Goal: Information Seeking & Learning: Learn about a topic

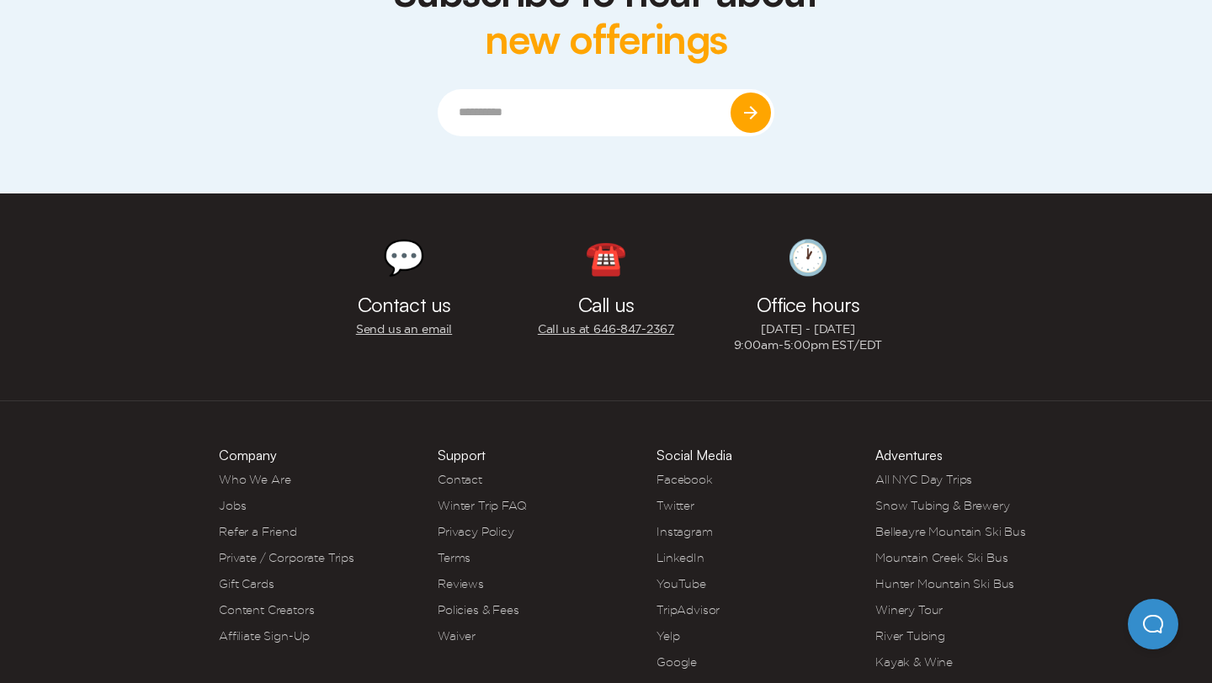
scroll to position [4497, 0]
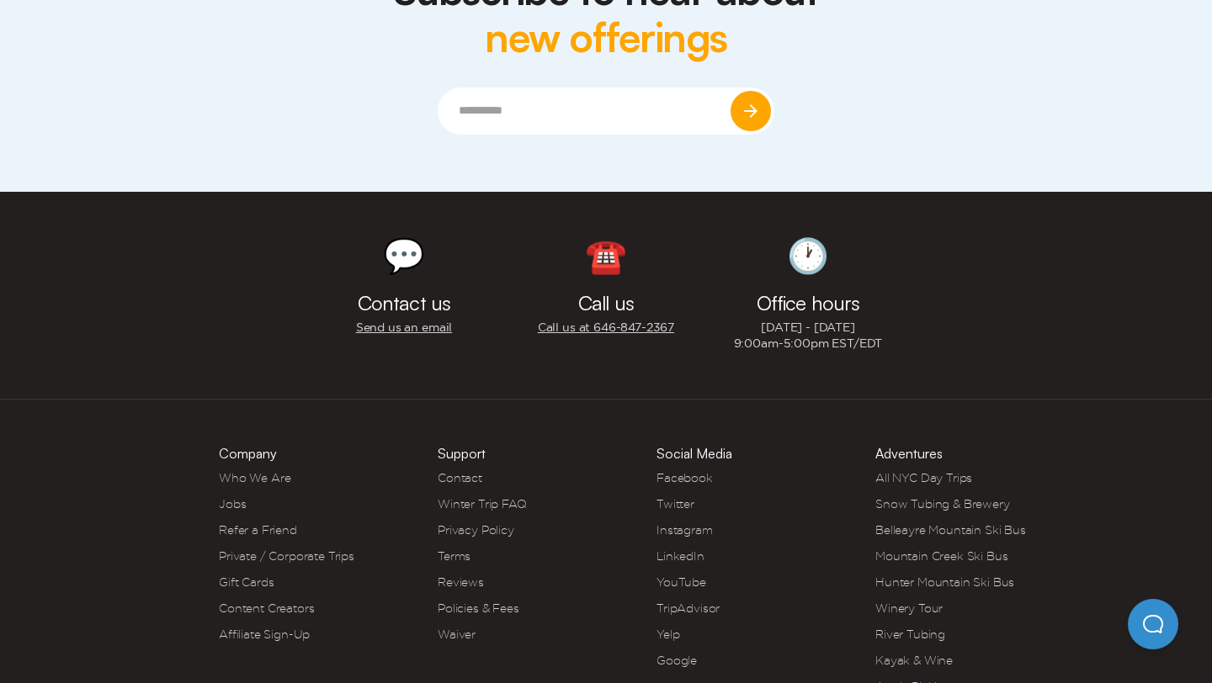
click at [903, 680] on link "Apple Picking" at bounding box center [913, 686] width 77 height 13
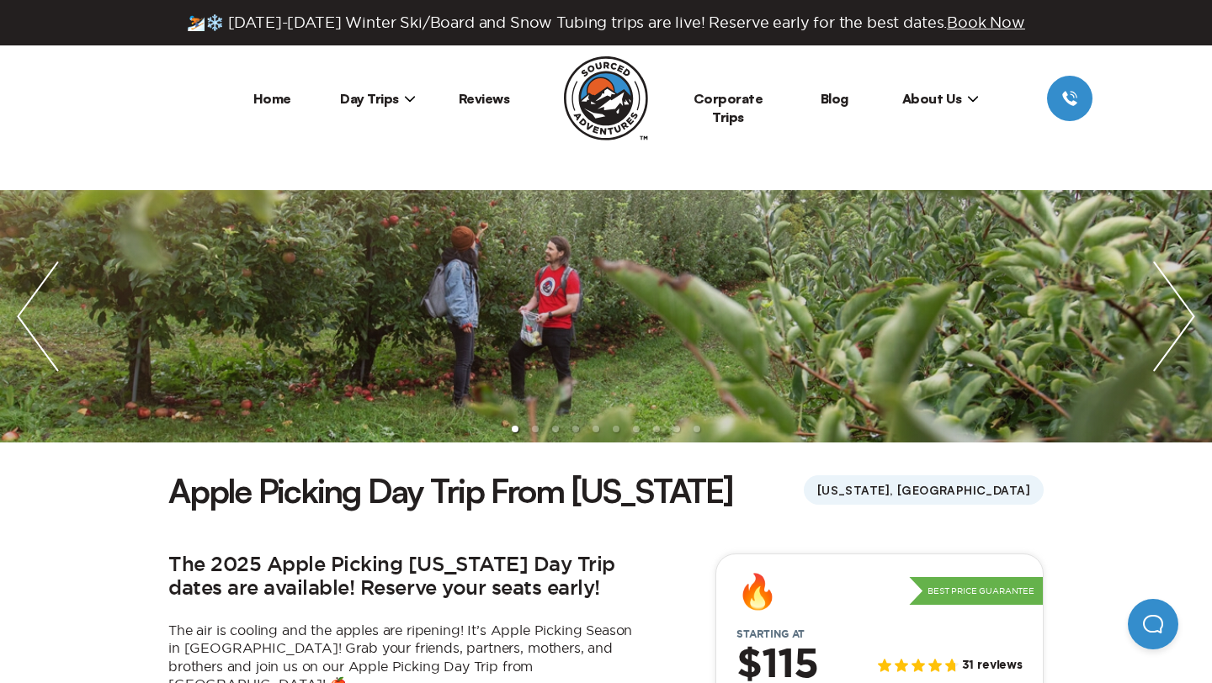
click at [1177, 332] on img "next slide / item" at bounding box center [1174, 316] width 76 height 252
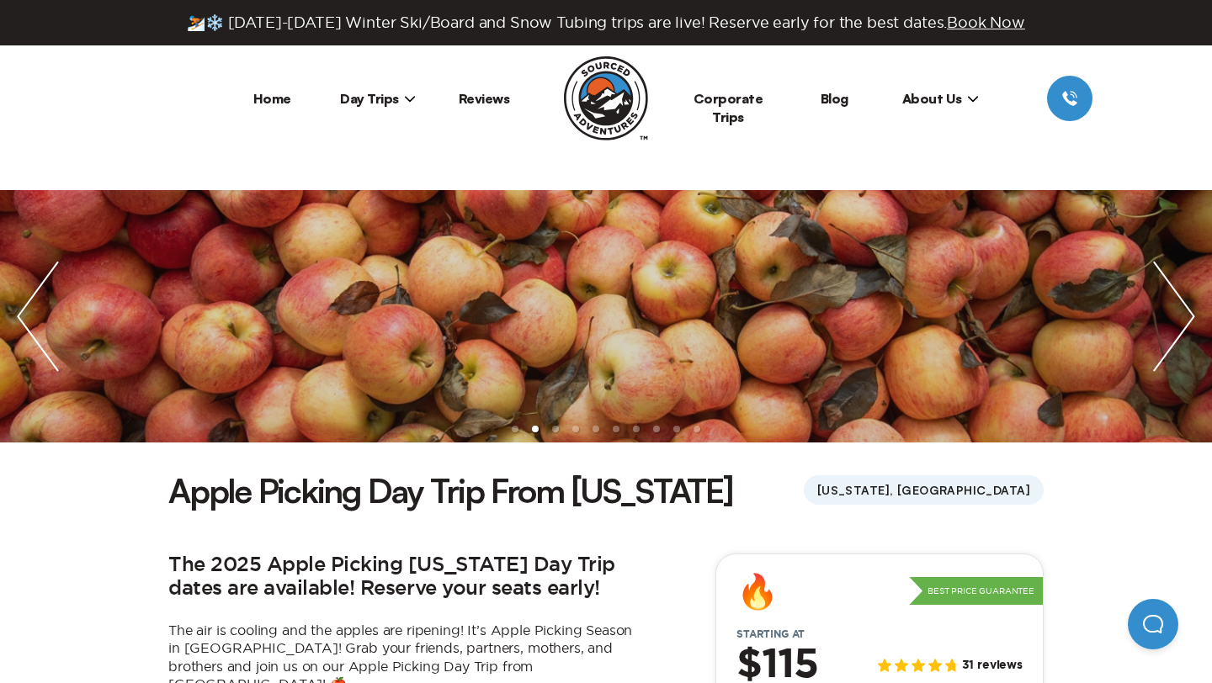
click at [1179, 332] on img "next slide / item" at bounding box center [1174, 316] width 76 height 252
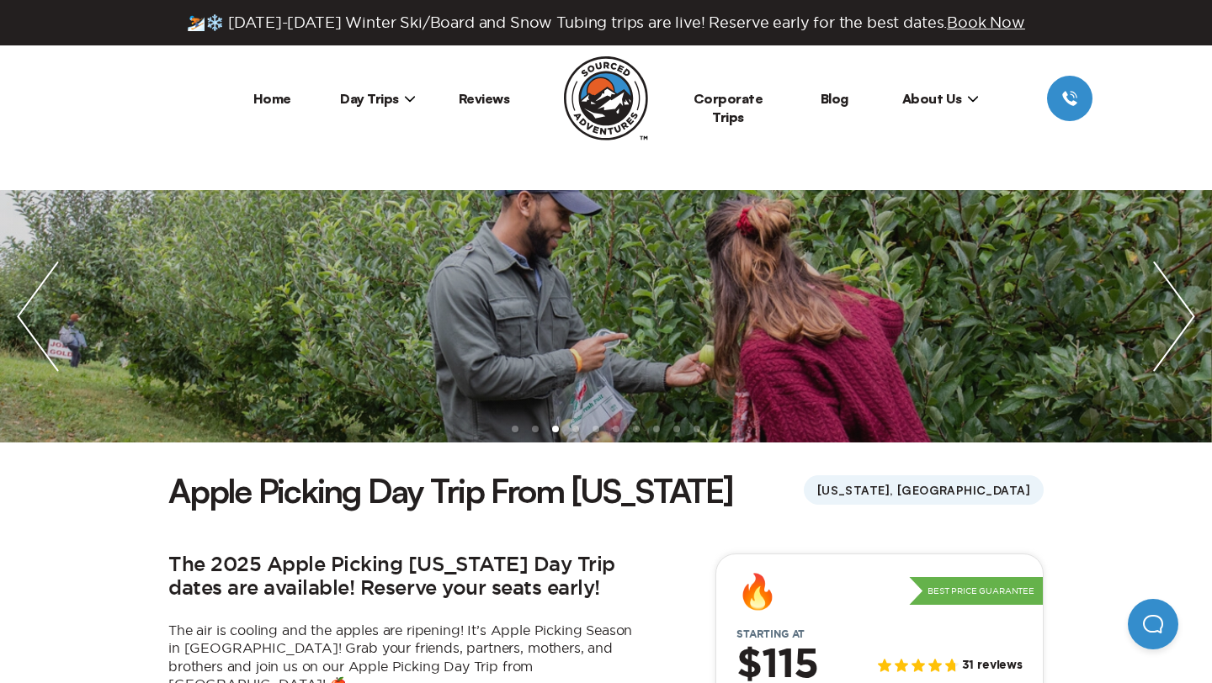
click at [1179, 332] on img "next slide / item" at bounding box center [1174, 316] width 76 height 252
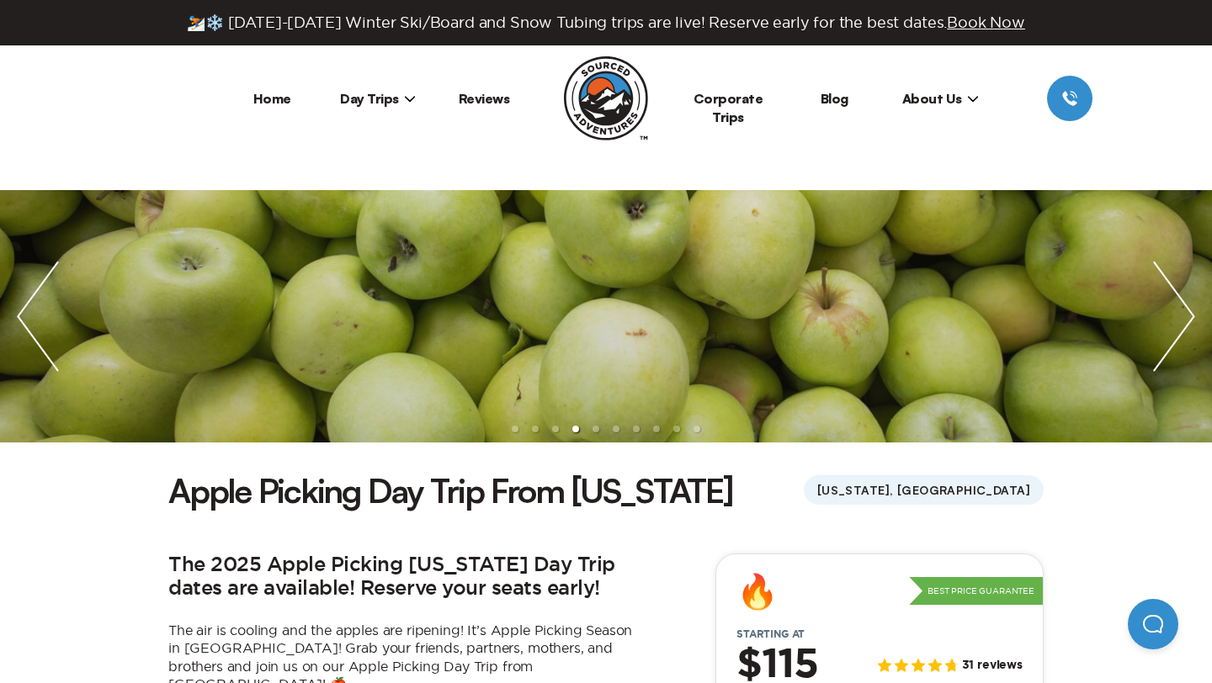
click at [1179, 332] on img "next slide / item" at bounding box center [1174, 316] width 76 height 252
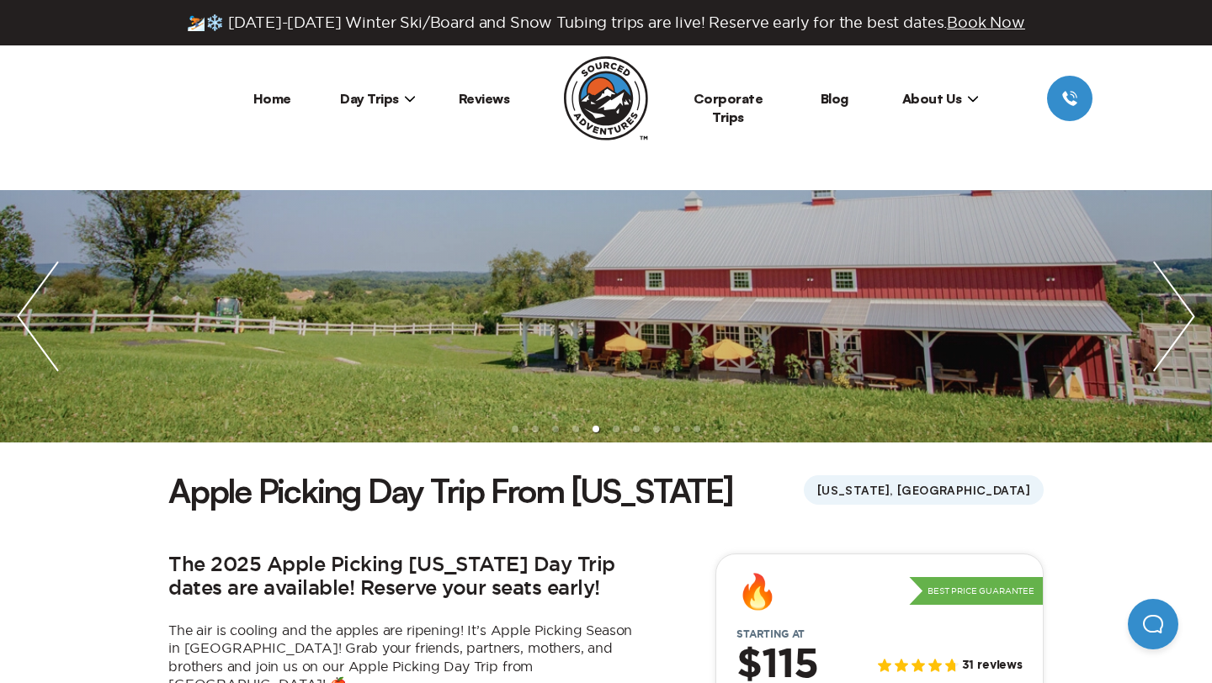
click at [1179, 332] on img "next slide / item" at bounding box center [1174, 316] width 76 height 252
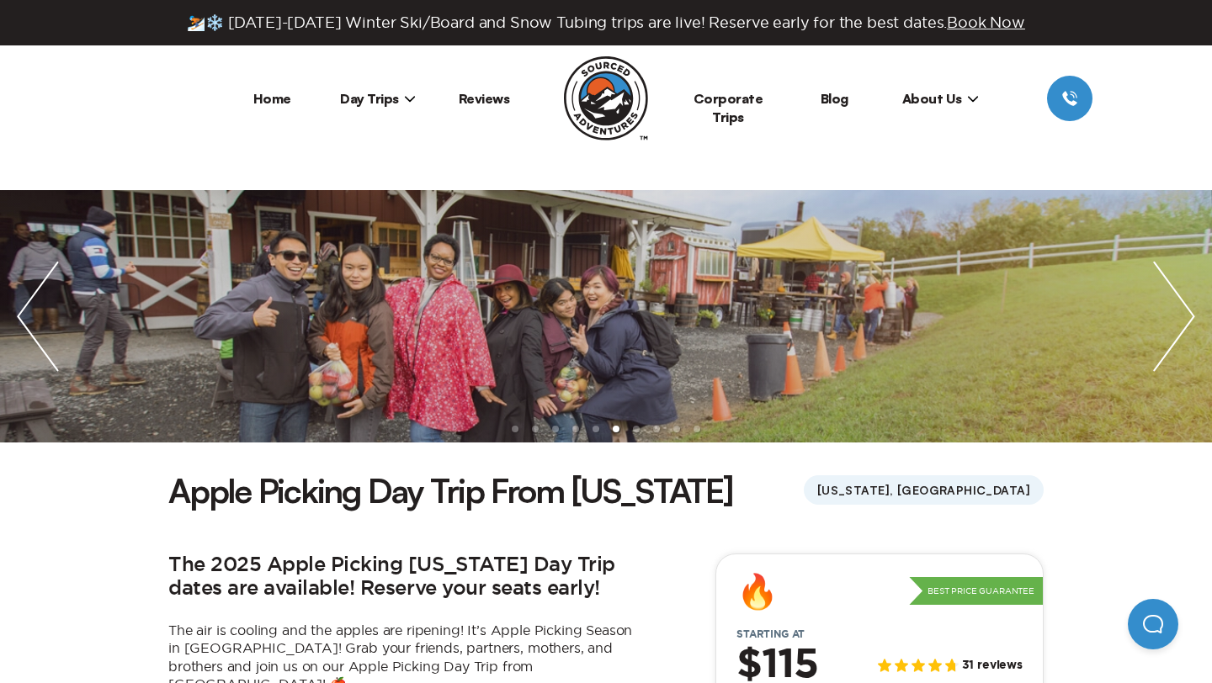
click at [1179, 332] on img "next slide / item" at bounding box center [1174, 316] width 76 height 252
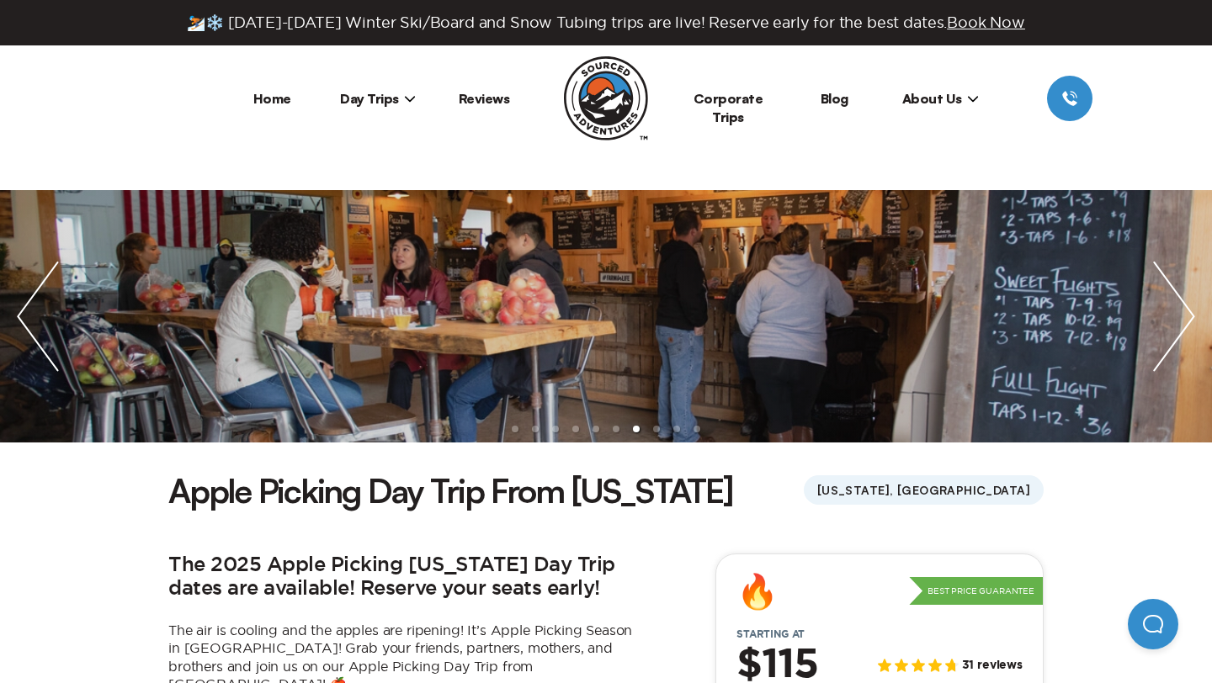
click at [1179, 332] on img "next slide / item" at bounding box center [1174, 316] width 76 height 252
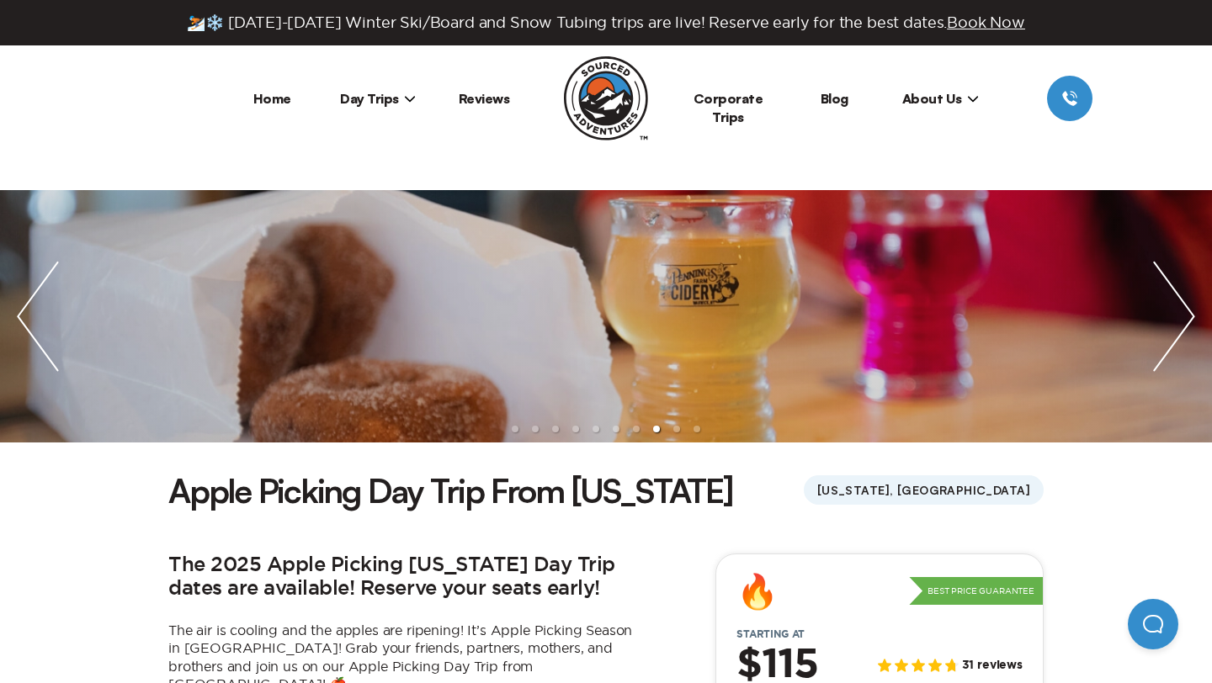
click at [1179, 332] on img "next slide / item" at bounding box center [1174, 316] width 76 height 252
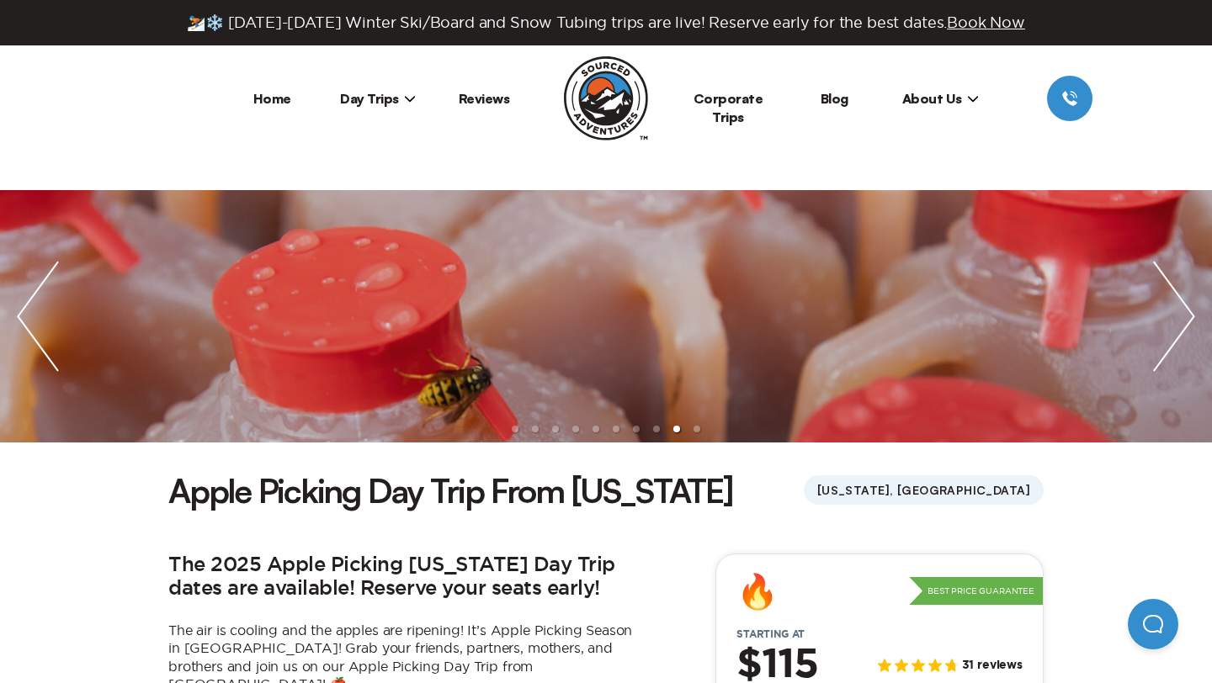
click at [1179, 332] on img "next slide / item" at bounding box center [1174, 316] width 76 height 252
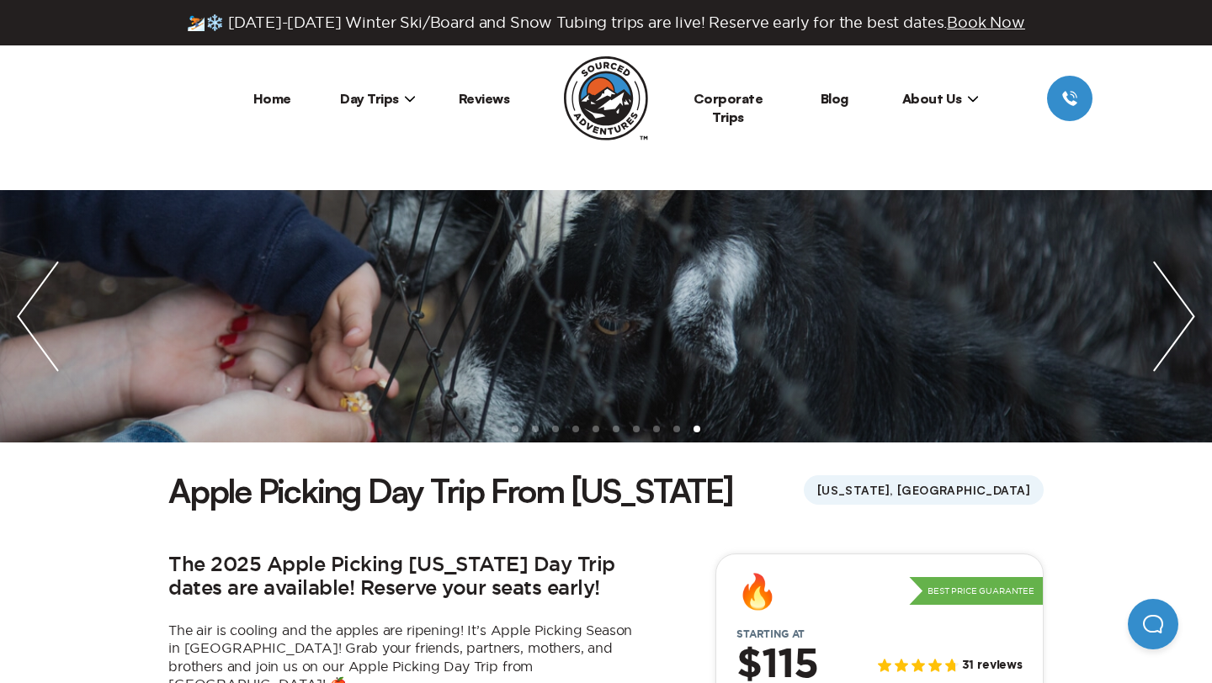
click at [1179, 332] on img "next slide / item" at bounding box center [1174, 316] width 76 height 252
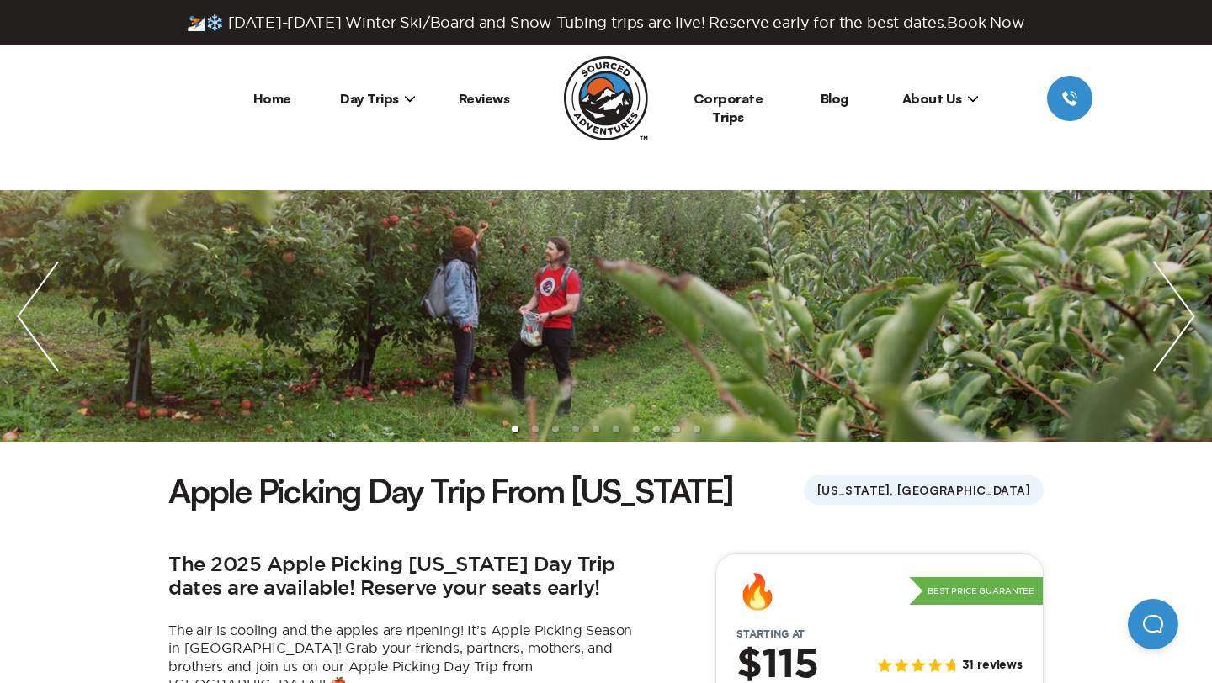
click at [1179, 332] on img "next slide / item" at bounding box center [1174, 316] width 76 height 252
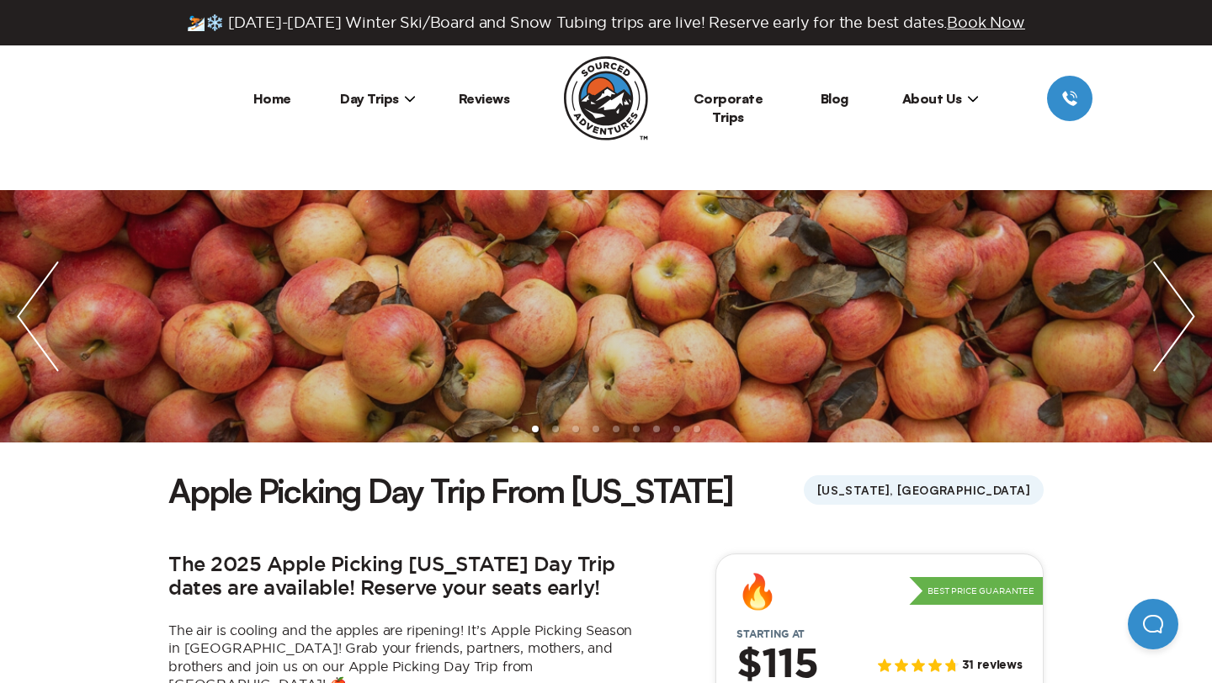
click at [1179, 332] on img "next slide / item" at bounding box center [1174, 316] width 76 height 252
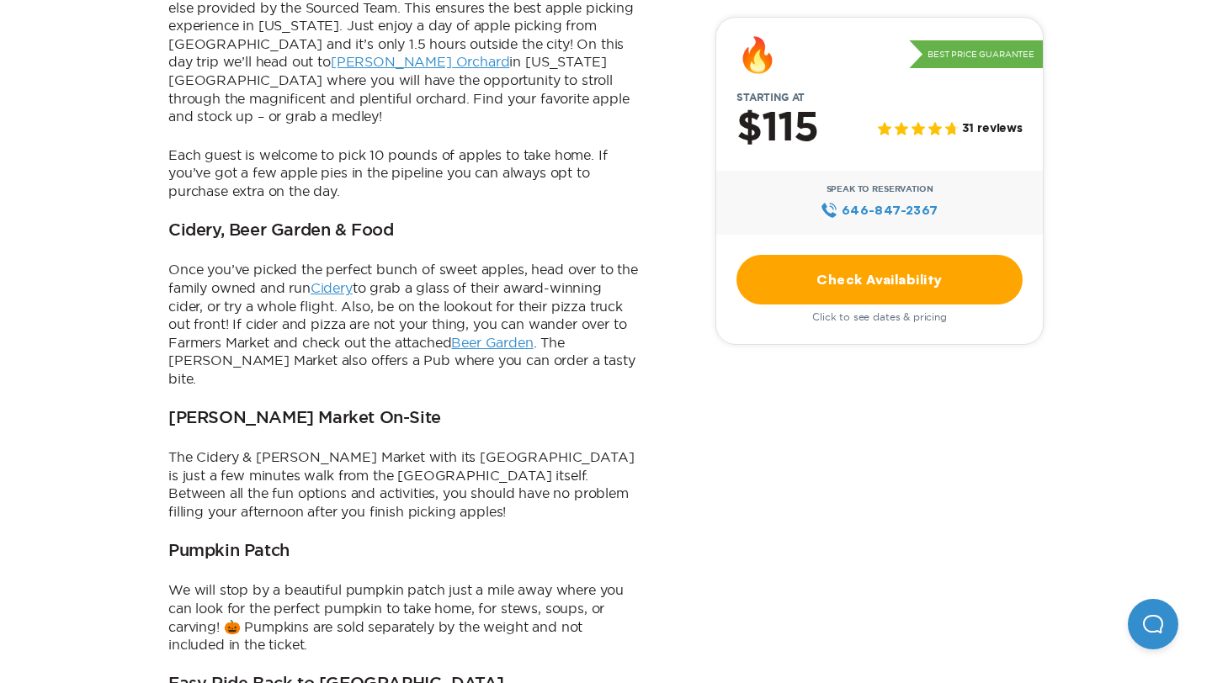
scroll to position [875, 0]
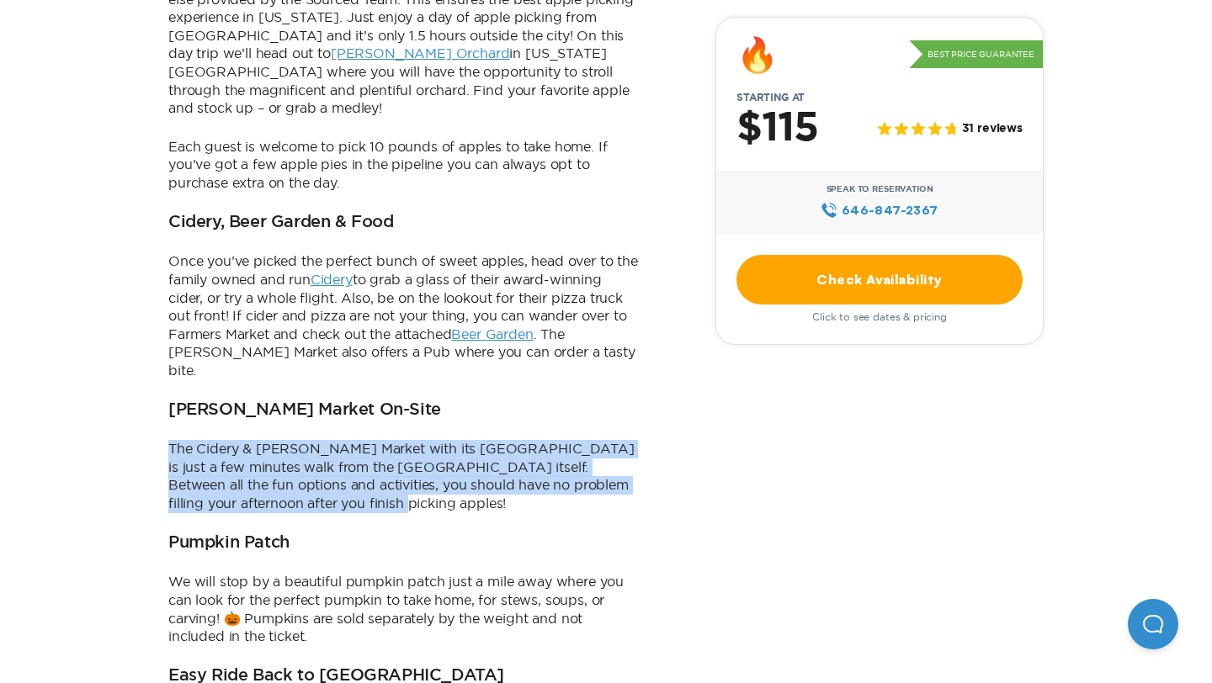
drag, startPoint x: 444, startPoint y: 371, endPoint x: 458, endPoint y: 429, distance: 59.6
click at [458, 429] on div "The 2025 Apple Picking New York Day Trip dates are available! Reserve your seat…" at bounding box center [403, 258] width 471 height 1160
click at [458, 440] on p "The Cidery & Farmer’s Market with its Beer Garden is just a few minutes walk fr…" at bounding box center [403, 476] width 471 height 72
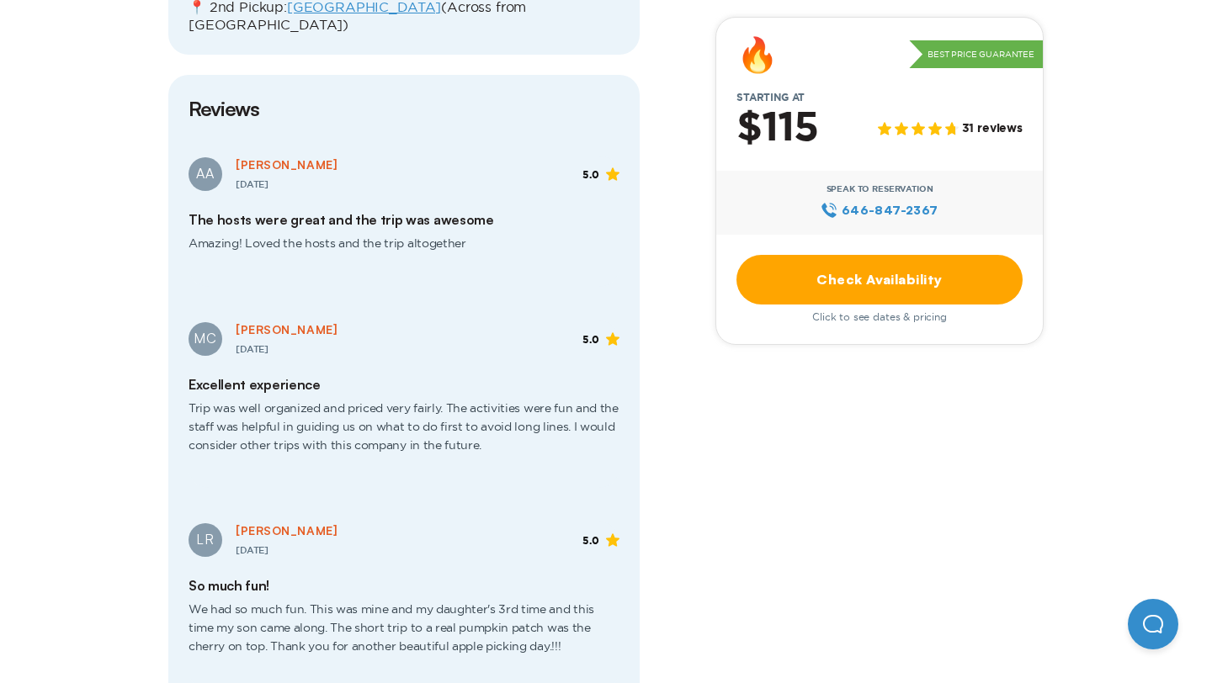
scroll to position [2560, 0]
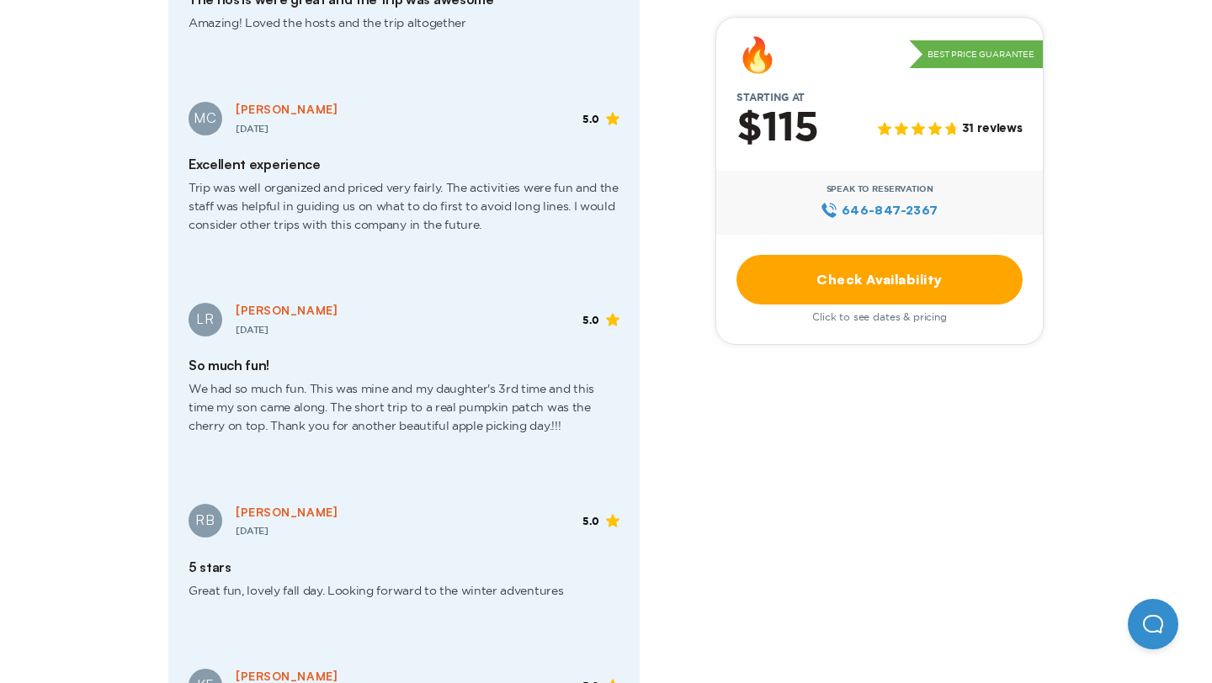
click at [421, 374] on span "We had so much fun. This was mine and my daughter's 3rd time and this time my s…" at bounding box center [404, 415] width 431 height 82
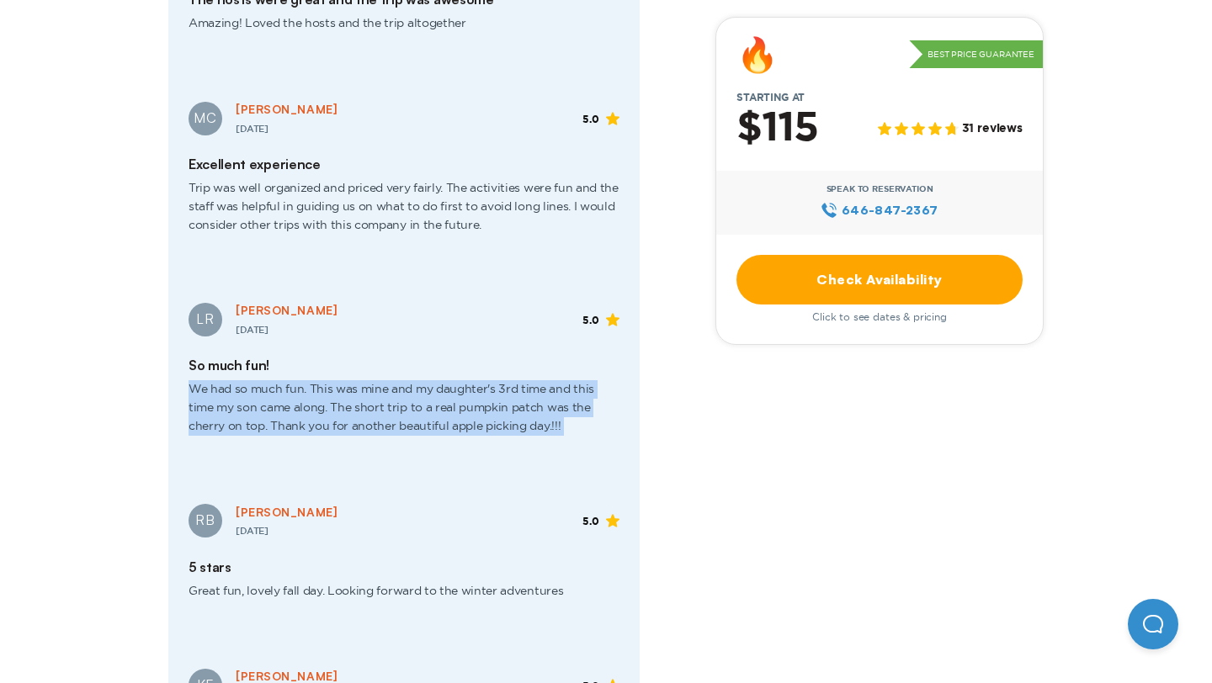
click at [421, 374] on span "We had so much fun. This was mine and my daughter's 3rd time and this time my s…" at bounding box center [404, 415] width 431 height 82
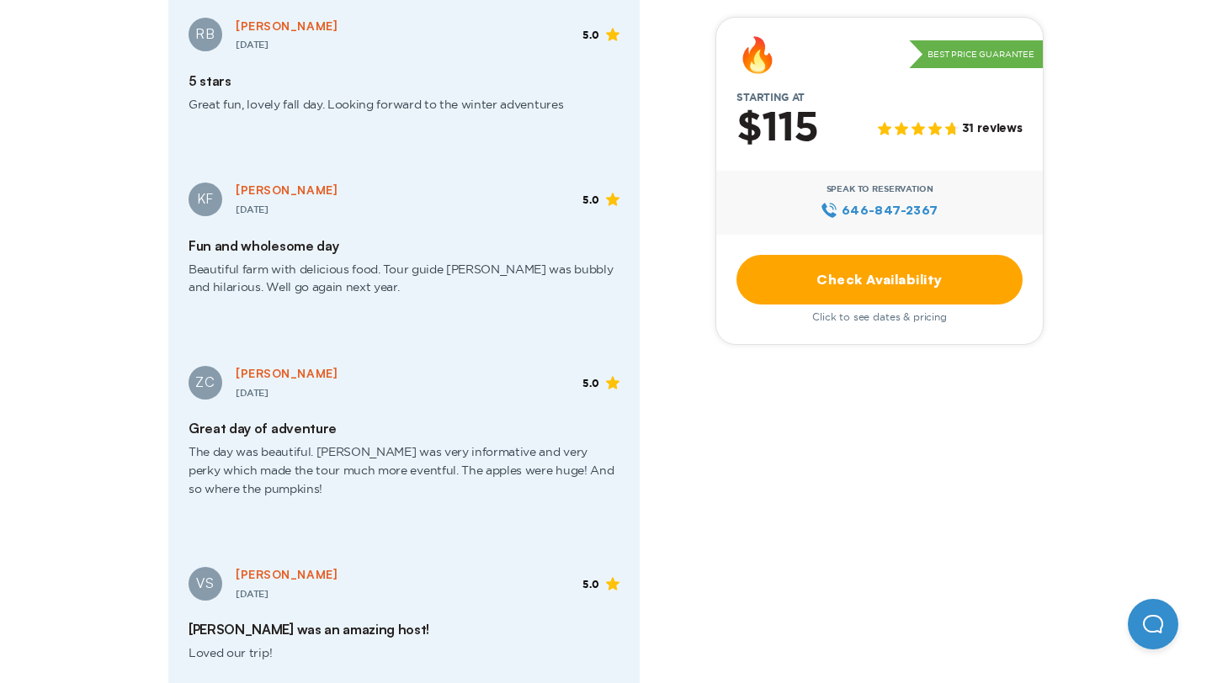
scroll to position [3082, 0]
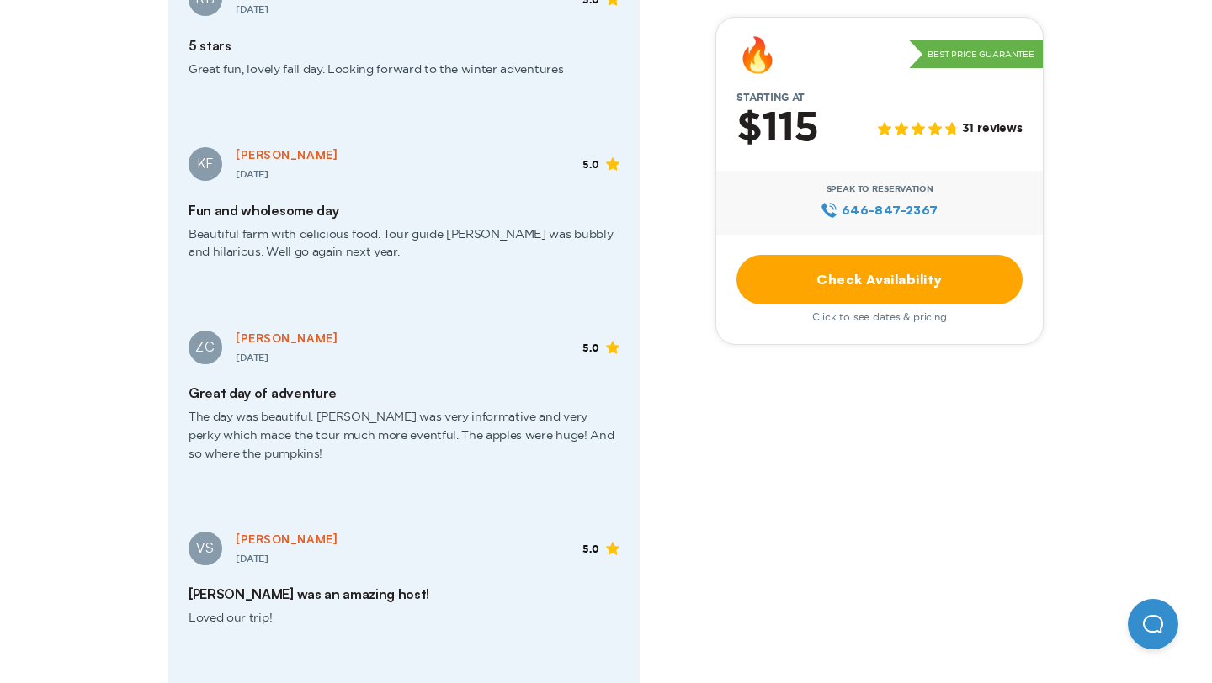
click at [415, 401] on span "The day was beautiful. Joe was very informative and very perky which made the t…" at bounding box center [404, 442] width 431 height 82
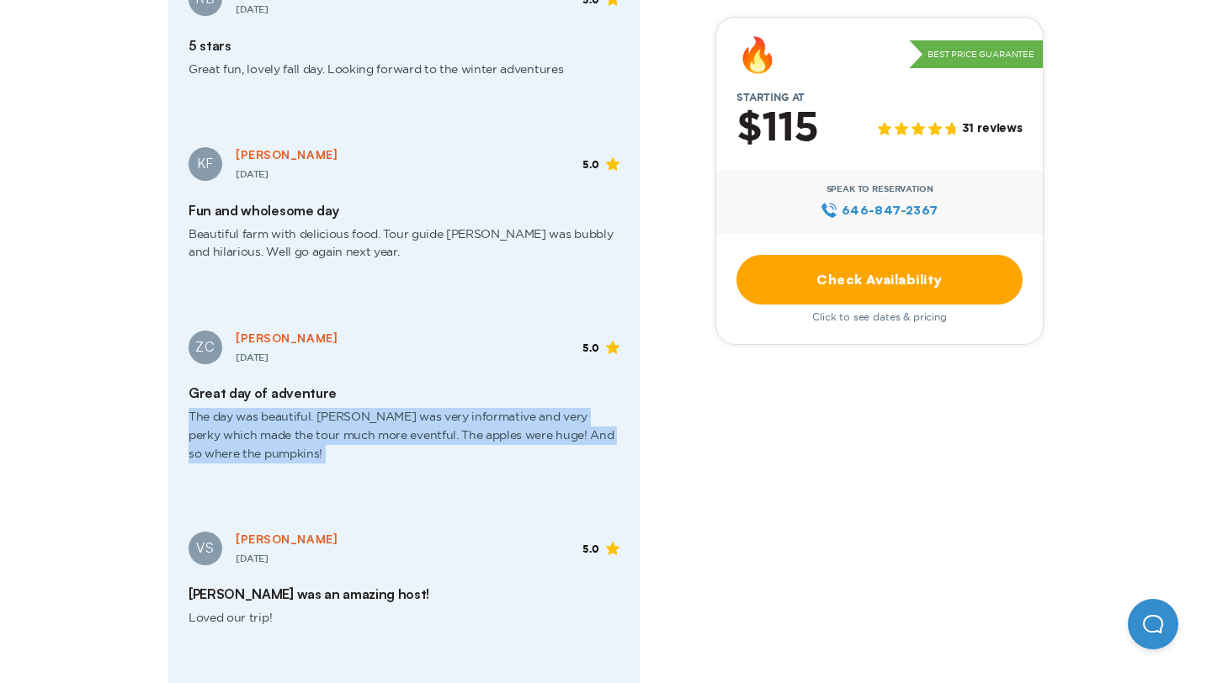
click at [415, 401] on span "The day was beautiful. Joe was very informative and very perky which made the t…" at bounding box center [404, 442] width 431 height 82
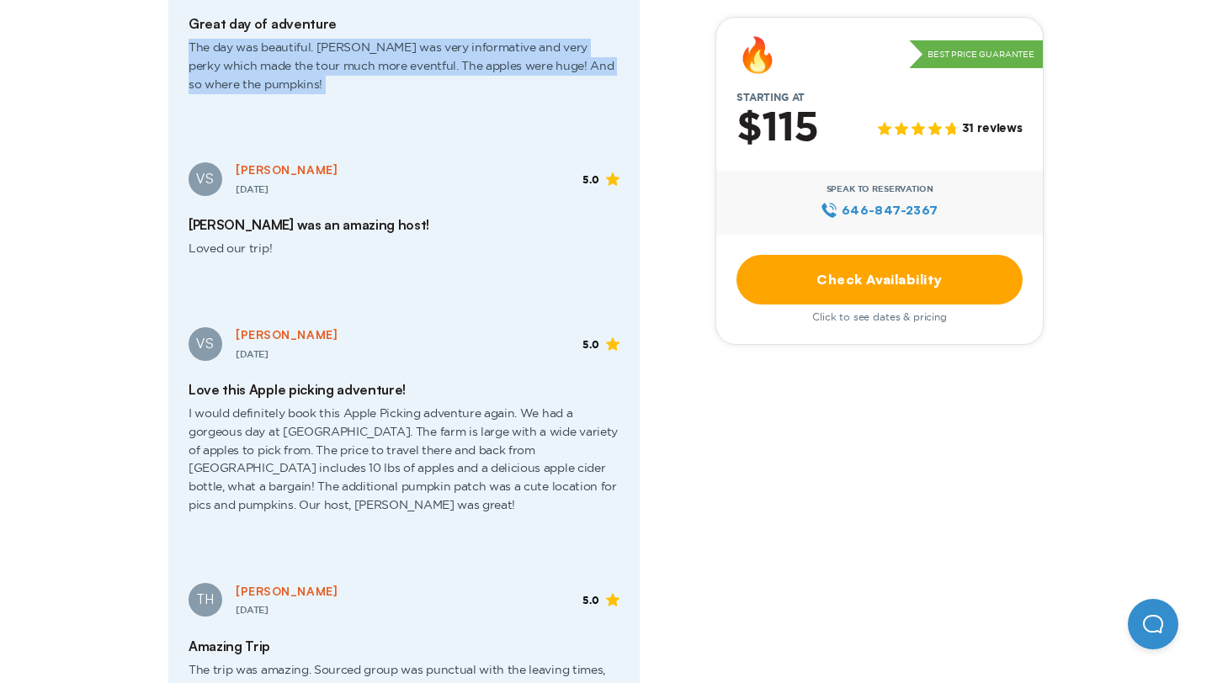
scroll to position [3468, 0]
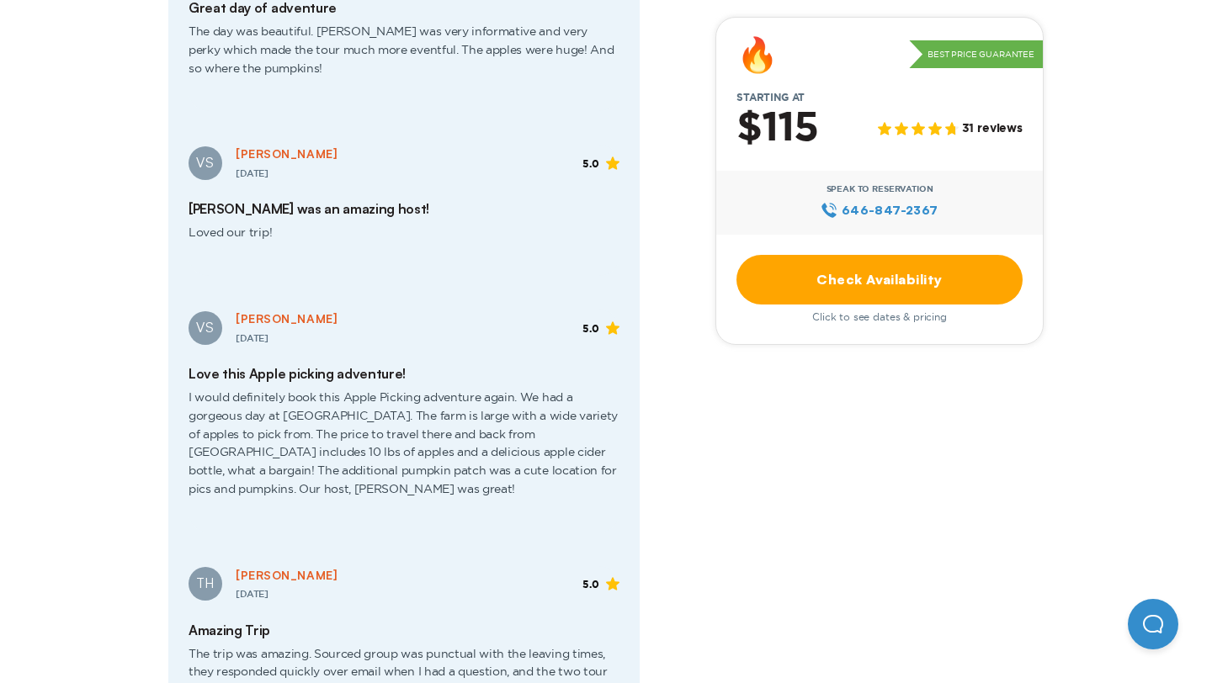
click at [392, 382] on span "I would definitely book this Apple Picking adventure again. We had a gorgeous d…" at bounding box center [404, 450] width 431 height 136
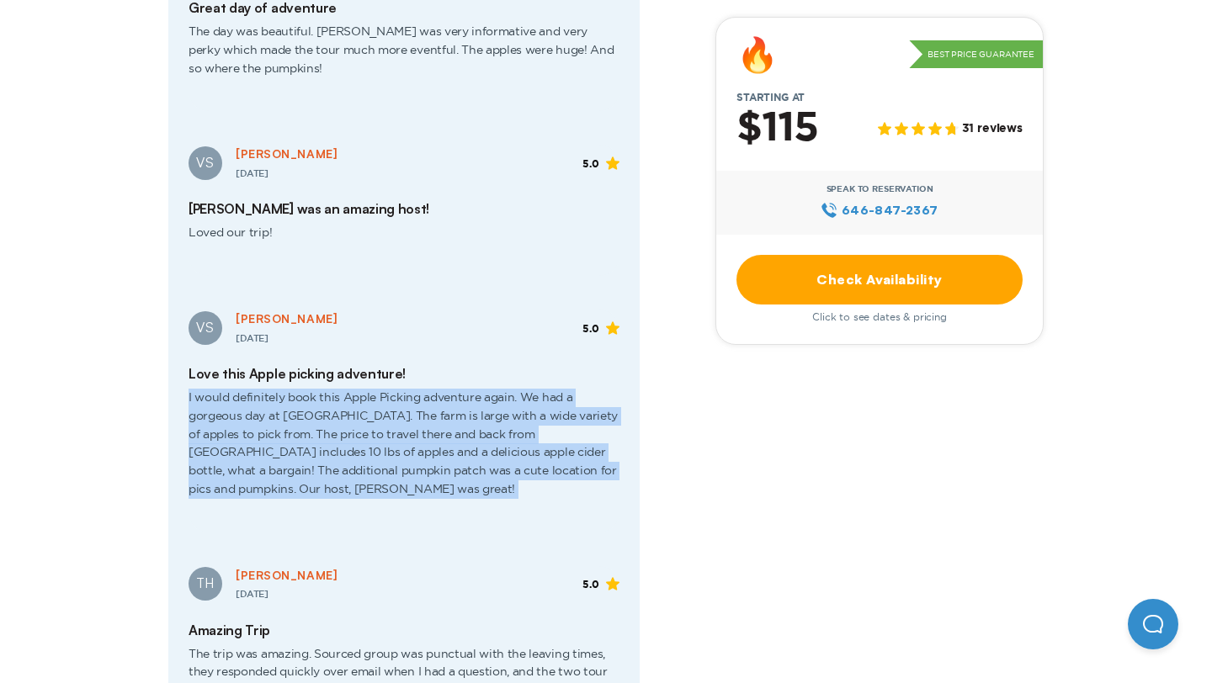
click at [392, 382] on span "I would definitely book this Apple Picking adventure again. We had a gorgeous d…" at bounding box center [404, 450] width 431 height 136
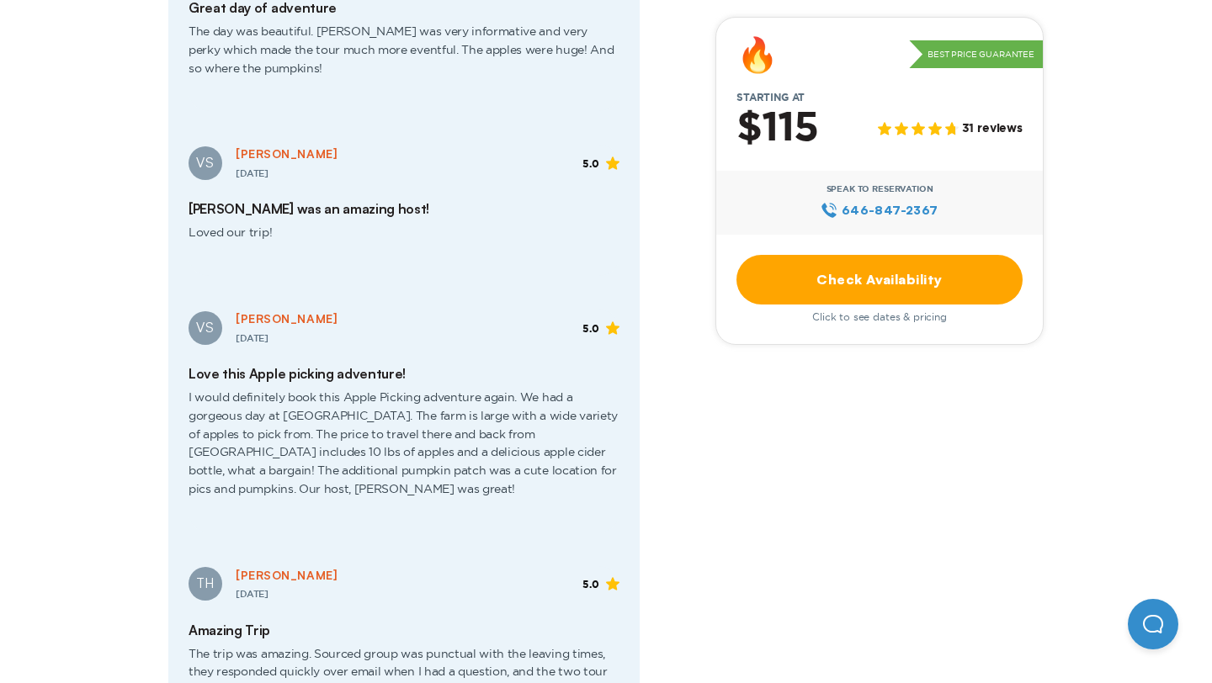
click at [407, 404] on span "I would definitely book this Apple Picking adventure again. We had a gorgeous d…" at bounding box center [404, 450] width 431 height 136
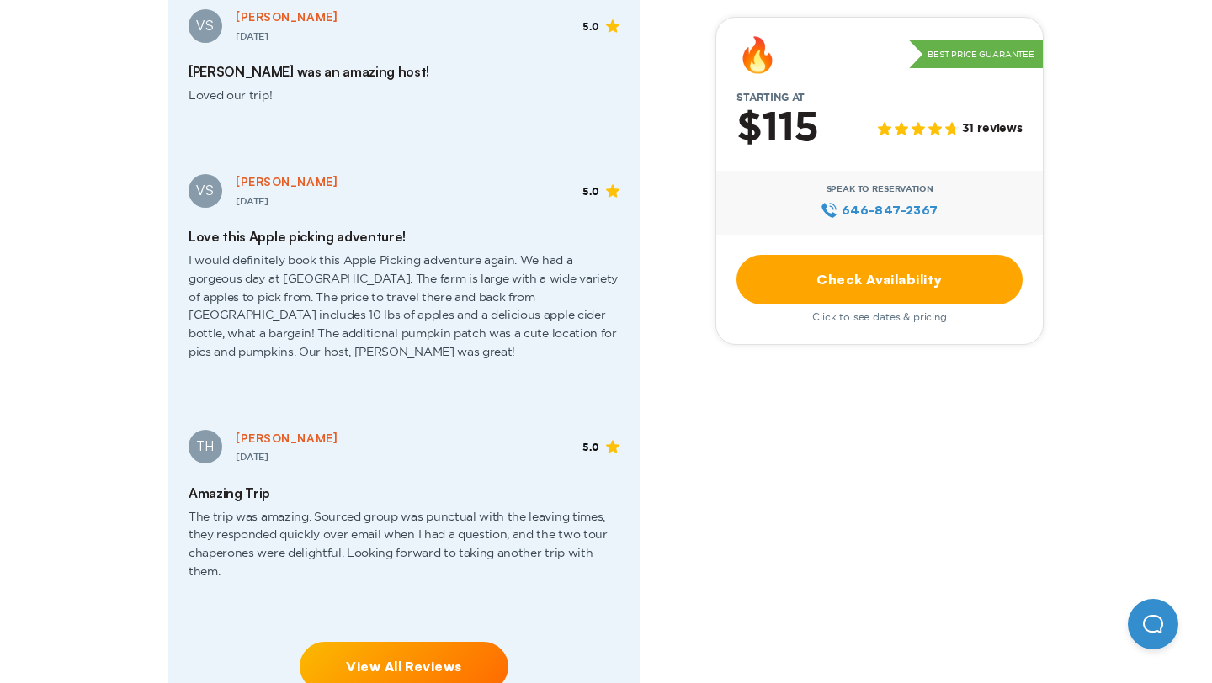
scroll to position [3685, 0]
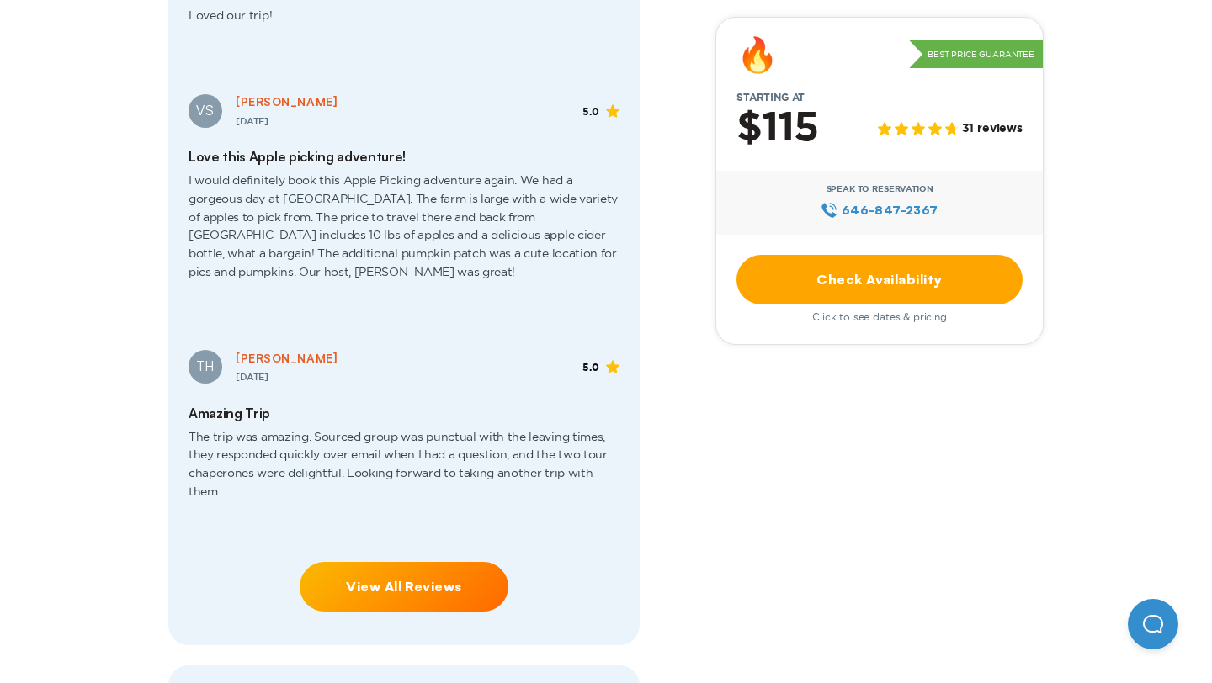
click at [392, 562] on link "View All Reviews" at bounding box center [404, 587] width 209 height 50
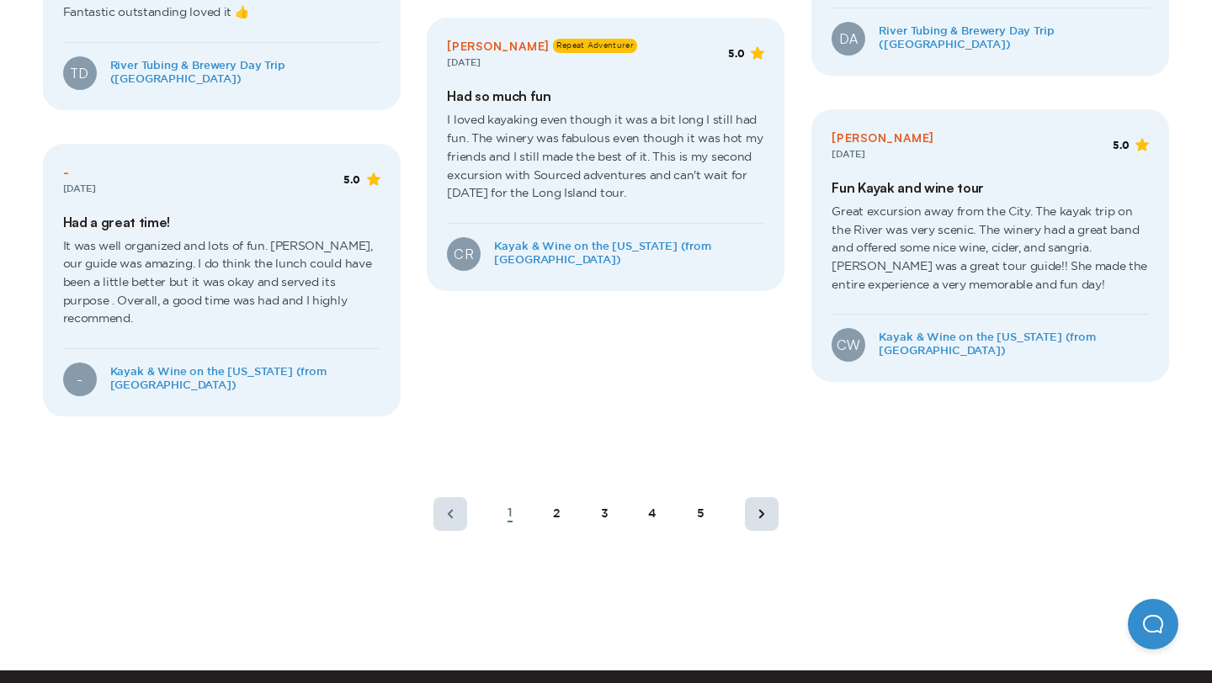
scroll to position [1083, 0]
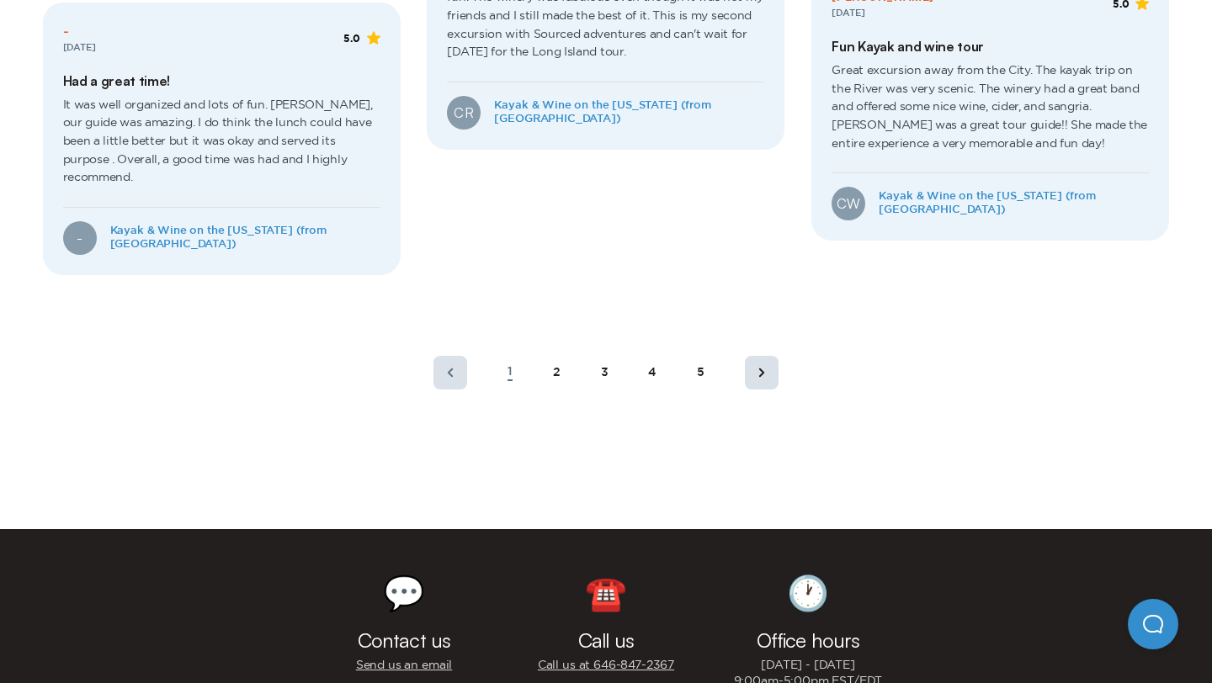
click at [551, 343] on div "1 2 3 4 5" at bounding box center [605, 373] width 385 height 61
click at [558, 366] on div "2" at bounding box center [557, 373] width 8 height 14
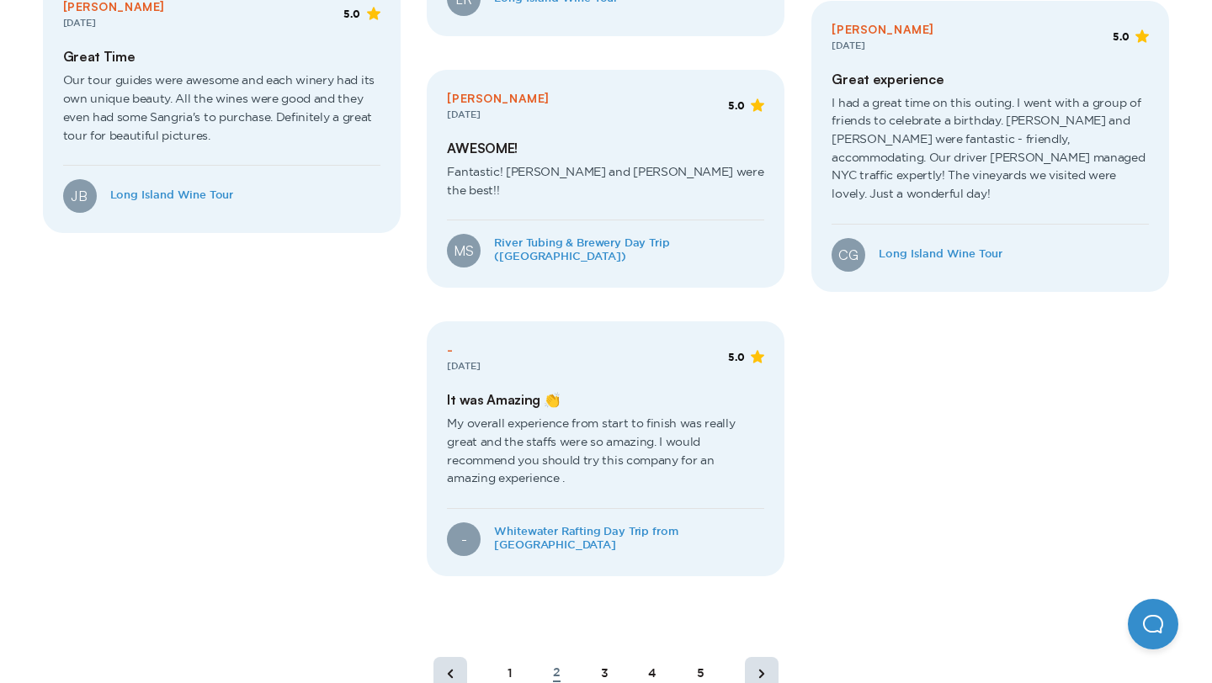
scroll to position [1036, 0]
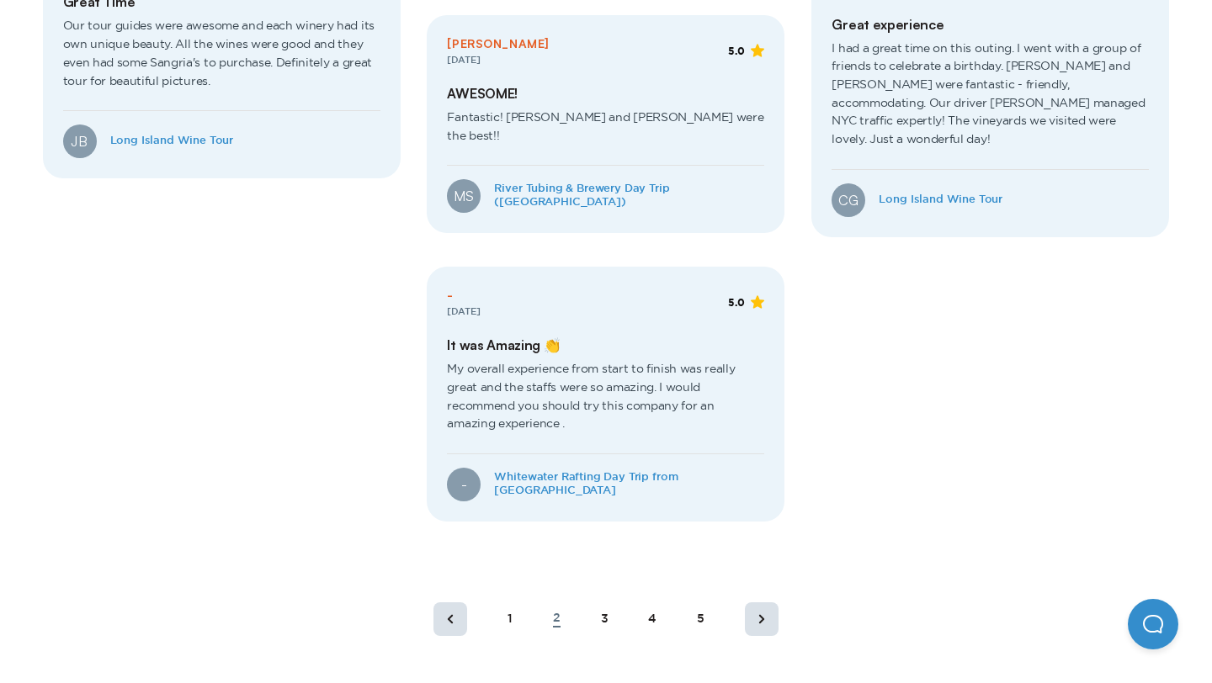
click at [601, 613] on div "3" at bounding box center [605, 620] width 8 height 14
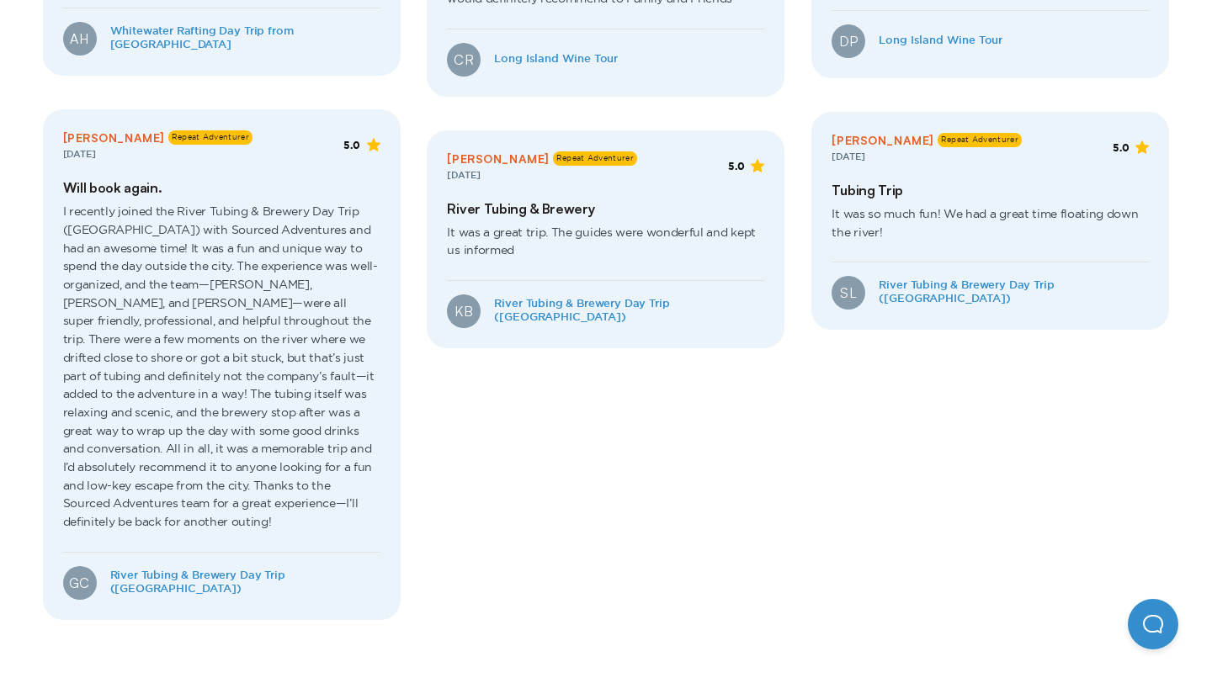
scroll to position [958, 0]
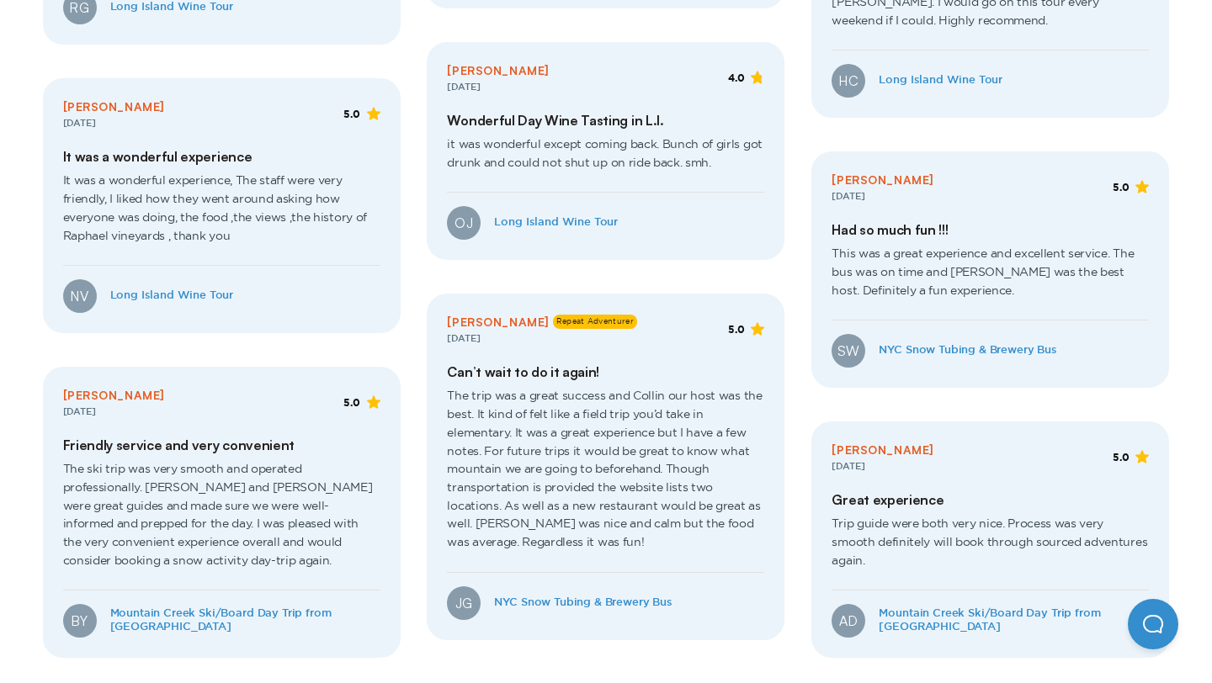
scroll to position [788, 0]
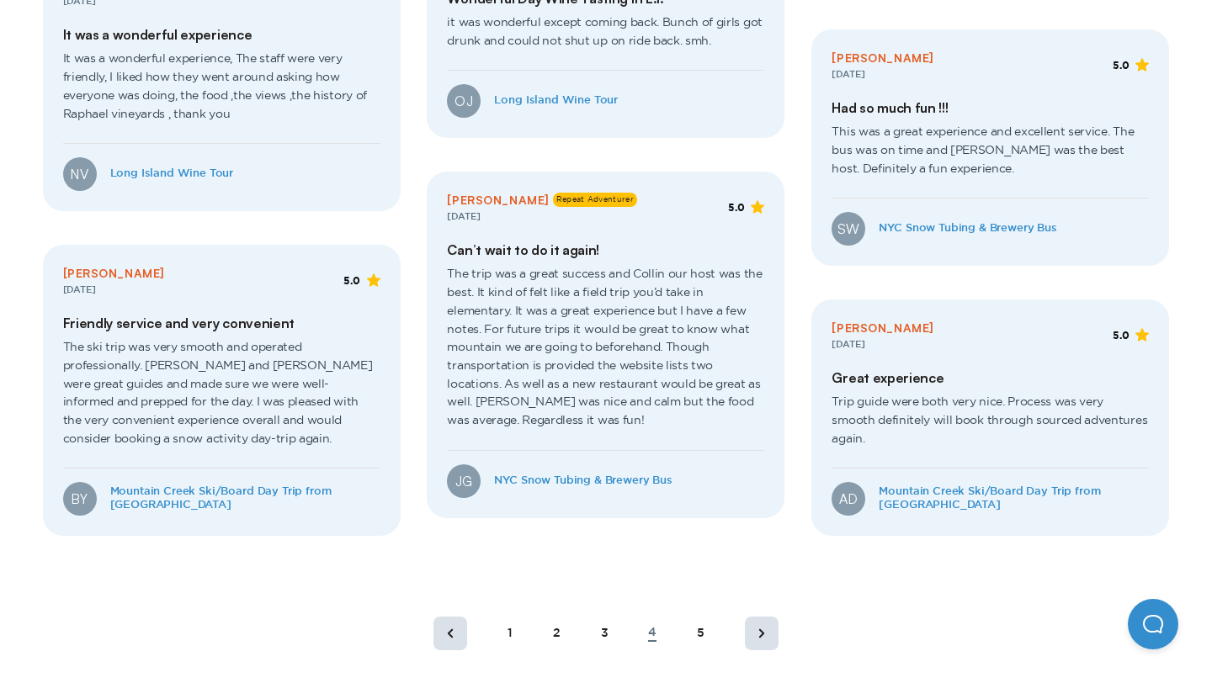
click at [700, 627] on div "5" at bounding box center [701, 634] width 8 height 14
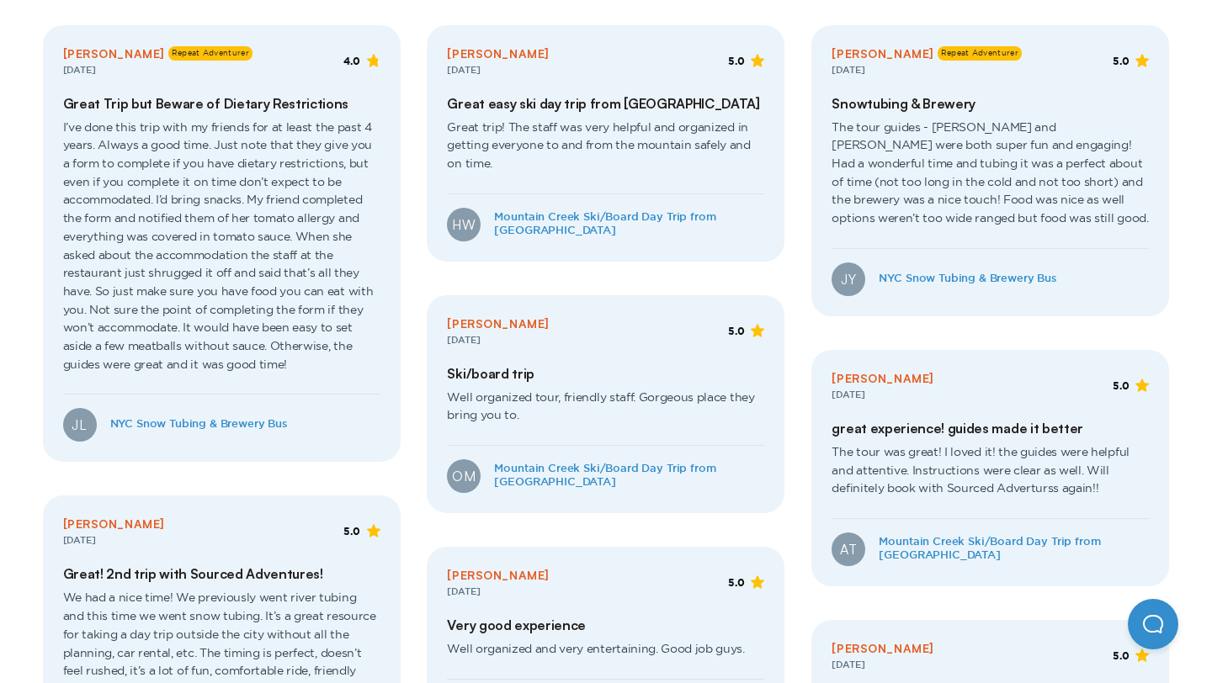
scroll to position [408, 0]
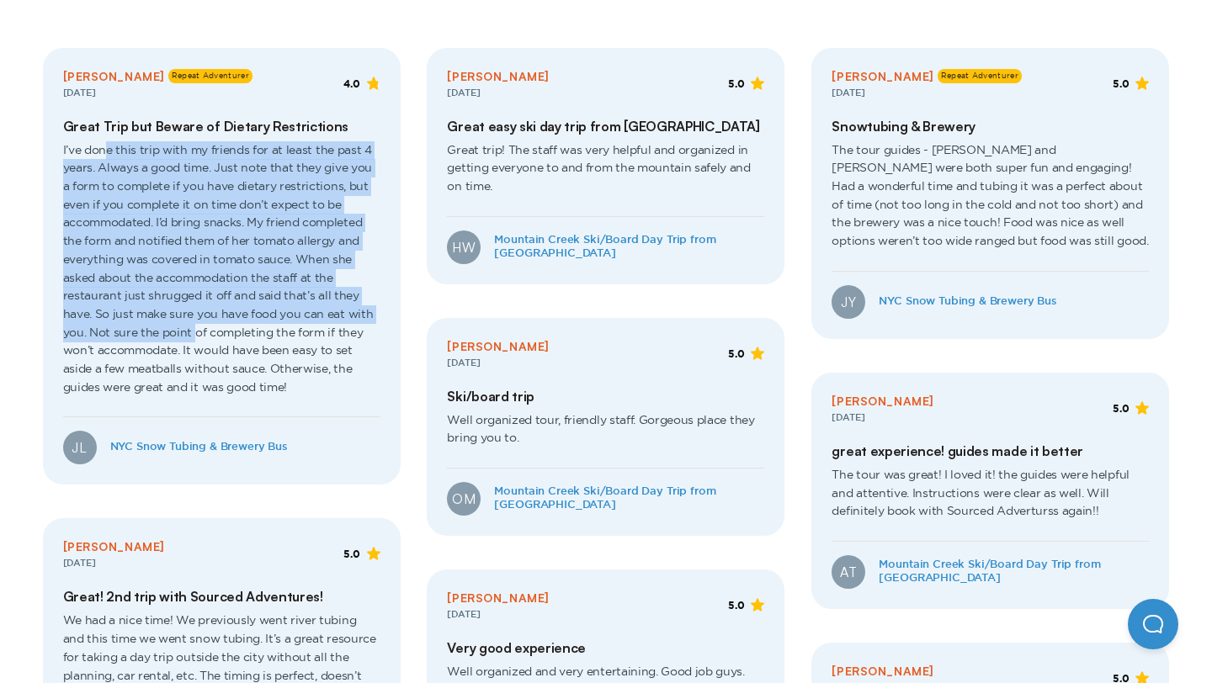
drag, startPoint x: 107, startPoint y: 151, endPoint x: 194, endPoint y: 331, distance: 200.3
click at [194, 331] on span "I’ve done this trip with my friends for at least the past 4 years. Always a goo…" at bounding box center [221, 276] width 317 height 283
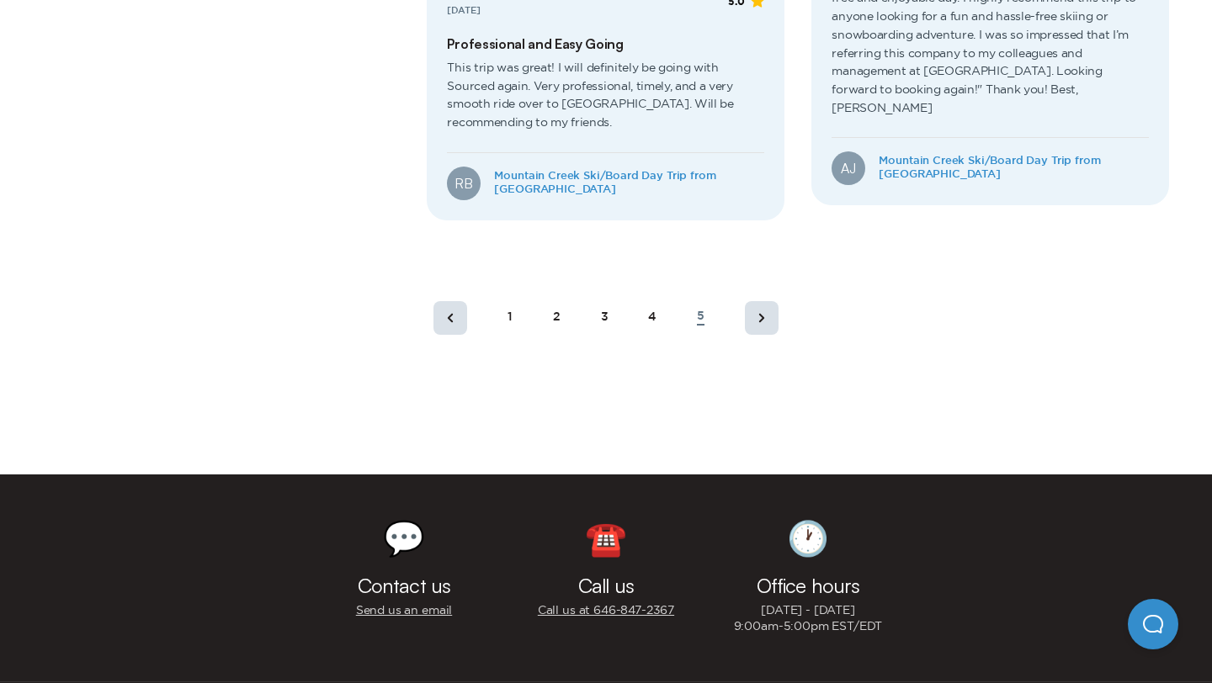
scroll to position [1267, 0]
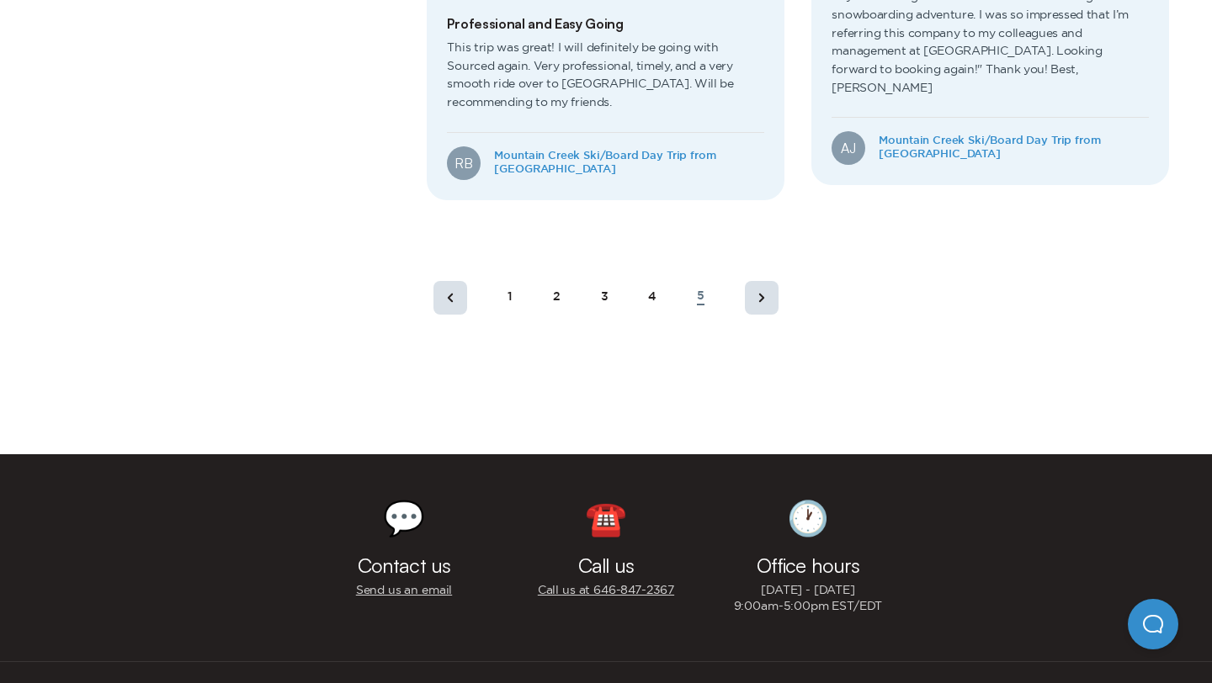
click at [772, 301] on rect at bounding box center [762, 298] width 34 height 34
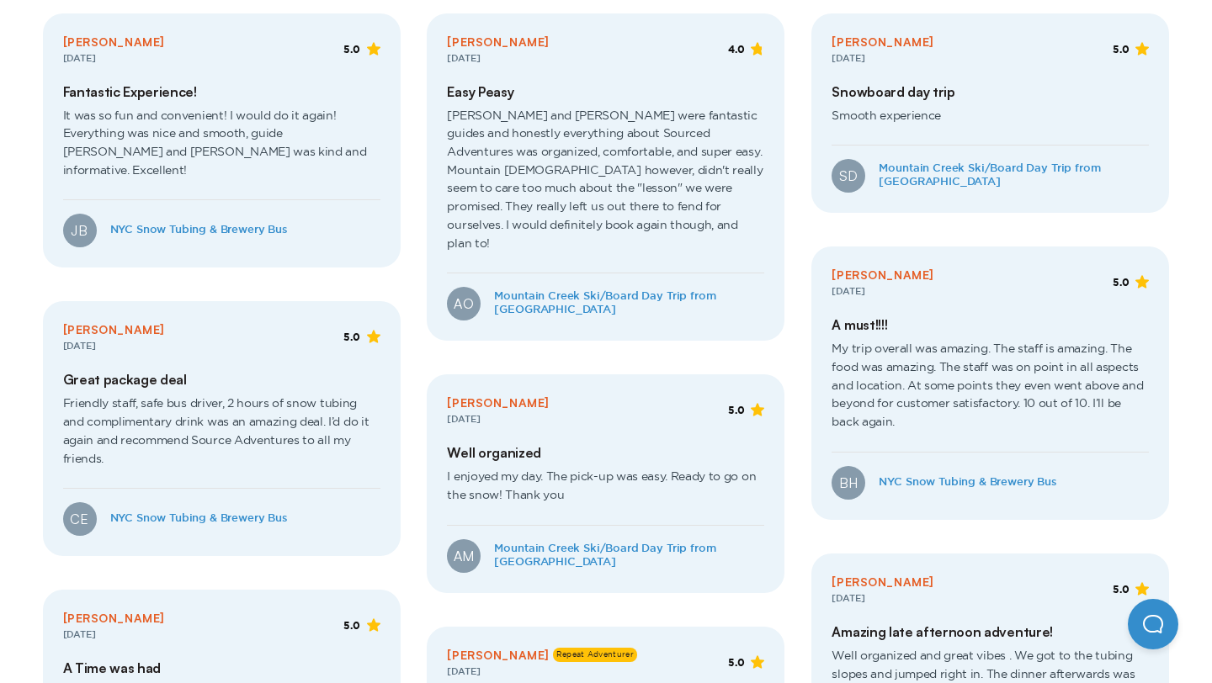
scroll to position [408, 0]
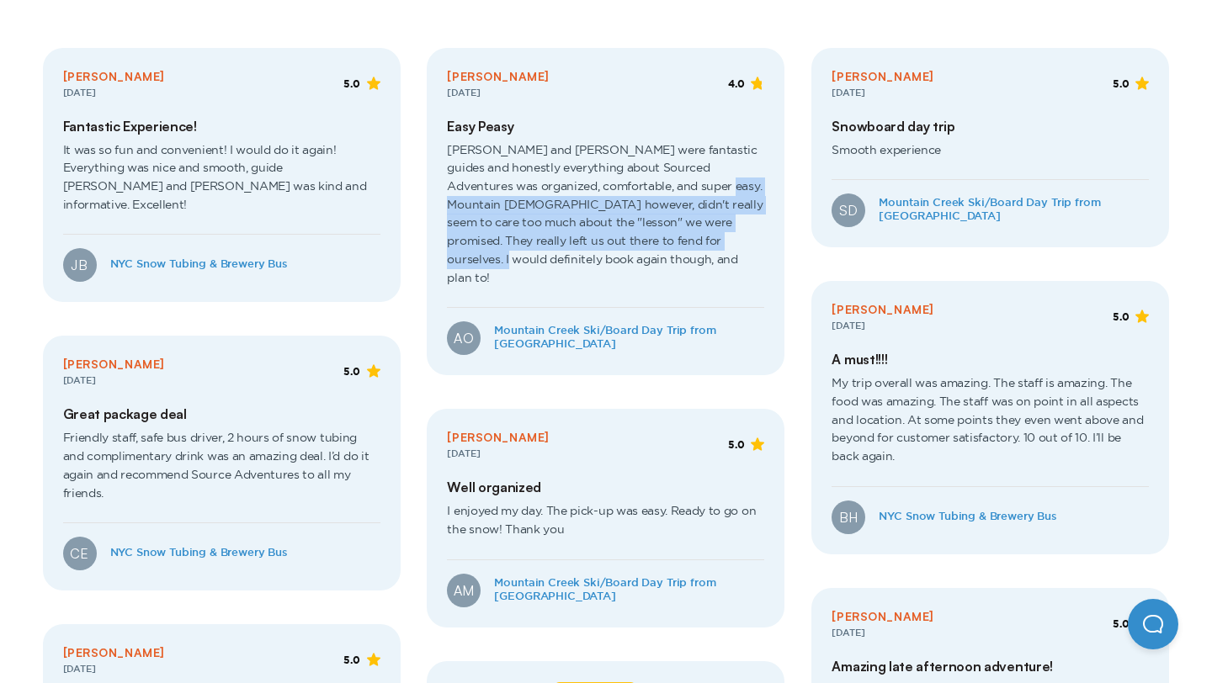
drag, startPoint x: 699, startPoint y: 191, endPoint x: 715, endPoint y: 234, distance: 45.8
click at [715, 234] on span "Jo and Adam were fantastic guides and honestly everything about Sourced Adventu…" at bounding box center [605, 221] width 317 height 173
click at [715, 235] on span "Jo and Adam were fantastic guides and honestly everything about Sourced Adventu…" at bounding box center [605, 221] width 317 height 173
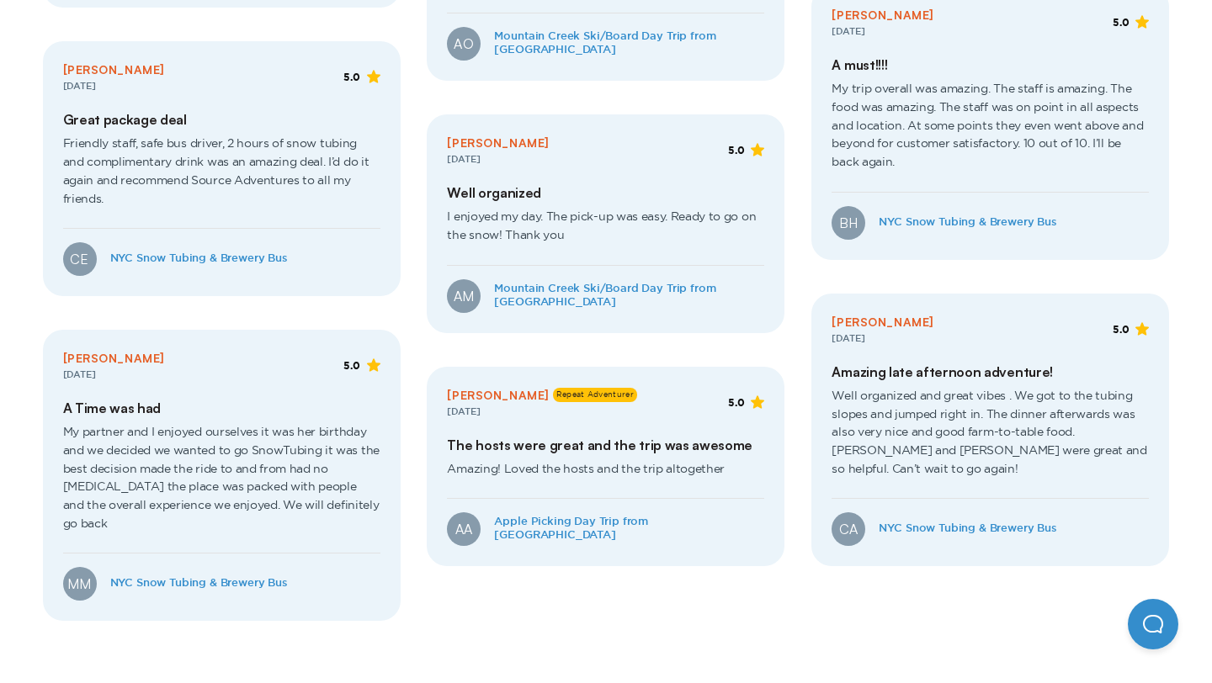
scroll to position [814, 0]
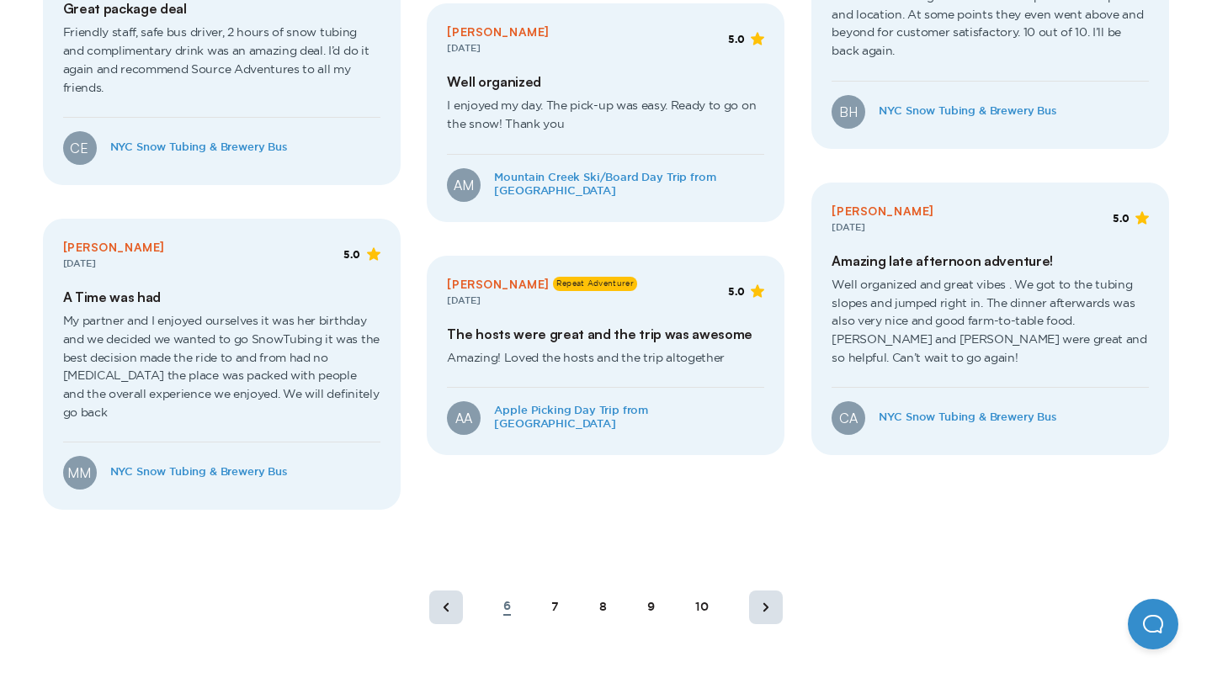
click at [555, 601] on div "7" at bounding box center [555, 608] width 8 height 14
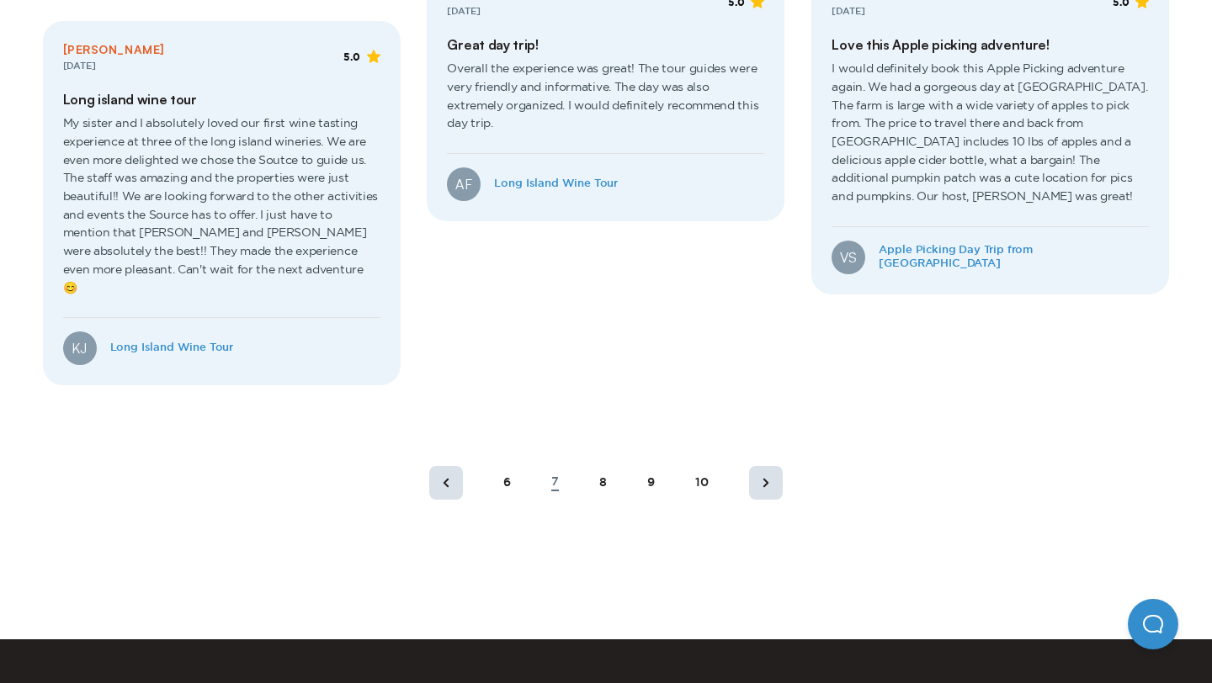
scroll to position [1087, 0]
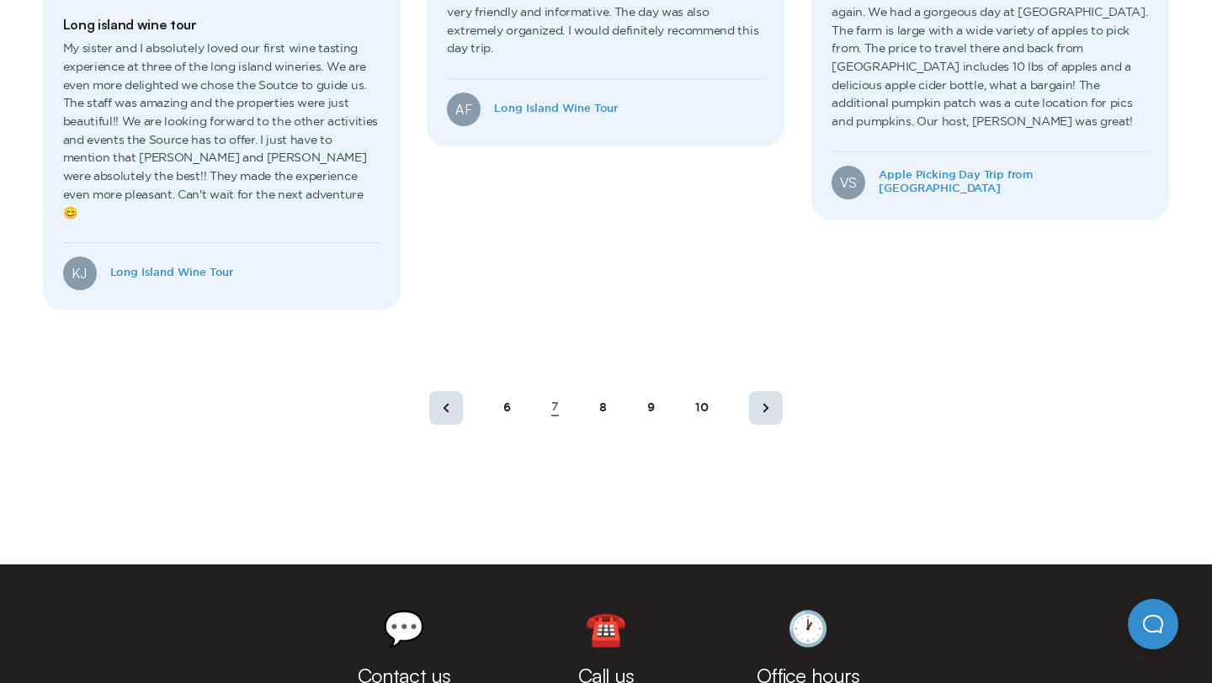
click at [599, 401] on div "8" at bounding box center [603, 408] width 8 height 14
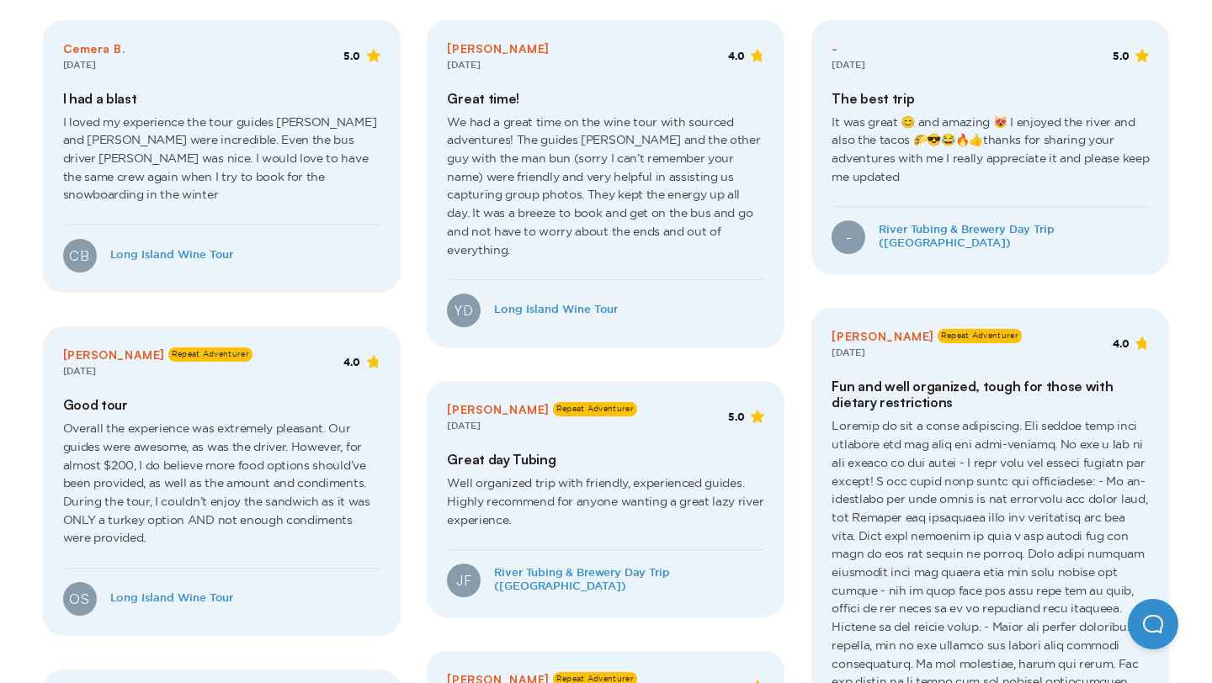
scroll to position [408, 0]
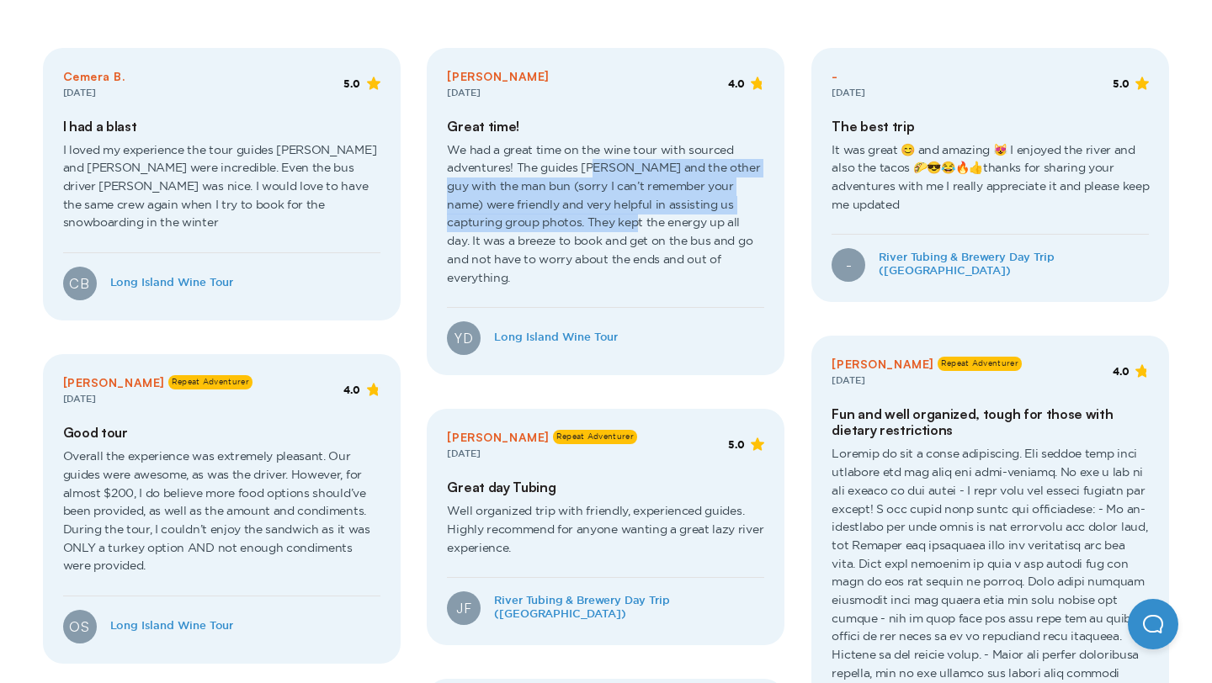
drag, startPoint x: 594, startPoint y: 165, endPoint x: 603, endPoint y: 226, distance: 61.2
click at [603, 226] on span "We had a great time on the wine tour with sourced adventures! The guides Jo and…" at bounding box center [605, 221] width 317 height 173
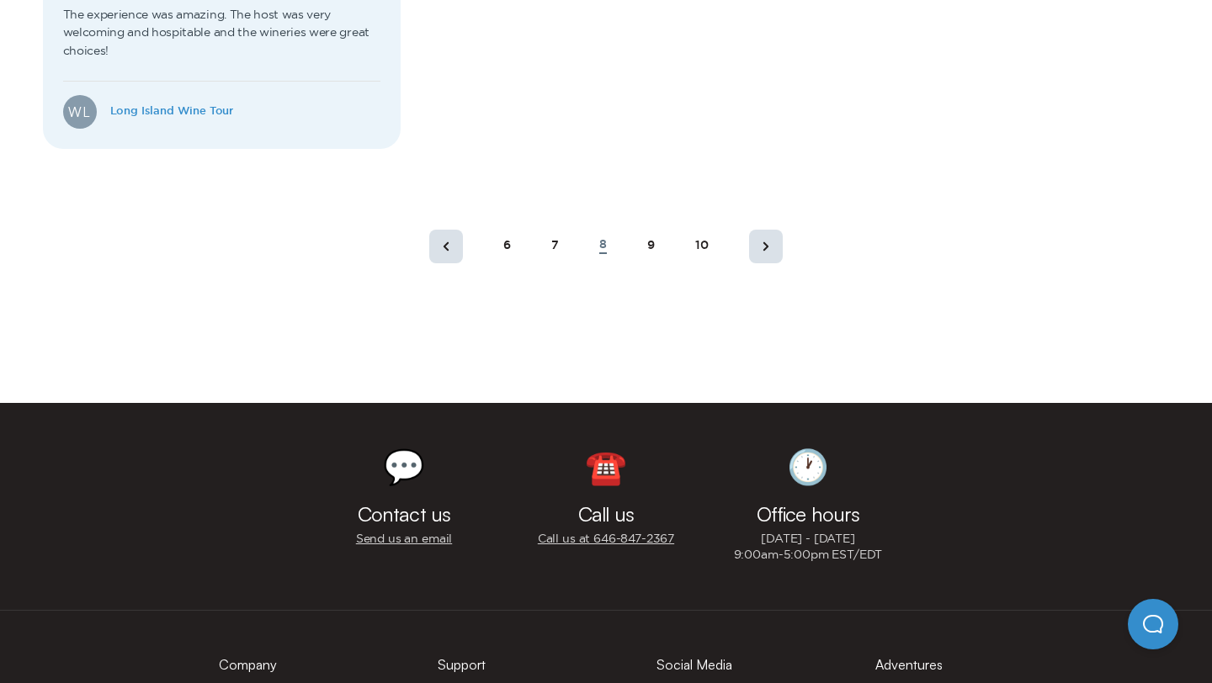
scroll to position [1521, 0]
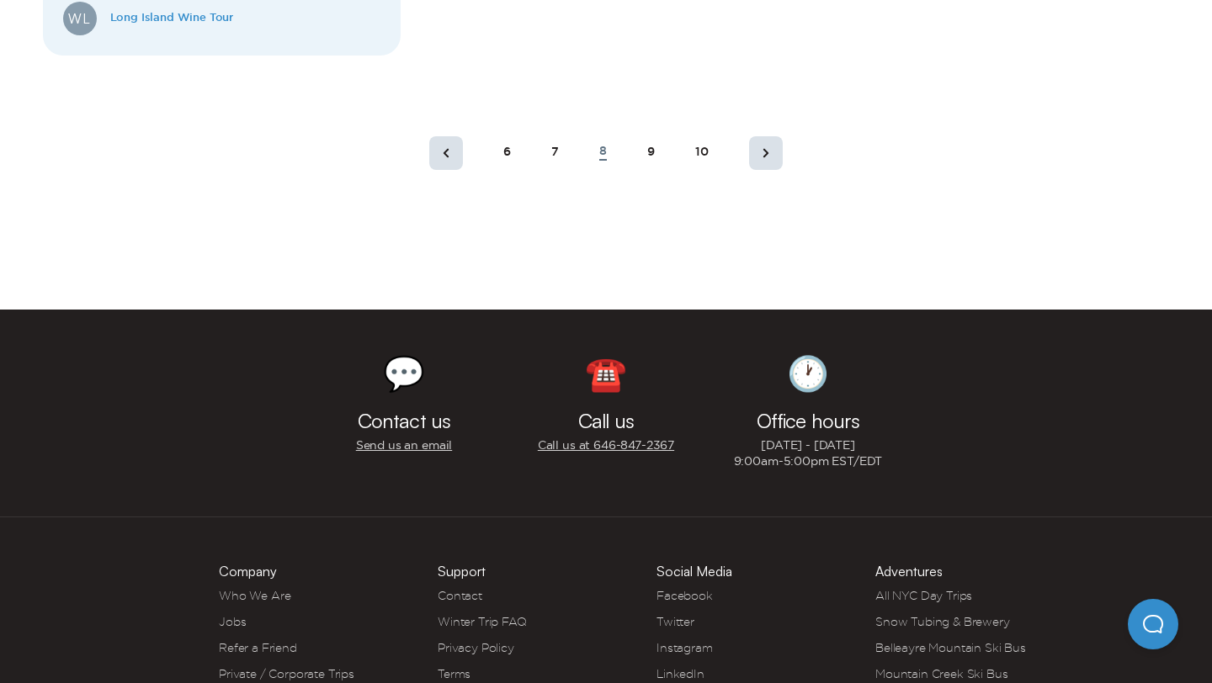
click at [778, 137] on rect at bounding box center [766, 153] width 34 height 34
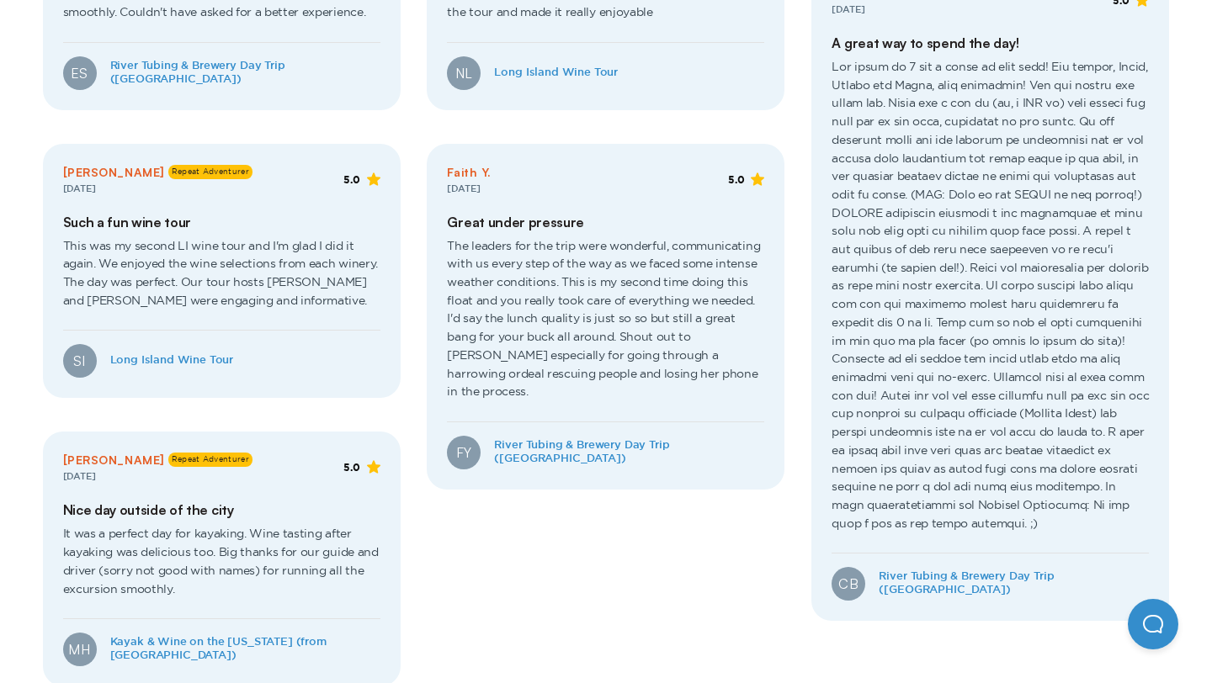
scroll to position [1093, 0]
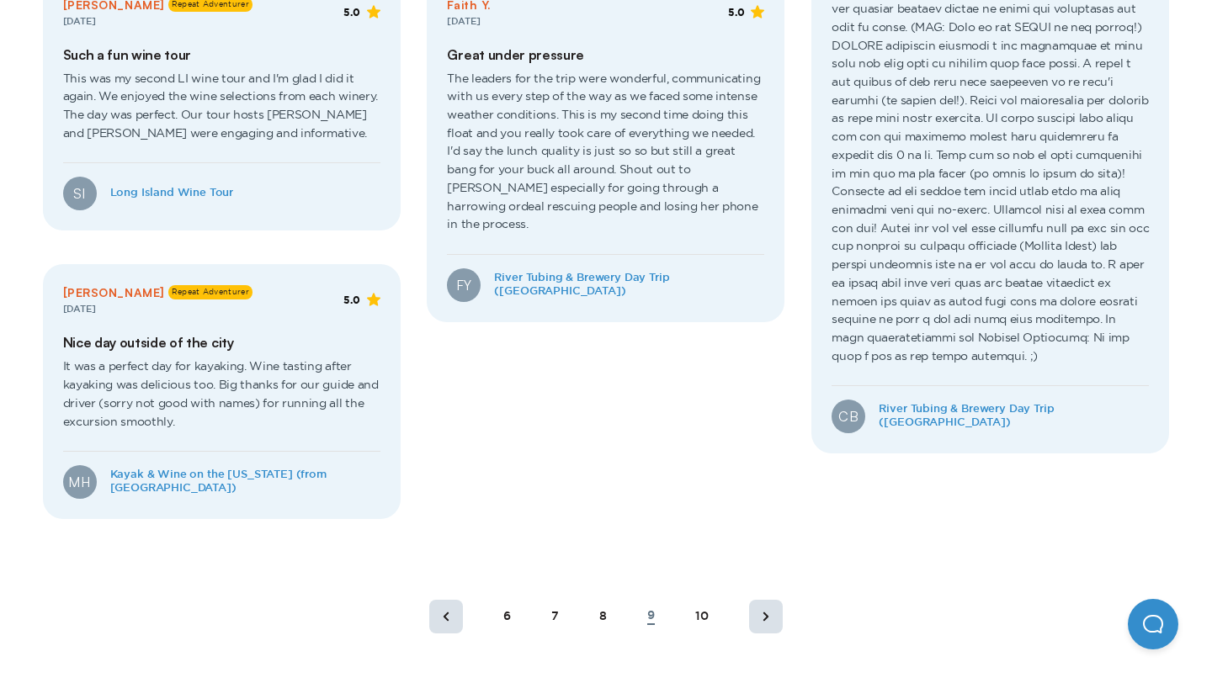
click at [707, 619] on div "10" at bounding box center [701, 617] width 13 height 14
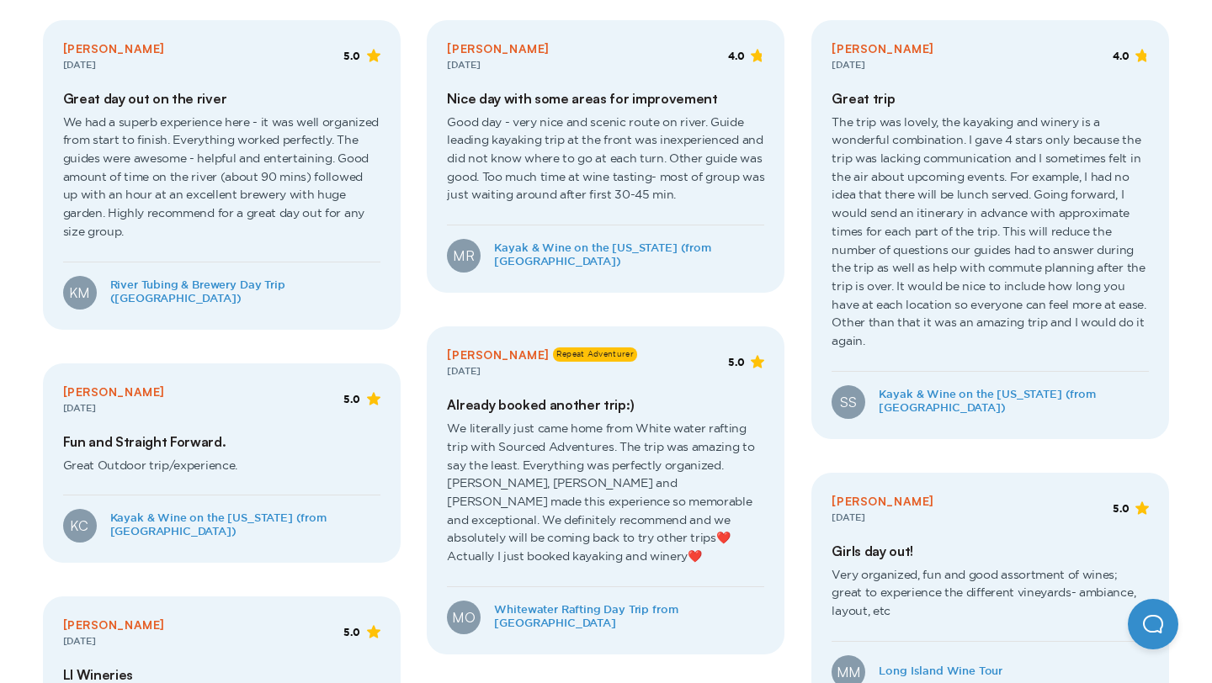
scroll to position [408, 0]
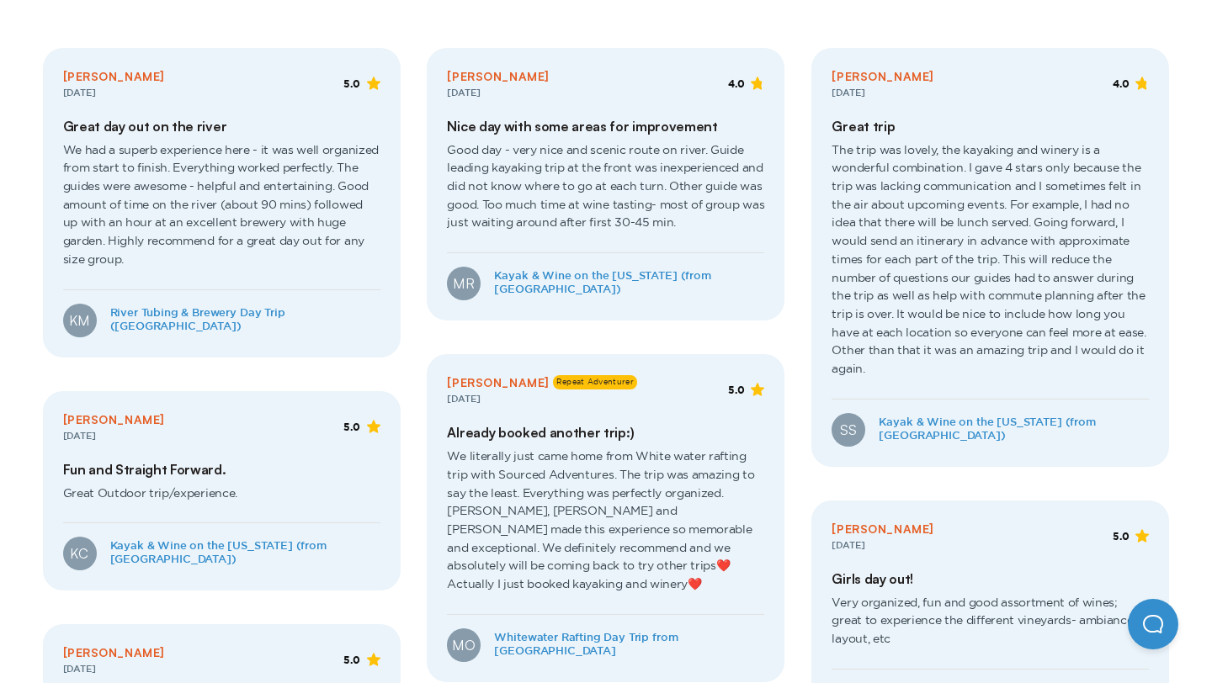
click at [607, 217] on span "Good day - very nice and scenic route on river. Guide leading kayaking trip at …" at bounding box center [605, 194] width 317 height 119
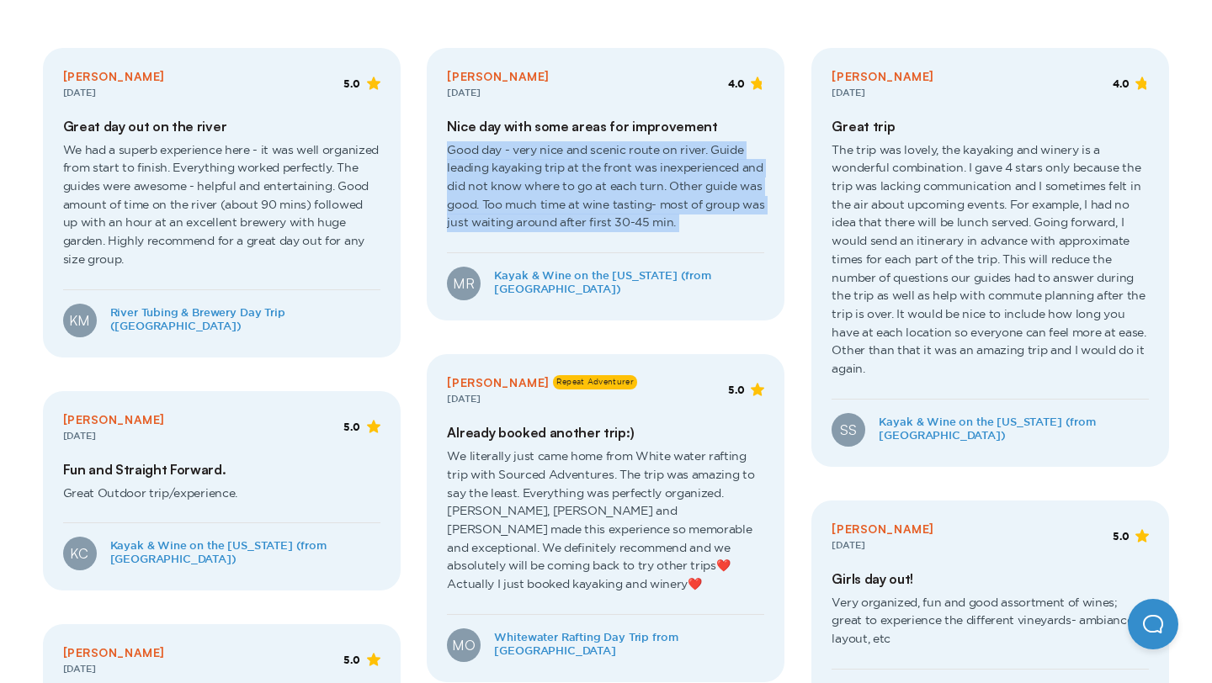
click at [607, 217] on span "Good day - very nice and scenic route on river. Guide leading kayaking trip at …" at bounding box center [605, 194] width 317 height 119
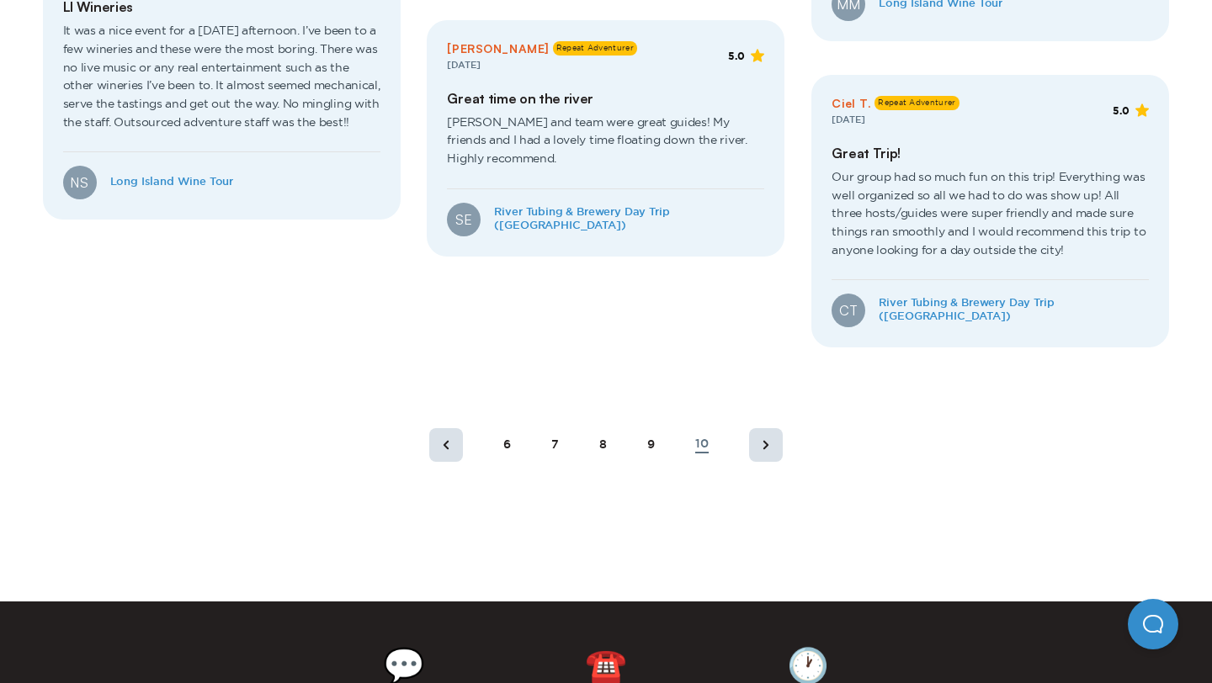
scroll to position [0, 0]
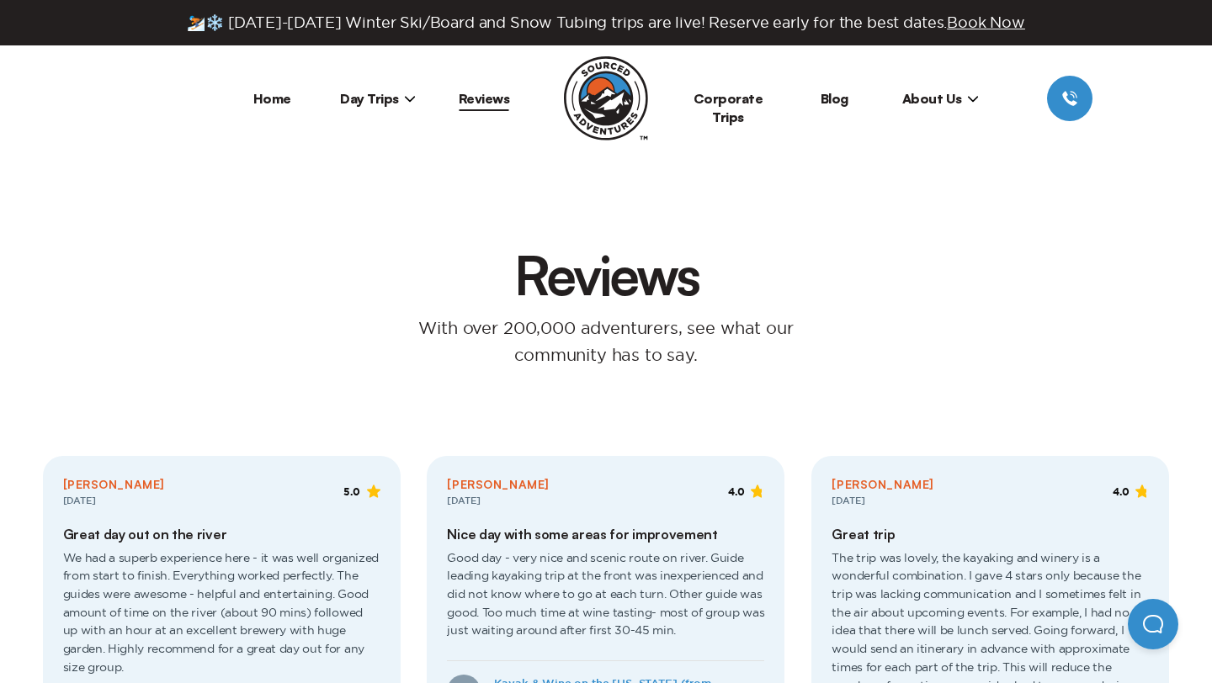
click at [368, 99] on span "Day Trips" at bounding box center [378, 98] width 76 height 17
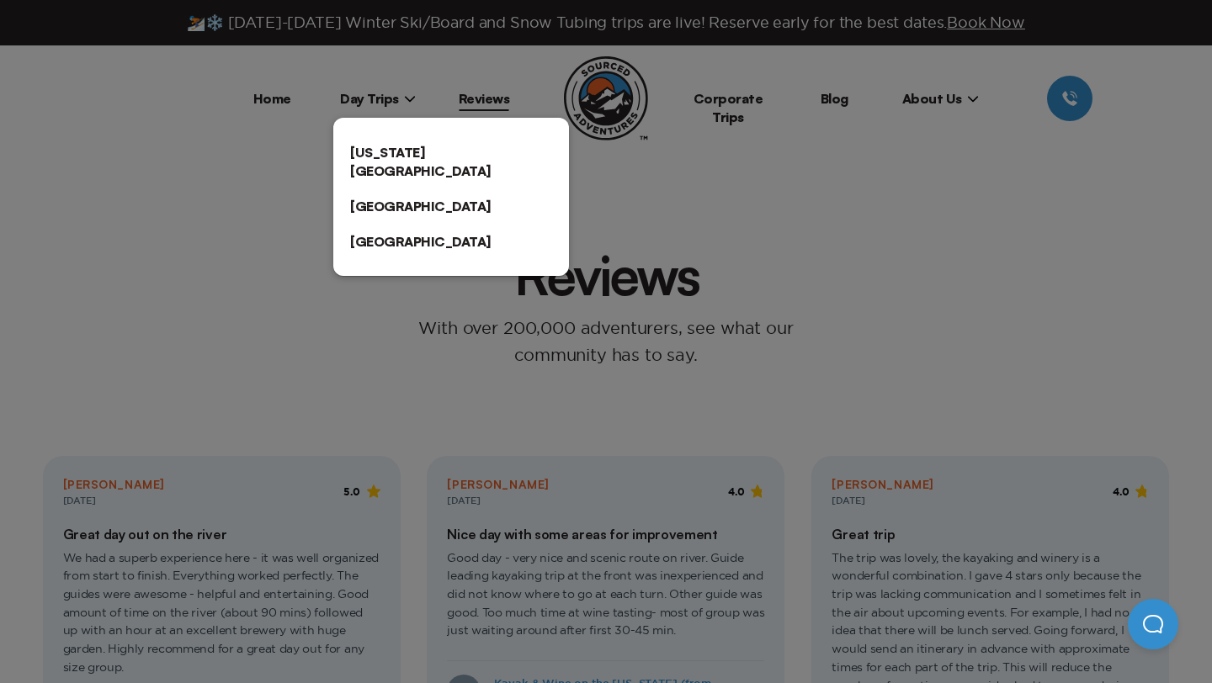
click at [386, 160] on link "[US_STATE][GEOGRAPHIC_DATA]" at bounding box center [451, 162] width 236 height 54
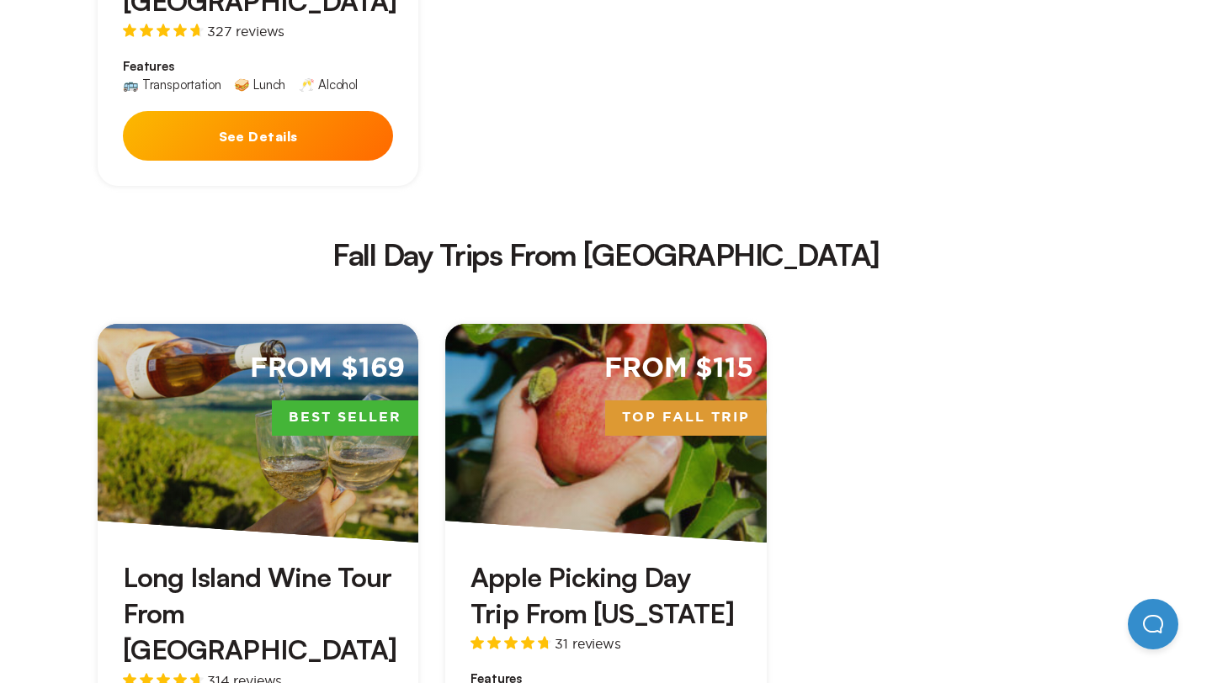
scroll to position [2221, 0]
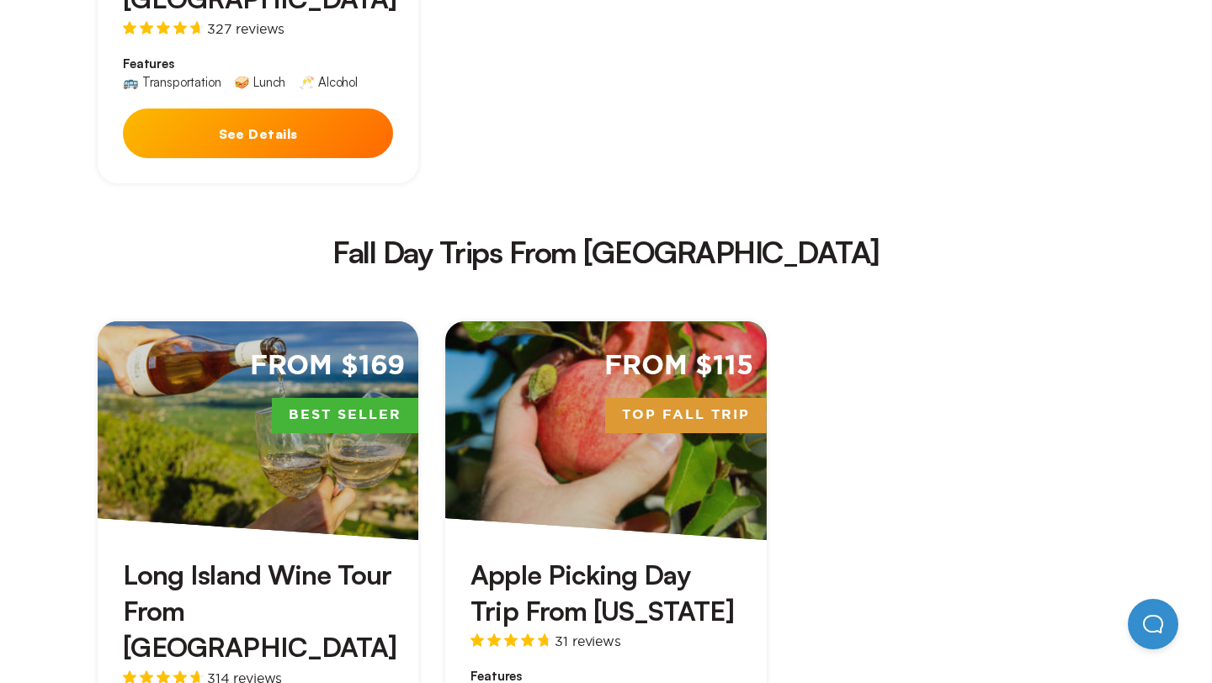
click at [603, 350] on div "From $115 Top Fall Trip" at bounding box center [605, 431] width 321 height 219
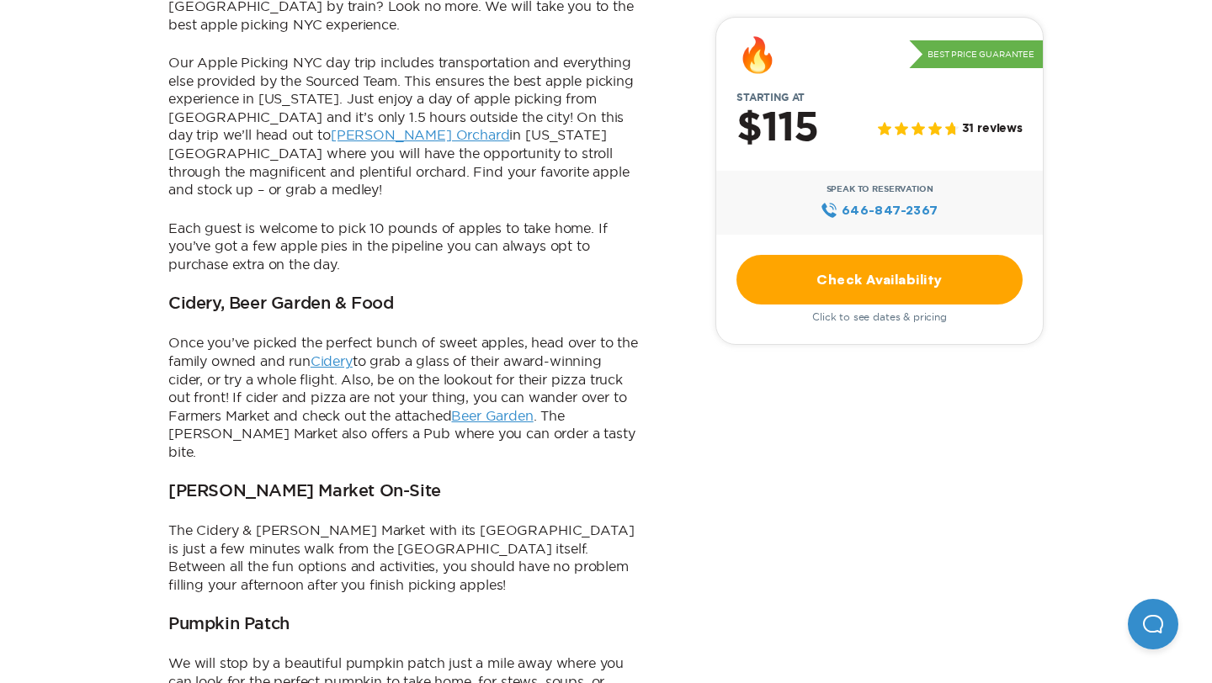
scroll to position [1038, 0]
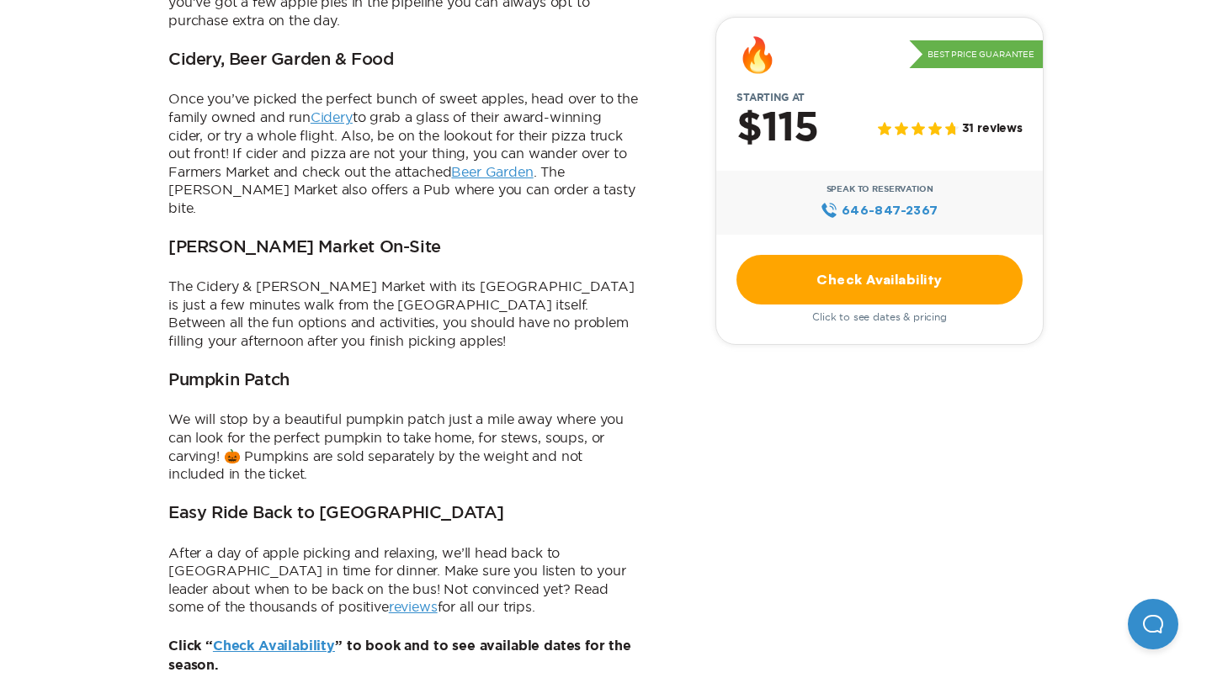
click at [336, 109] on link "Cidery" at bounding box center [332, 116] width 42 height 15
click at [481, 164] on link "Beer Garden" at bounding box center [492, 171] width 82 height 15
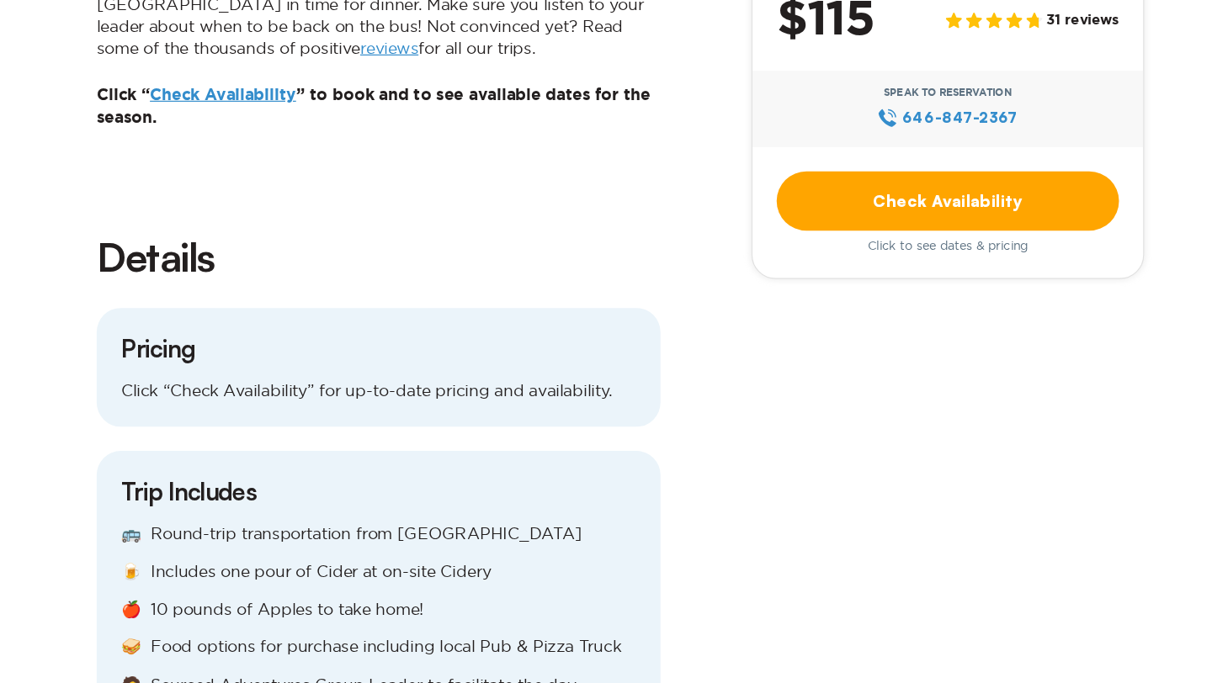
scroll to position [1523, 0]
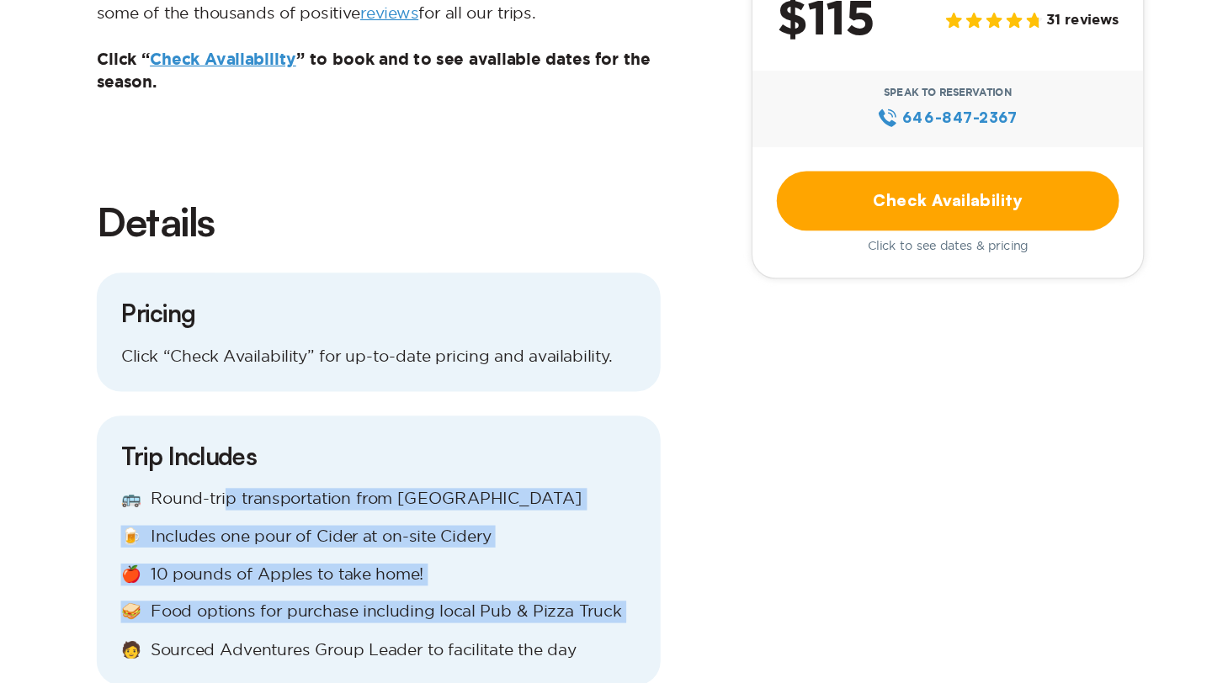
drag, startPoint x: 274, startPoint y: 464, endPoint x: 315, endPoint y: 577, distance: 119.8
click at [315, 577] on div "🚌 Round-trip transportation from NYC 🍺 Includes one pour of Cider at on-site Ci…" at bounding box center [404, 592] width 431 height 145
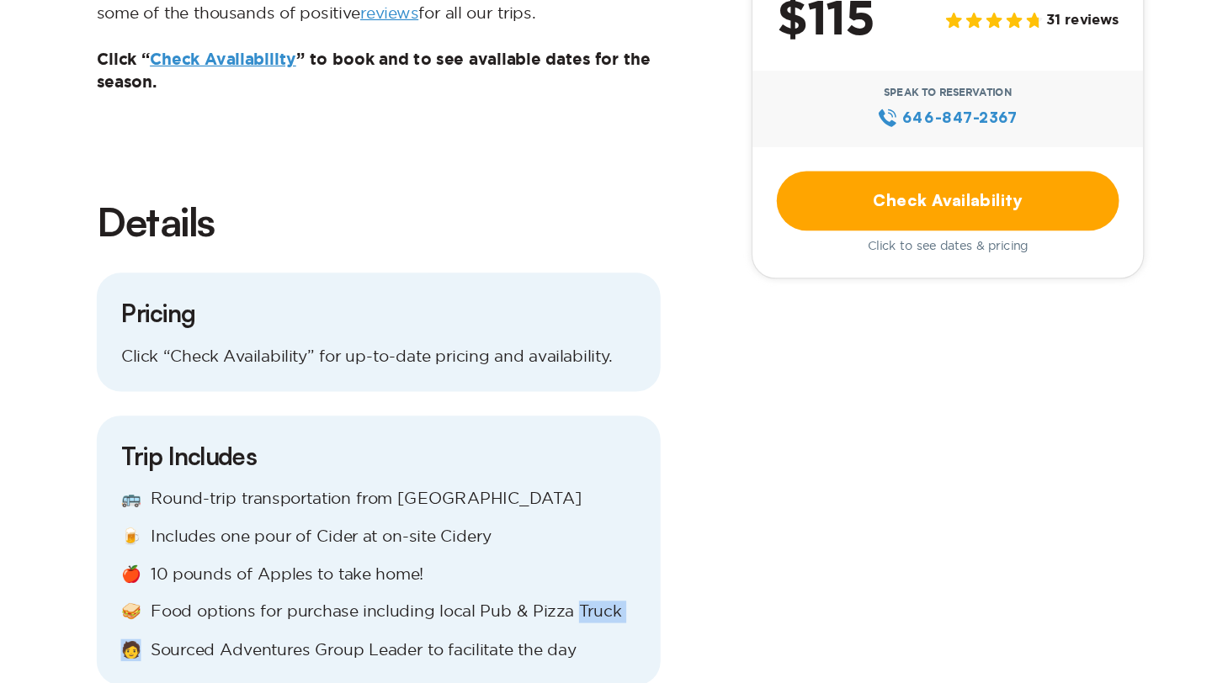
click at [315, 577] on div "🚌 Round-trip transportation from NYC 🍺 Includes one pour of Cider at on-site Ci…" at bounding box center [404, 592] width 431 height 145
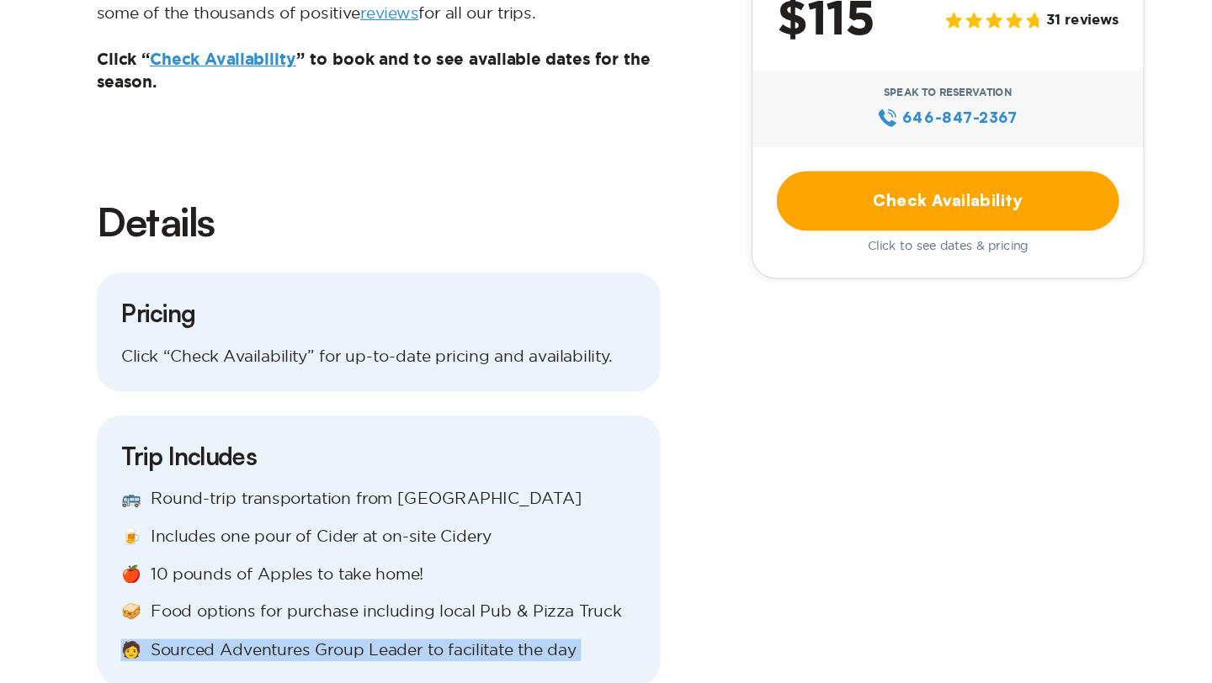
click at [315, 577] on div "🚌 Round-trip transportation from NYC 🍺 Includes one pour of Cider at on-site Ci…" at bounding box center [404, 592] width 431 height 145
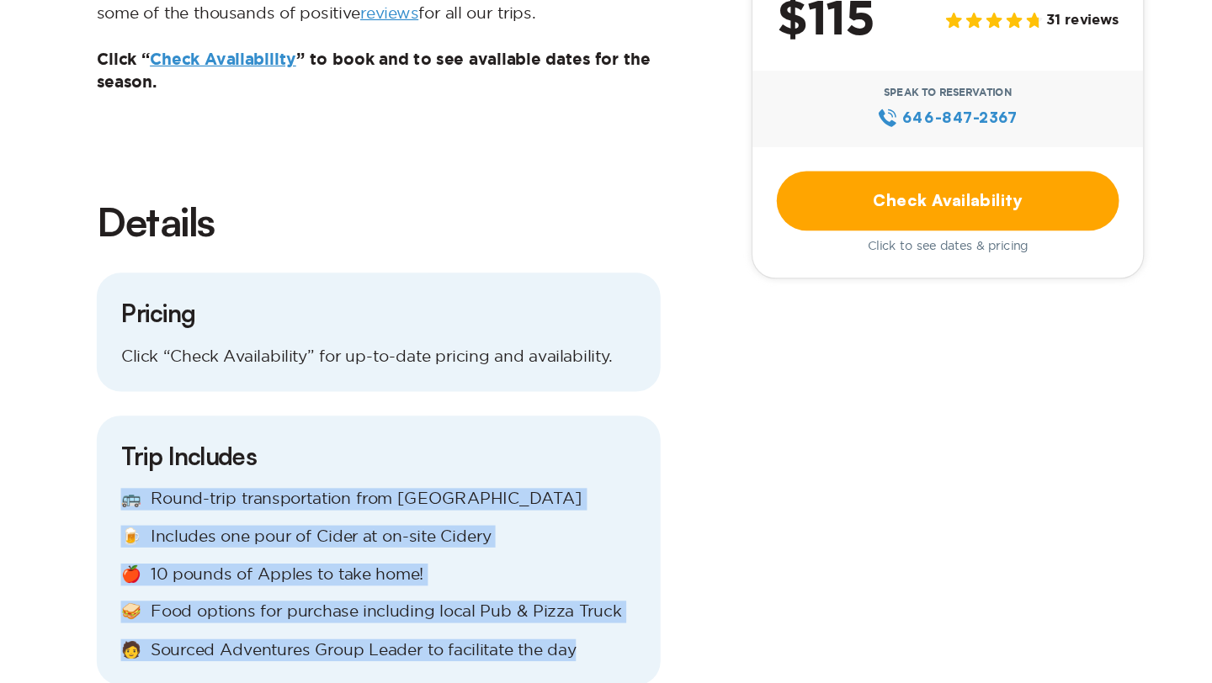
drag, startPoint x: 572, startPoint y: 593, endPoint x: 255, endPoint y: 440, distance: 352.0
click at [255, 460] on div "Trip Includes 🚌 Round-trip transportation from NYC 🍺 Includes one pour of Cider…" at bounding box center [403, 573] width 471 height 226
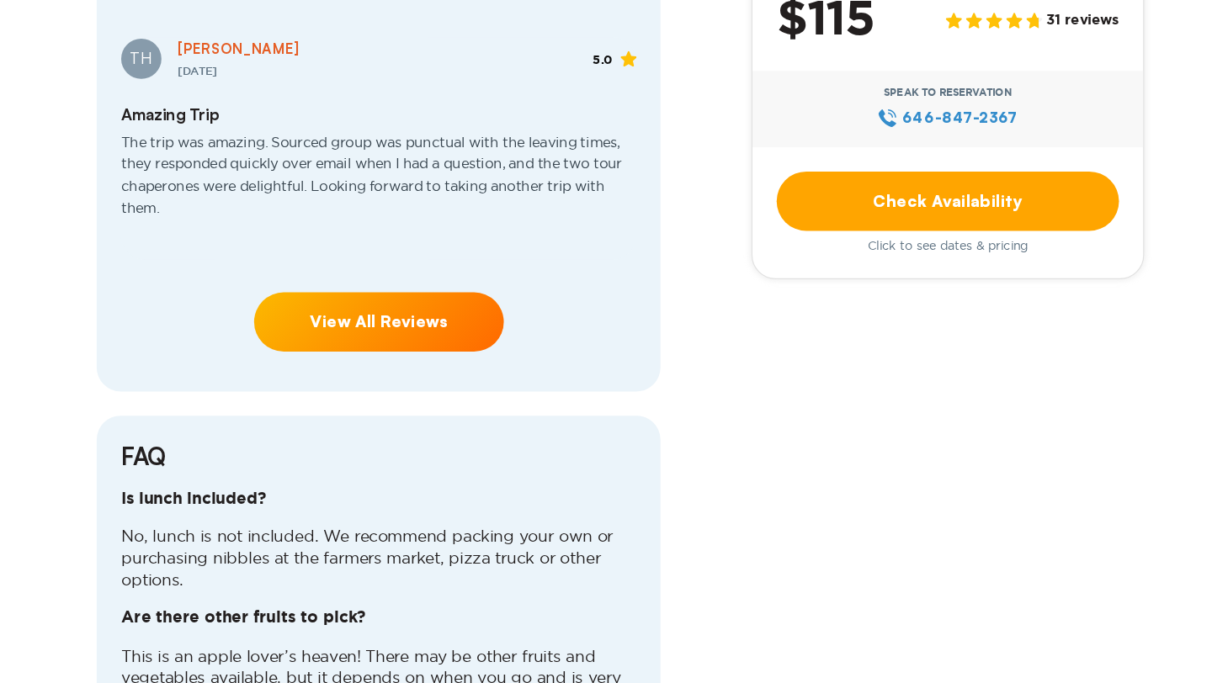
scroll to position [3937, 0]
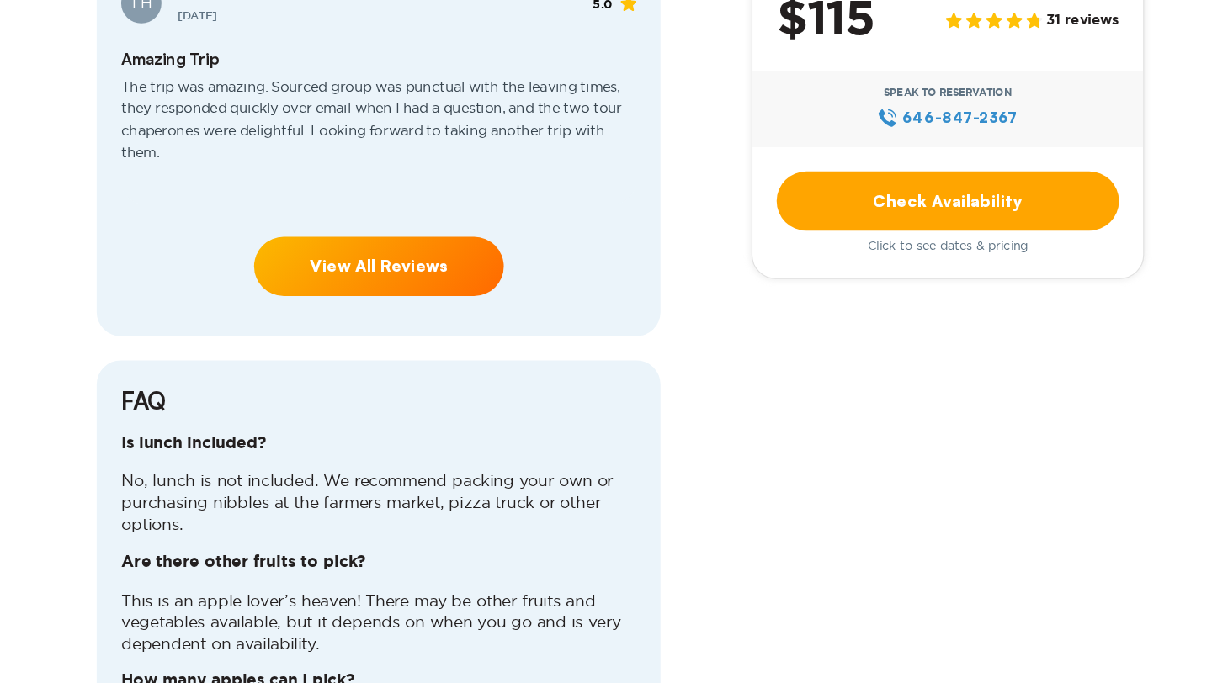
click at [322, 505] on p "No, lunch is not included. We recommend packing your own or purchasing nibbles …" at bounding box center [404, 532] width 431 height 55
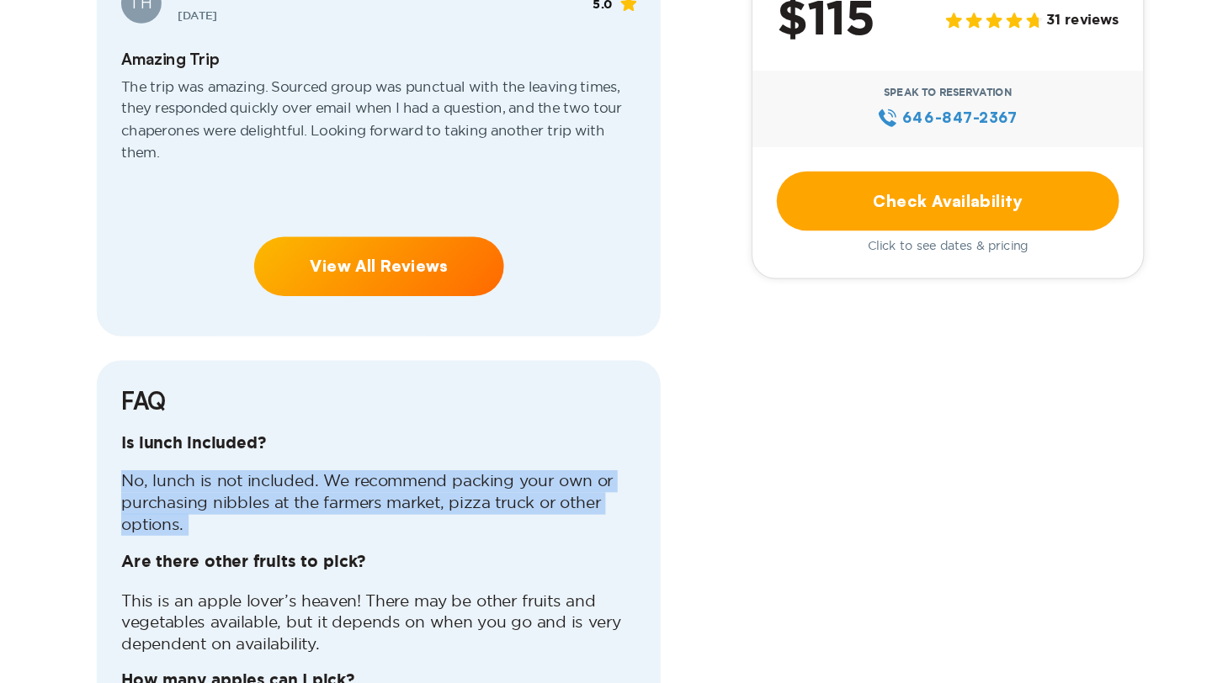
click at [322, 505] on p "No, lunch is not included. We recommend packing your own or purchasing nibbles …" at bounding box center [404, 532] width 431 height 55
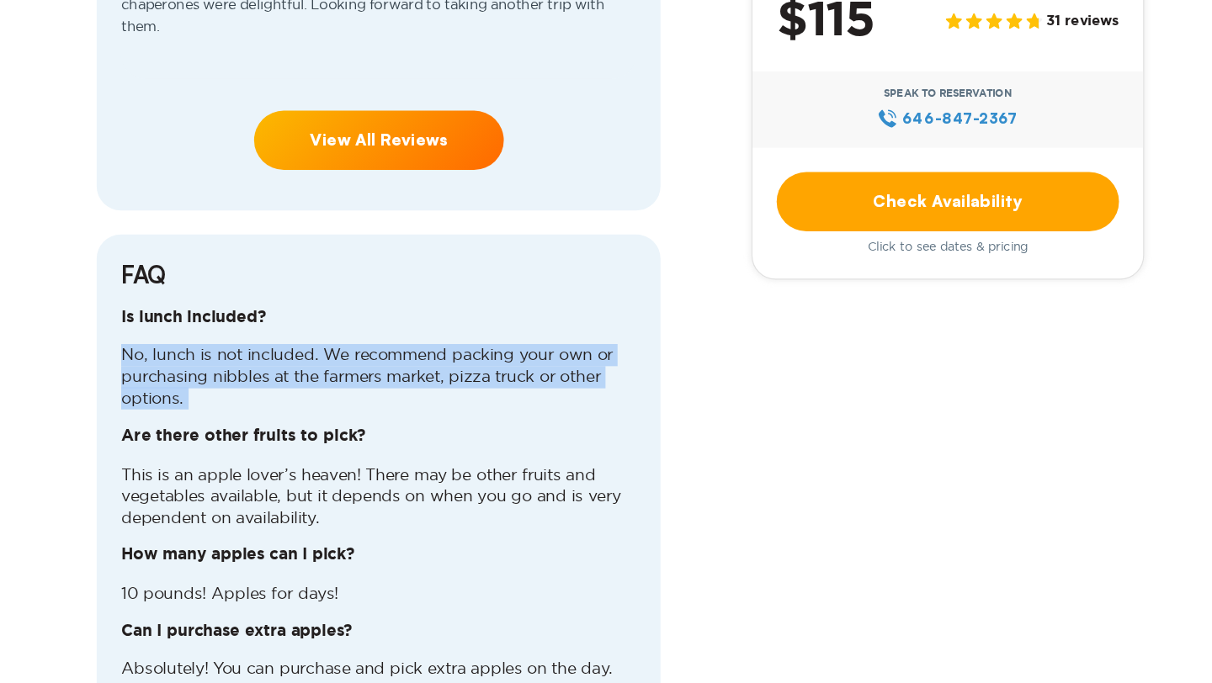
scroll to position [4045, 0]
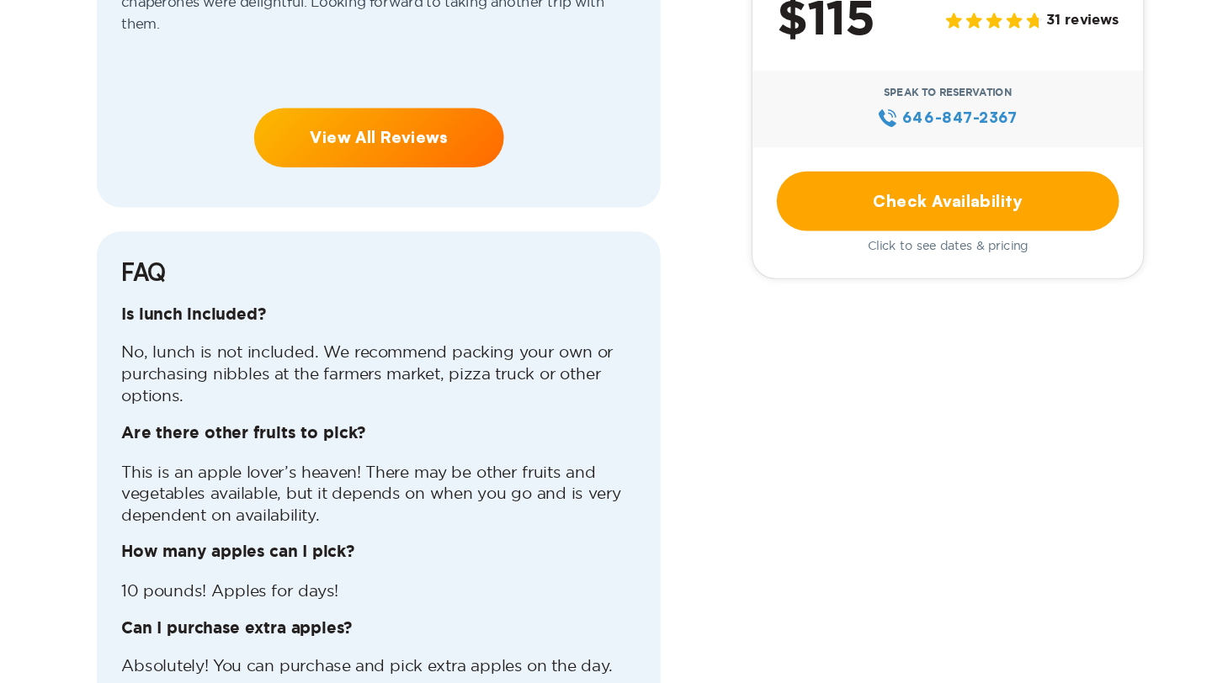
click at [322, 497] on p "This is an apple lover’s heaven! There may be other fruits and vegetables avail…" at bounding box center [404, 524] width 431 height 55
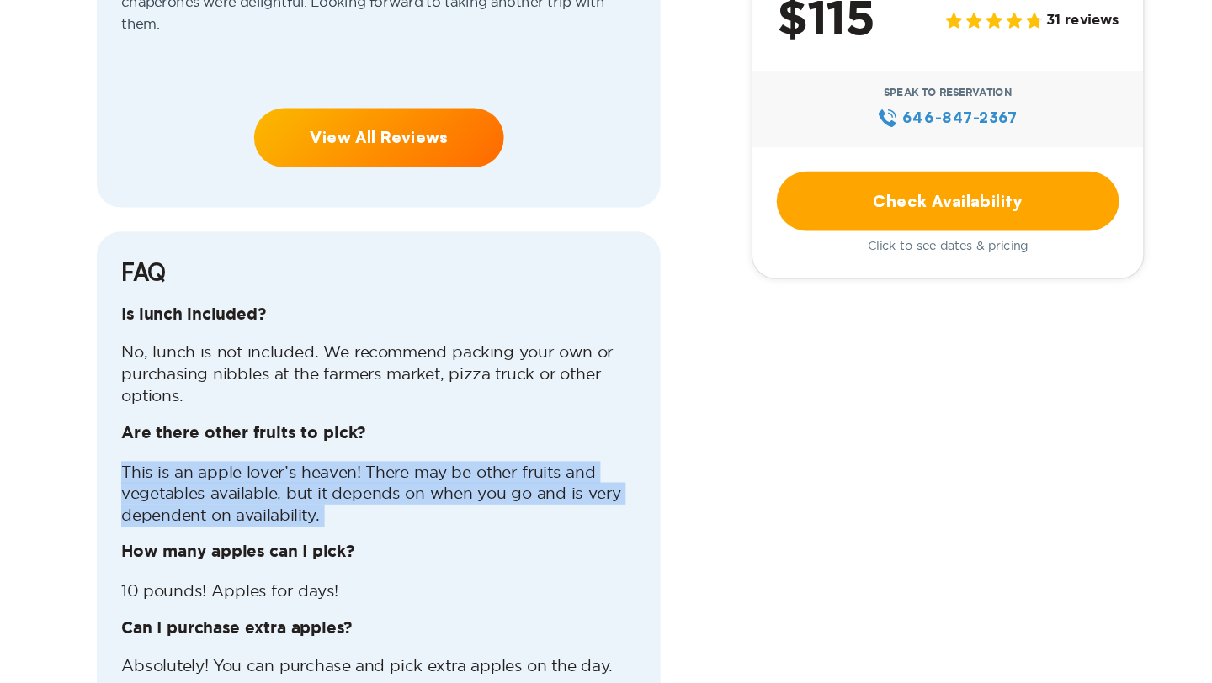
click at [322, 497] on p "This is an apple lover’s heaven! There may be other fruits and vegetables avail…" at bounding box center [404, 524] width 431 height 55
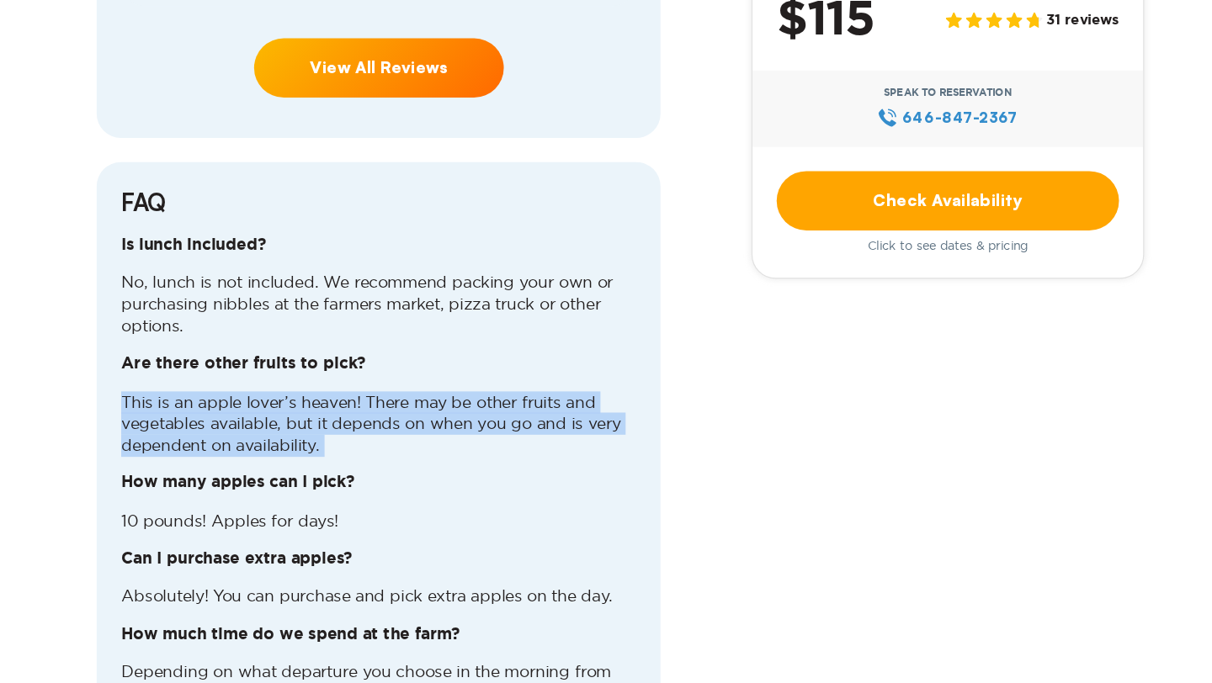
scroll to position [4104, 0]
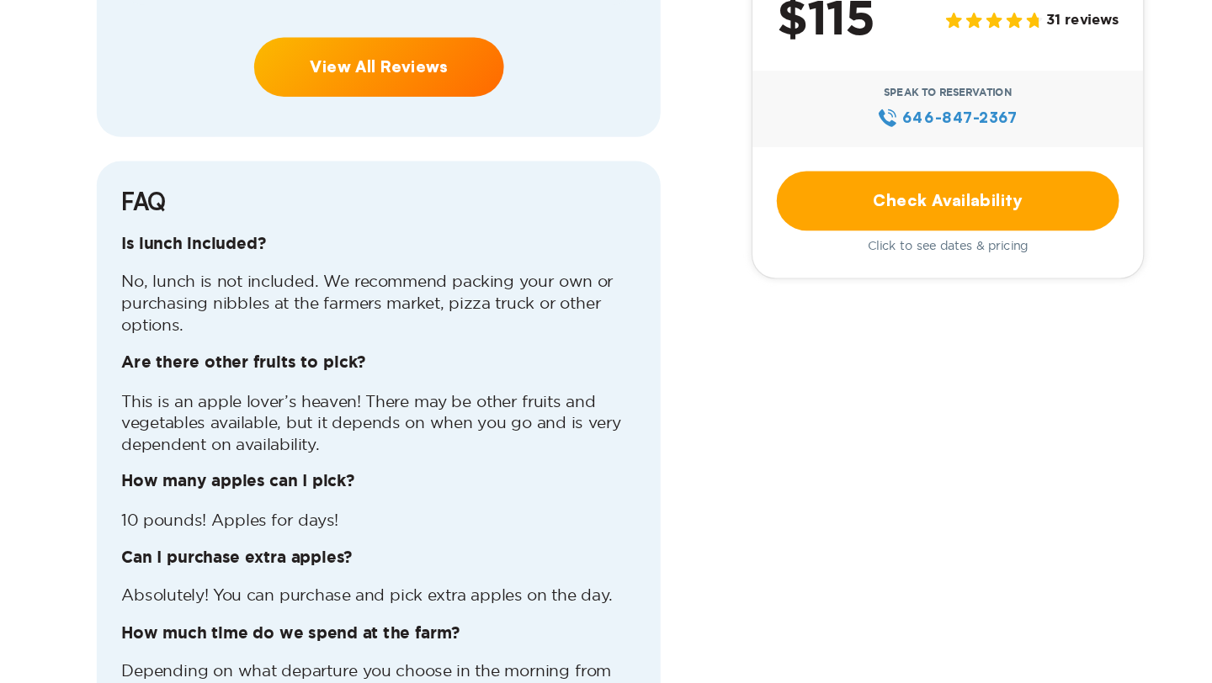
click at [314, 538] on p "10 pounds! Apples for days!" at bounding box center [404, 547] width 431 height 19
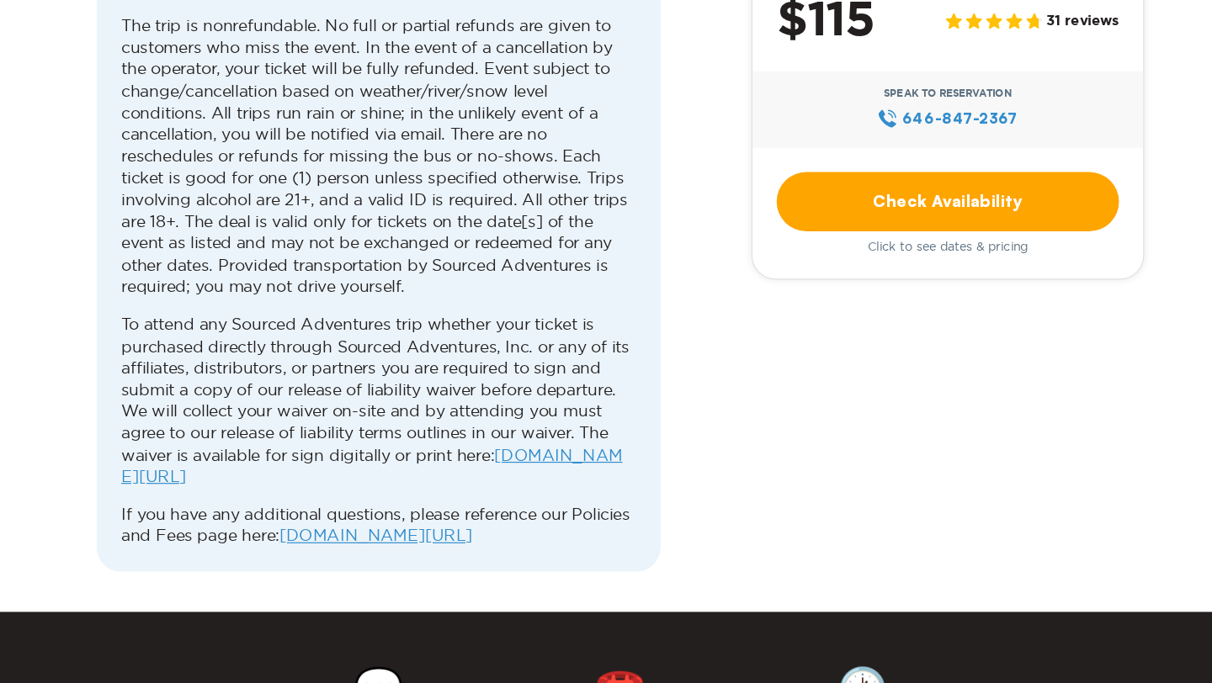
scroll to position [5134, 0]
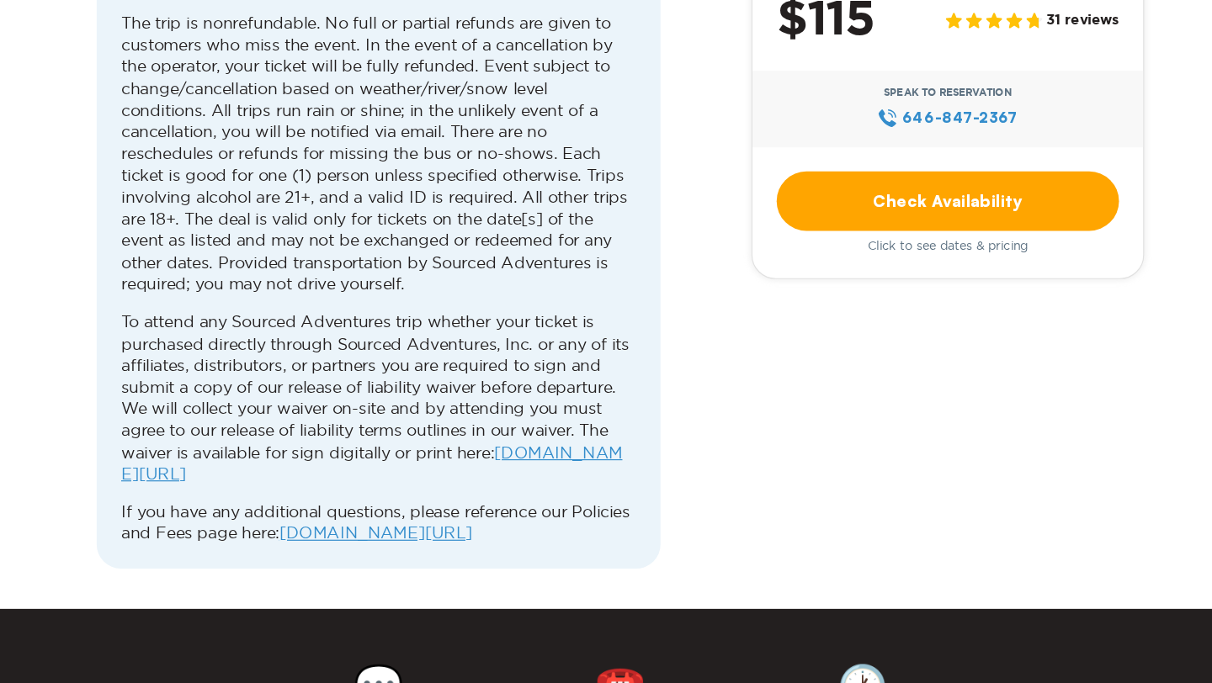
click at [332, 550] on link "www.sourcedadventures.com/policies-and-fees/" at bounding box center [402, 557] width 162 height 15
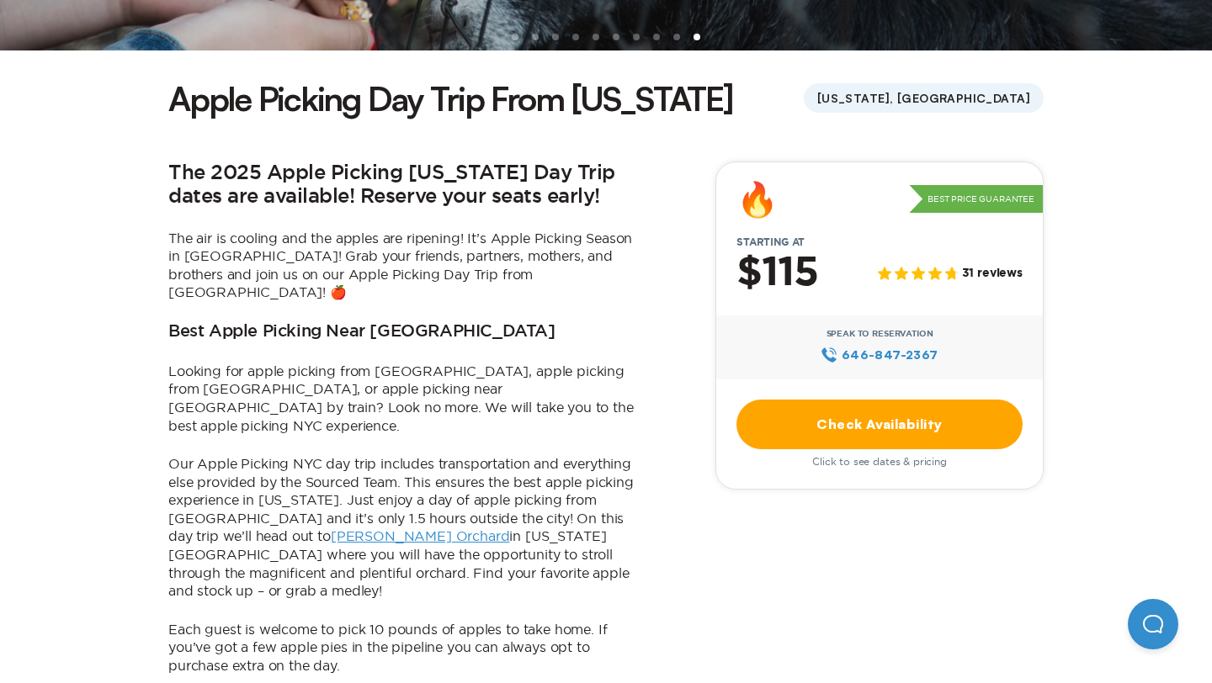
scroll to position [0, 0]
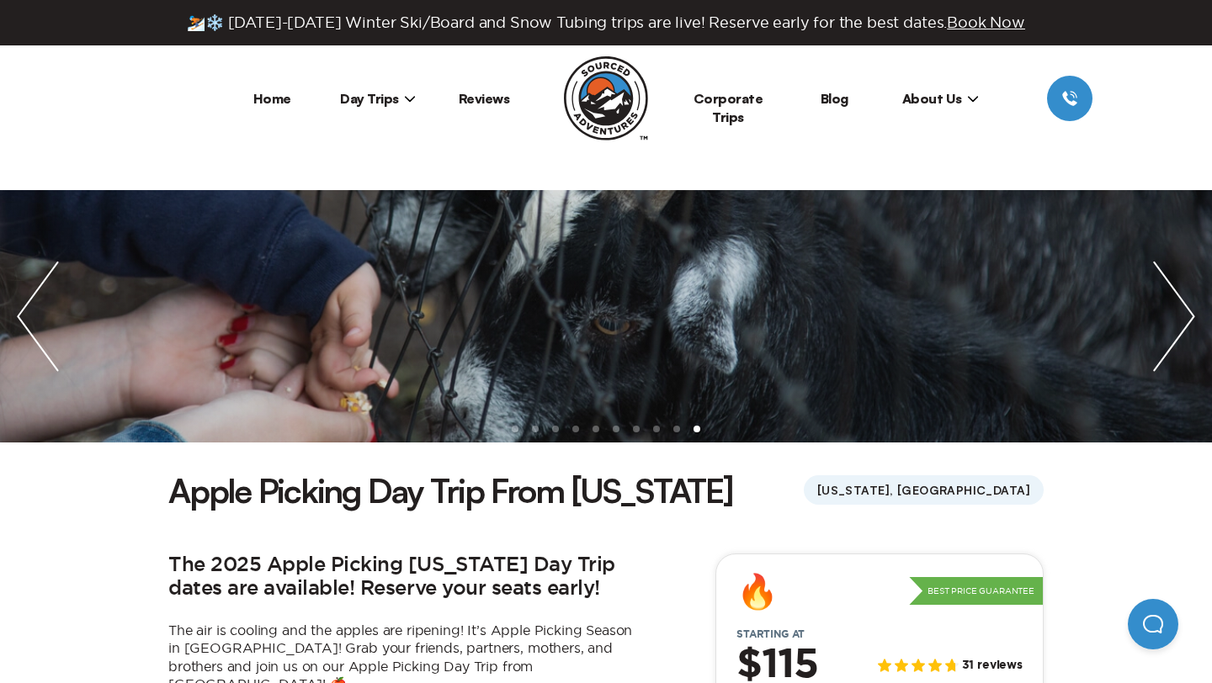
click at [1177, 322] on img "next slide / item" at bounding box center [1174, 316] width 76 height 252
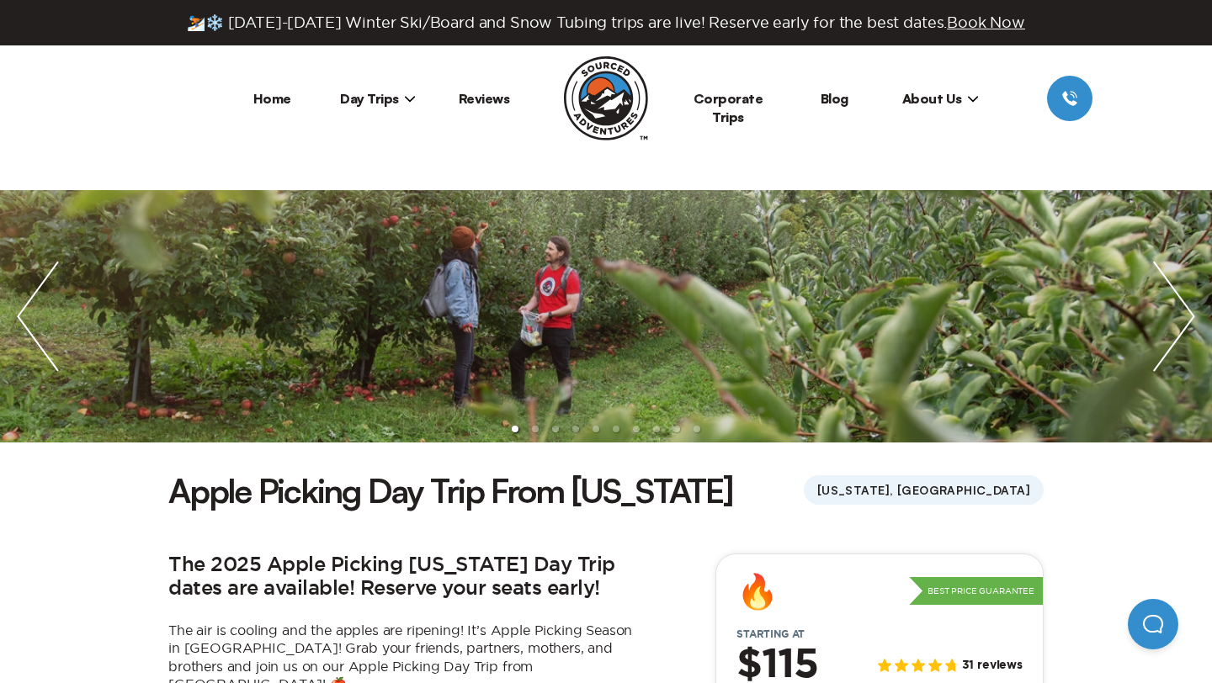
click at [1177, 322] on img "next slide / item" at bounding box center [1174, 316] width 76 height 252
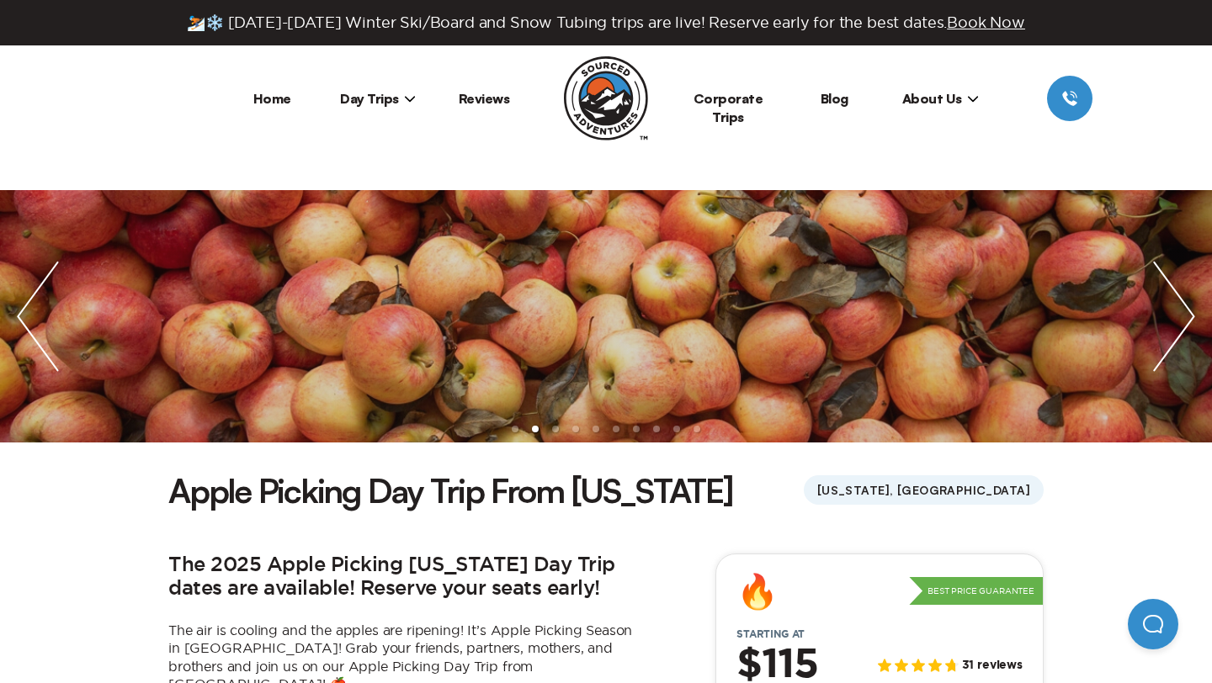
click at [1177, 322] on img "next slide / item" at bounding box center [1174, 316] width 76 height 252
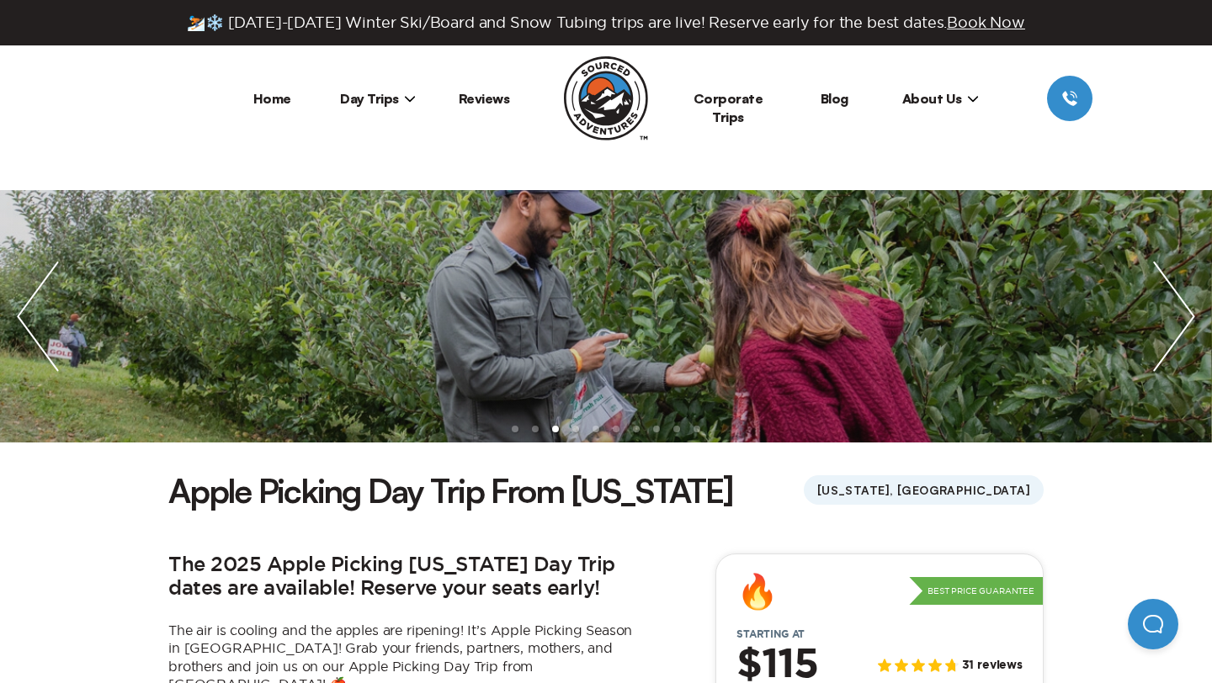
click at [1177, 322] on img "next slide / item" at bounding box center [1174, 316] width 76 height 252
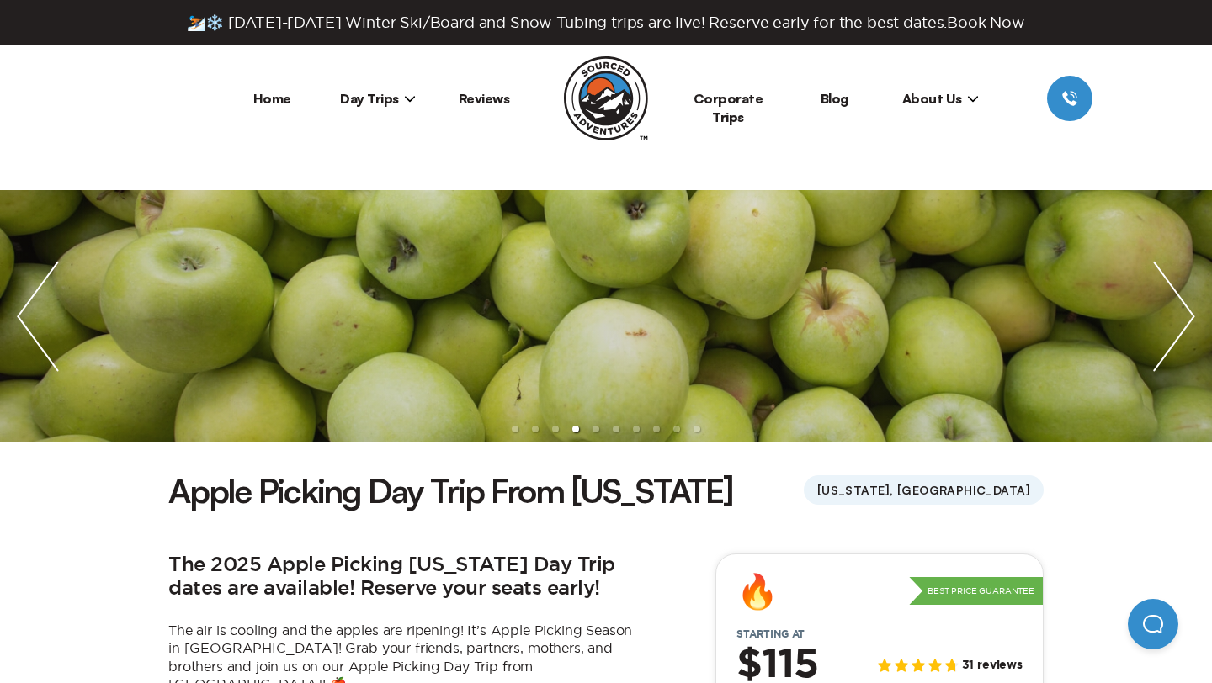
click at [1177, 322] on img "next slide / item" at bounding box center [1174, 316] width 76 height 252
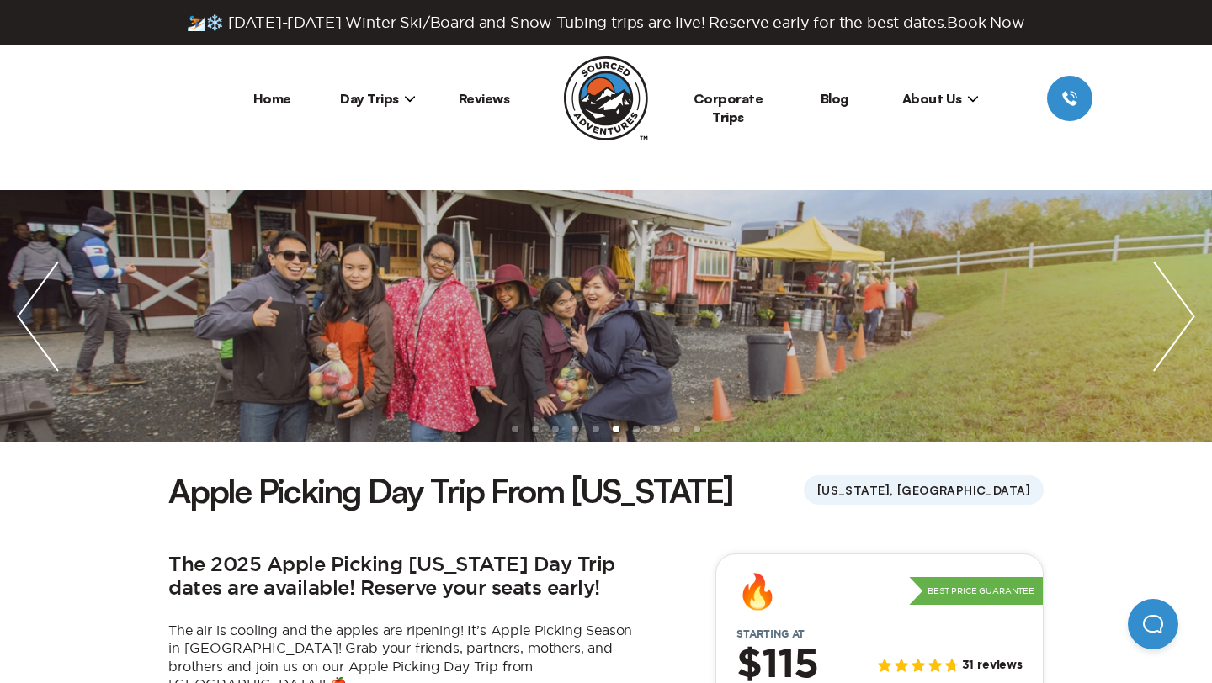
click at [585, 320] on ul at bounding box center [606, 316] width 1212 height 252
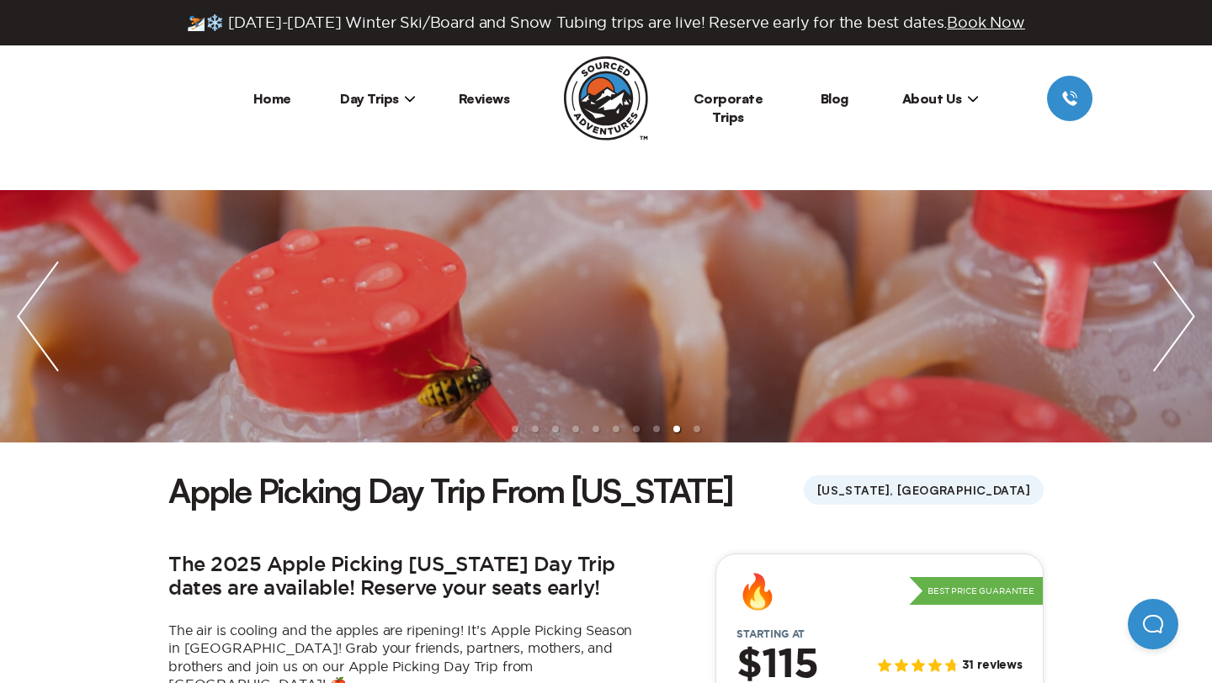
click at [1163, 359] on img "next slide / item" at bounding box center [1174, 316] width 76 height 252
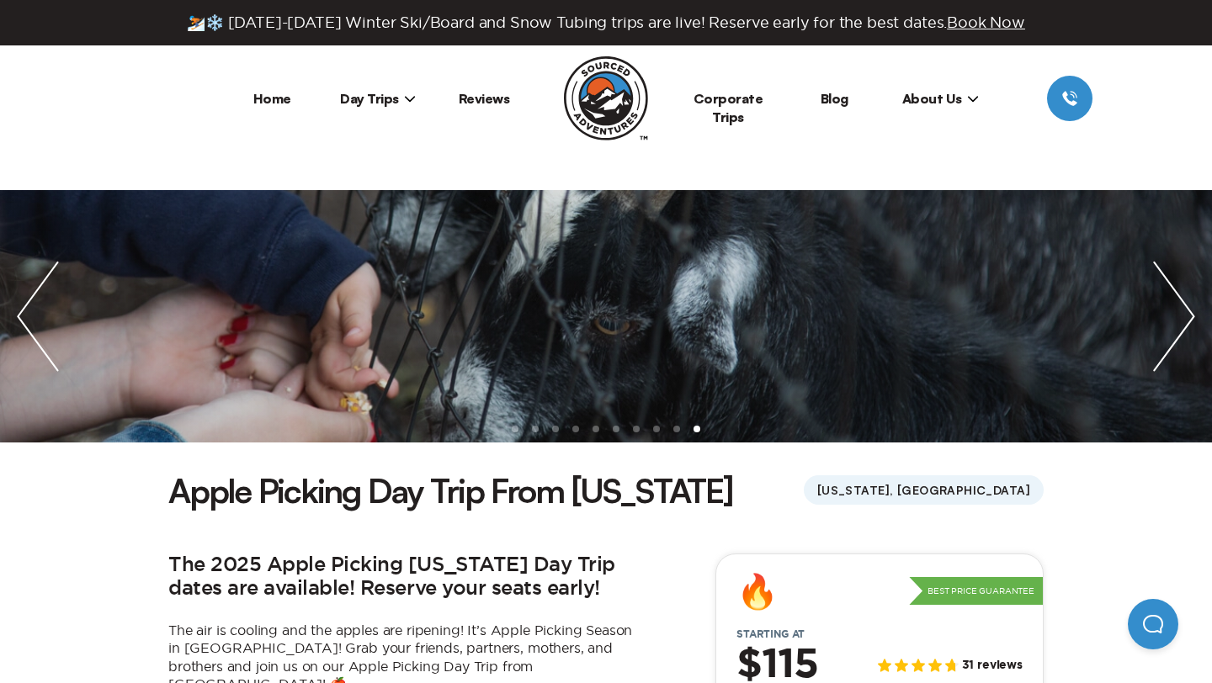
click at [1180, 333] on img "next slide / item" at bounding box center [1174, 316] width 76 height 252
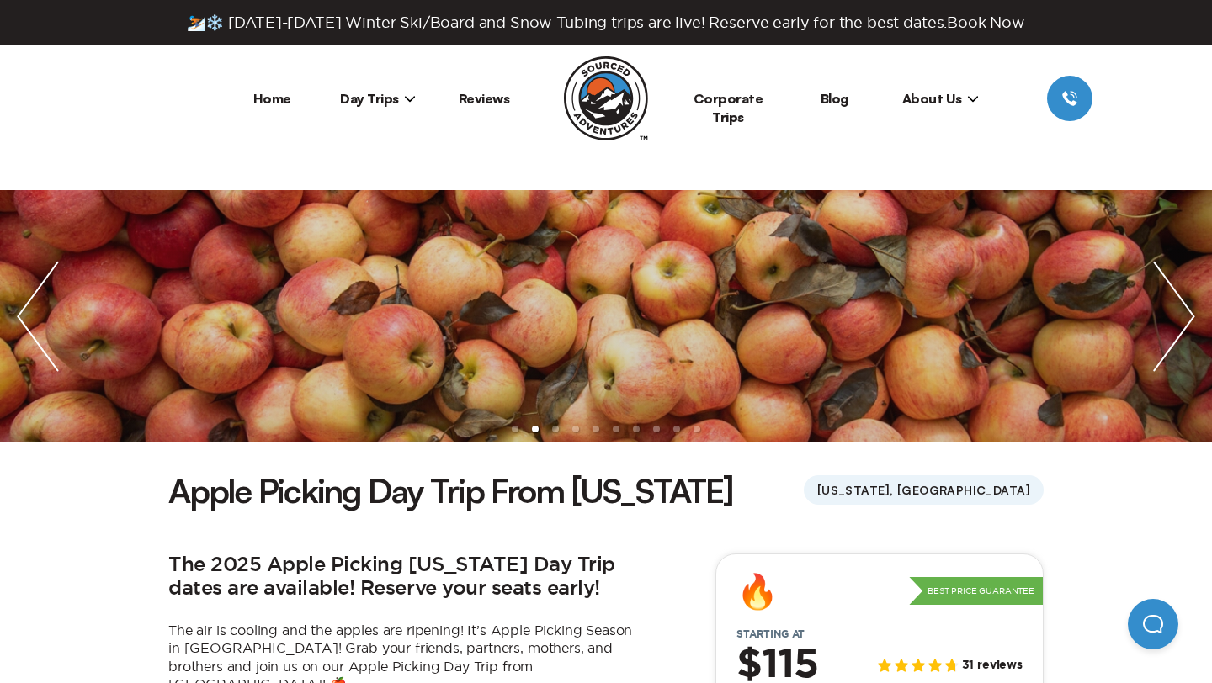
click at [1192, 328] on img "next slide / item" at bounding box center [1174, 316] width 76 height 252
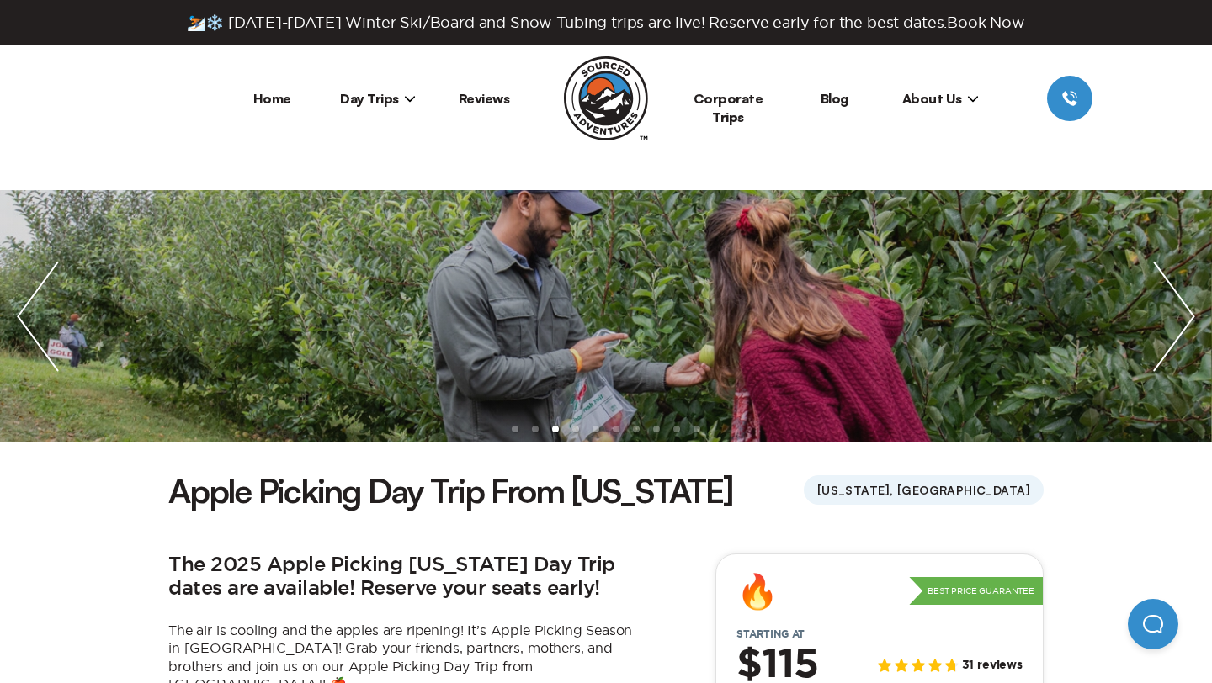
click at [1192, 328] on img "next slide / item" at bounding box center [1174, 316] width 76 height 252
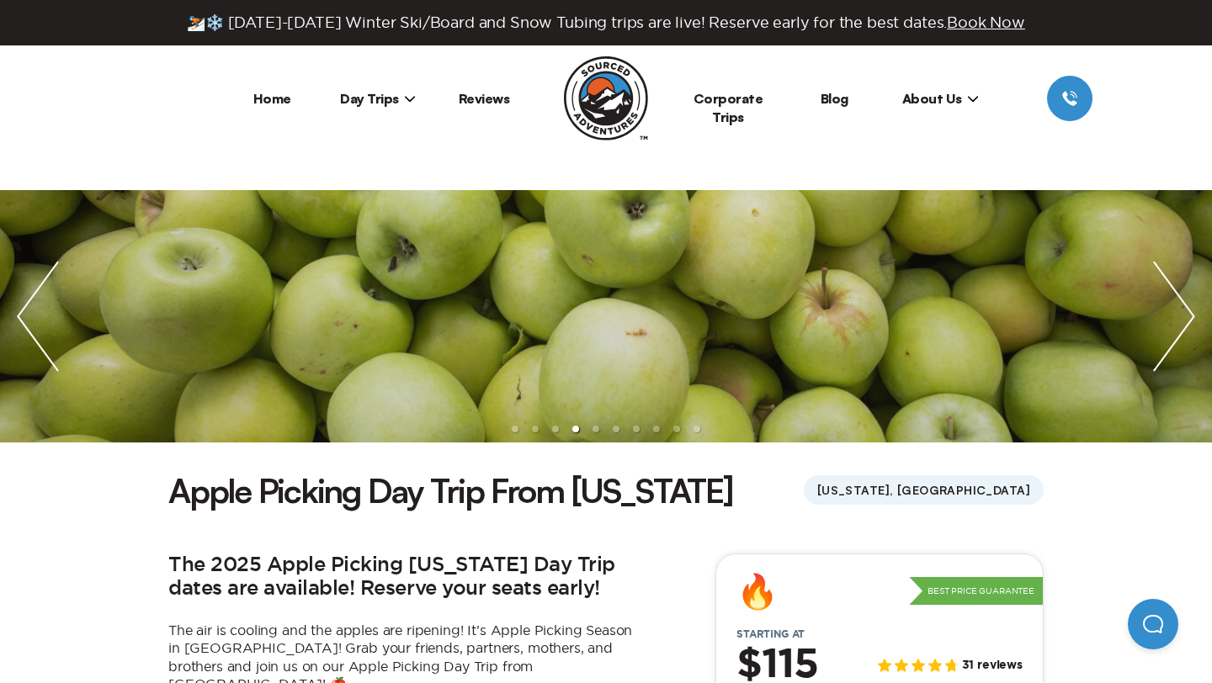
click at [1192, 328] on img "next slide / item" at bounding box center [1174, 316] width 76 height 252
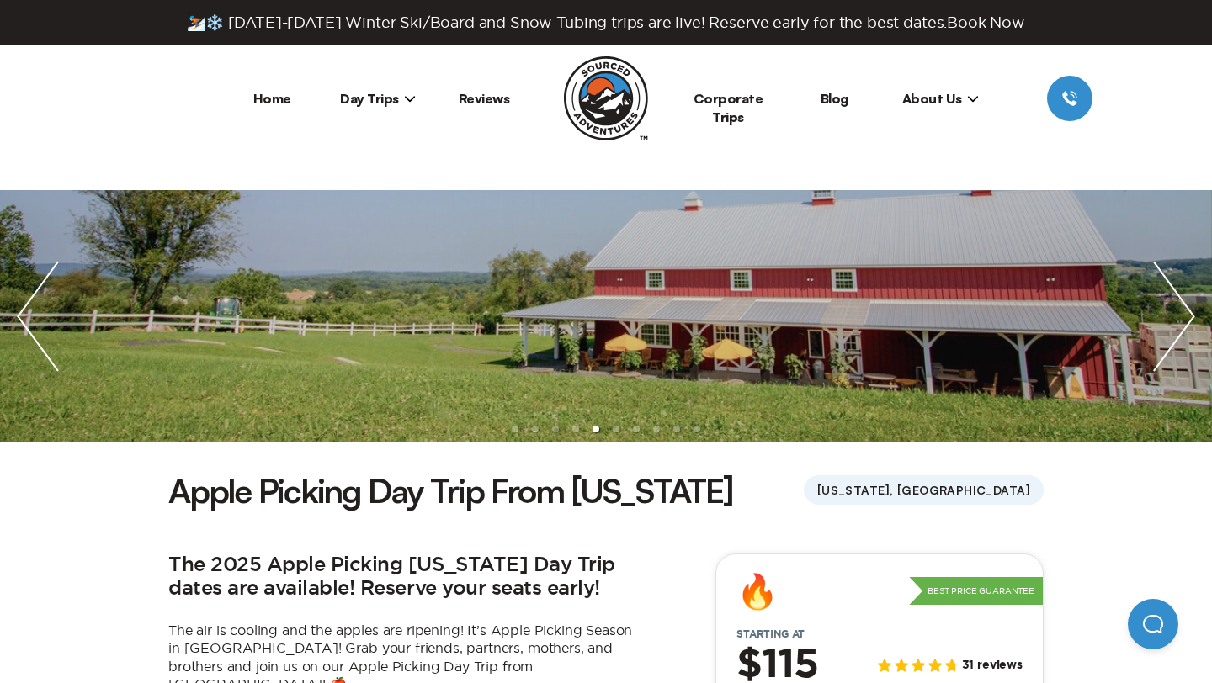
click at [1192, 328] on img "next slide / item" at bounding box center [1174, 316] width 76 height 252
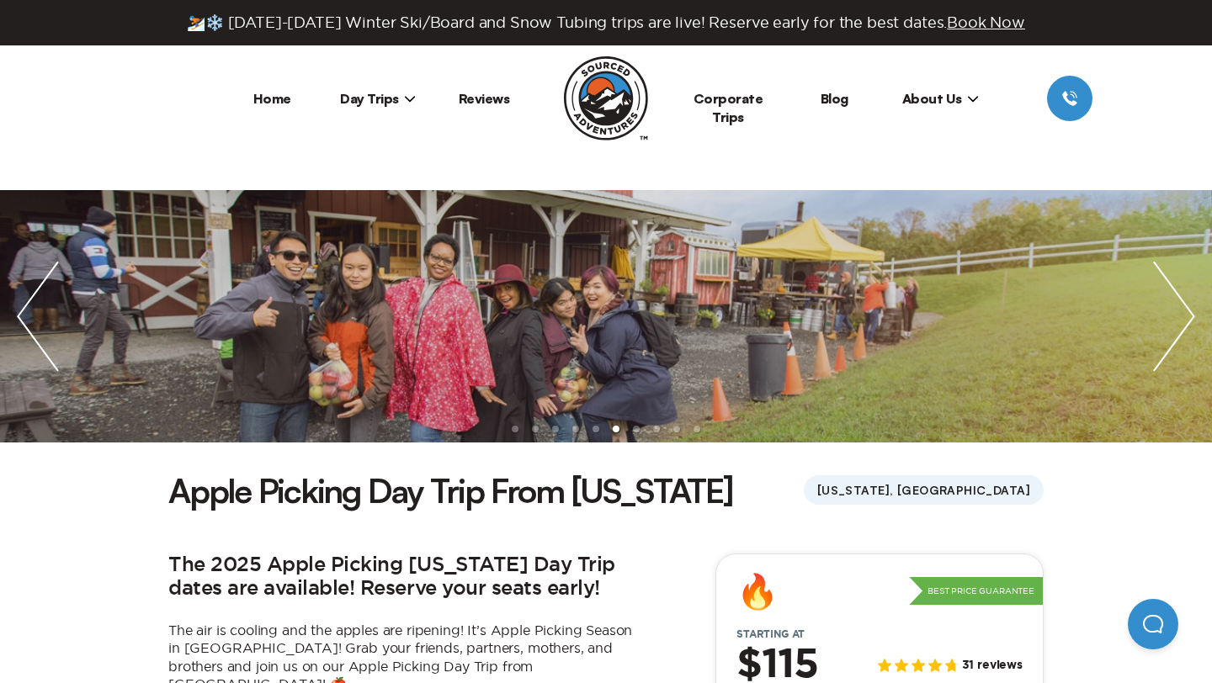
click at [1192, 328] on img "next slide / item" at bounding box center [1174, 316] width 76 height 252
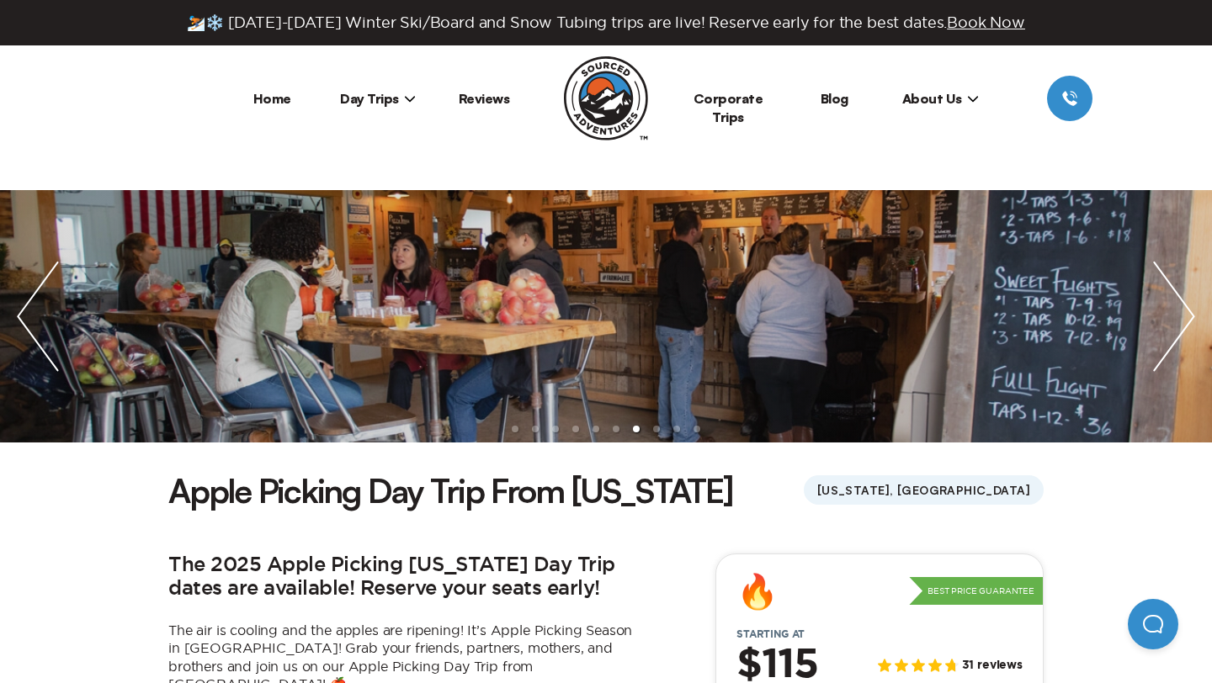
click at [1192, 328] on img "next slide / item" at bounding box center [1174, 316] width 76 height 252
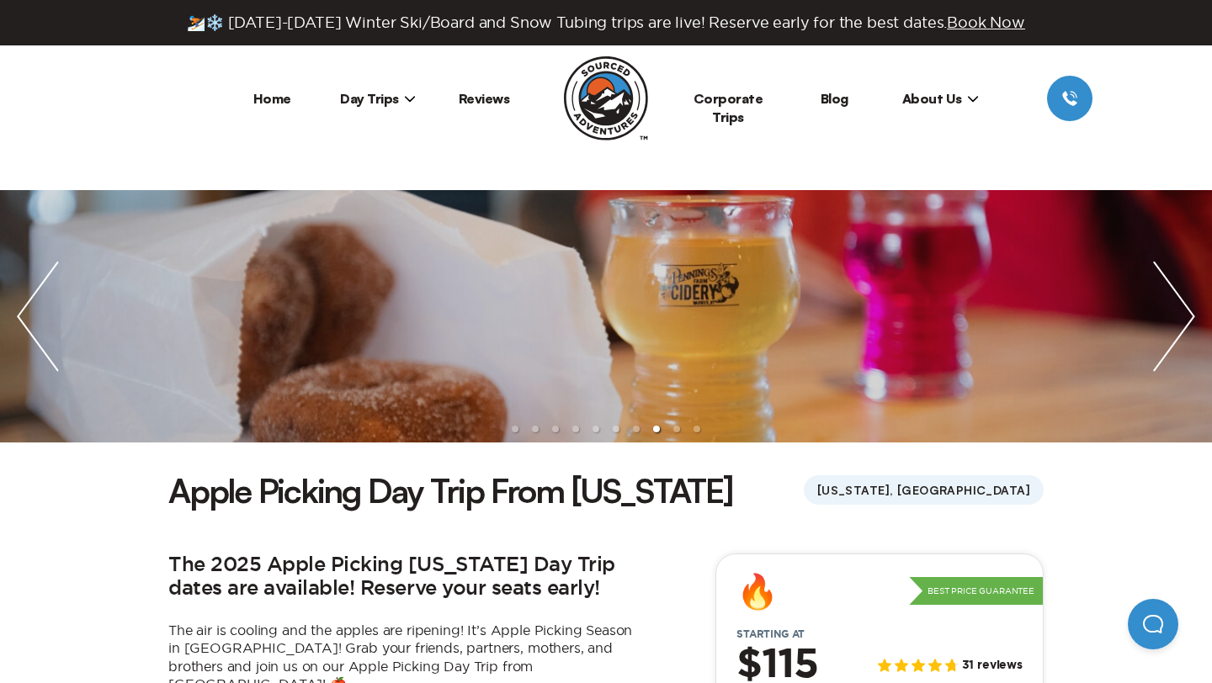
click at [1181, 331] on img "next slide / item" at bounding box center [1174, 316] width 76 height 252
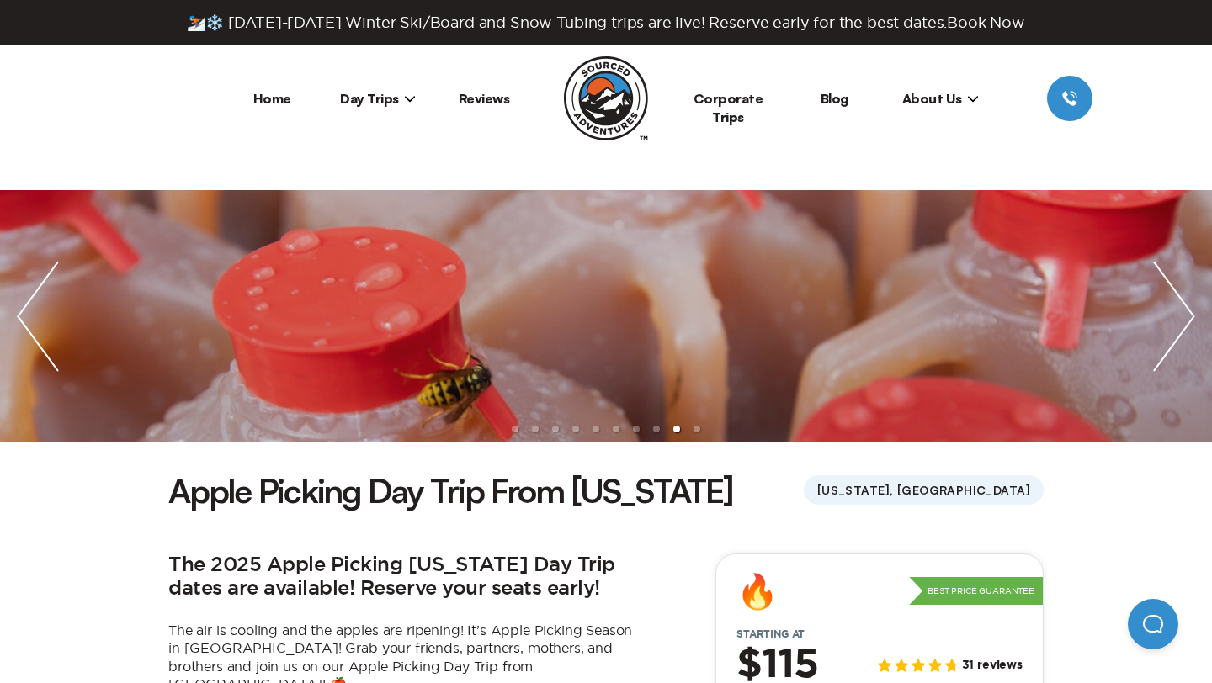
click at [1181, 331] on img "next slide / item" at bounding box center [1174, 316] width 76 height 252
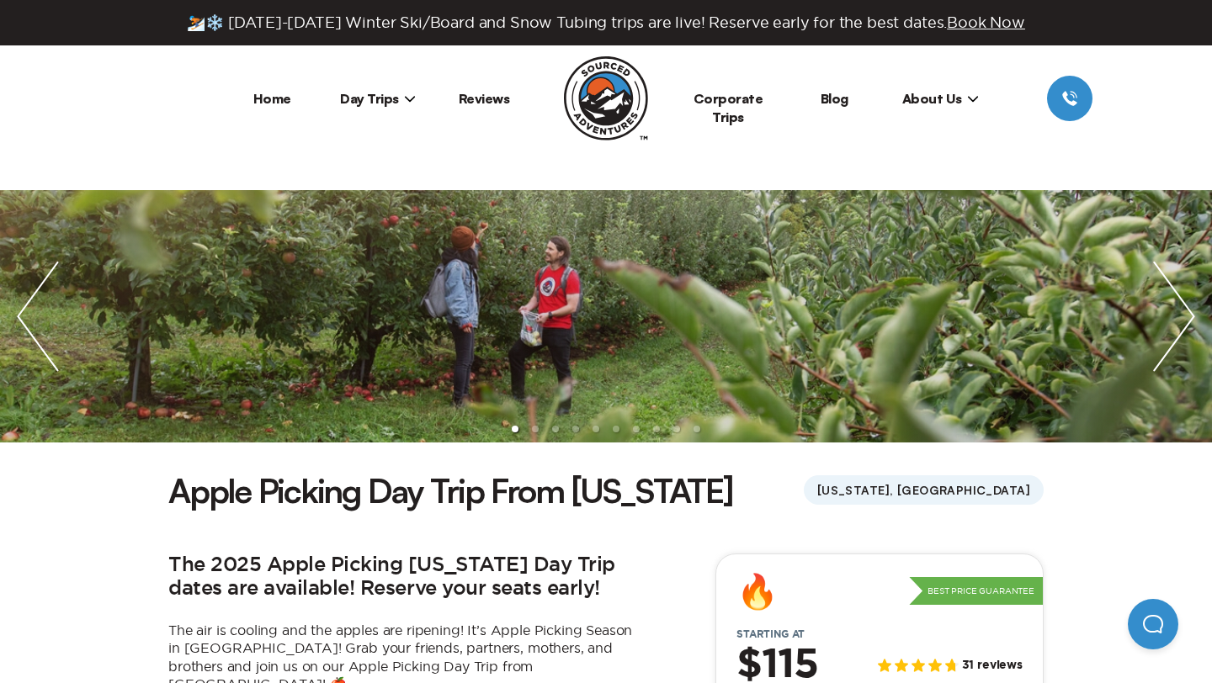
click at [1176, 335] on img "next slide / item" at bounding box center [1174, 316] width 76 height 252
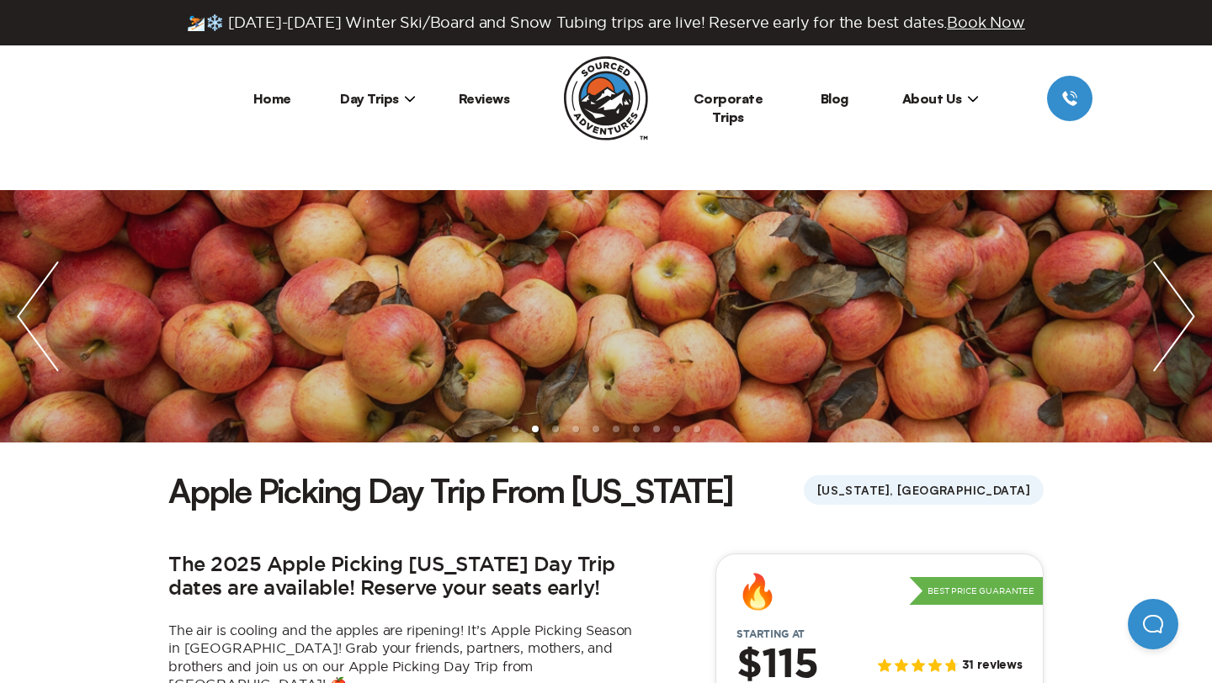
click at [1176, 335] on img "next slide / item" at bounding box center [1174, 316] width 76 height 252
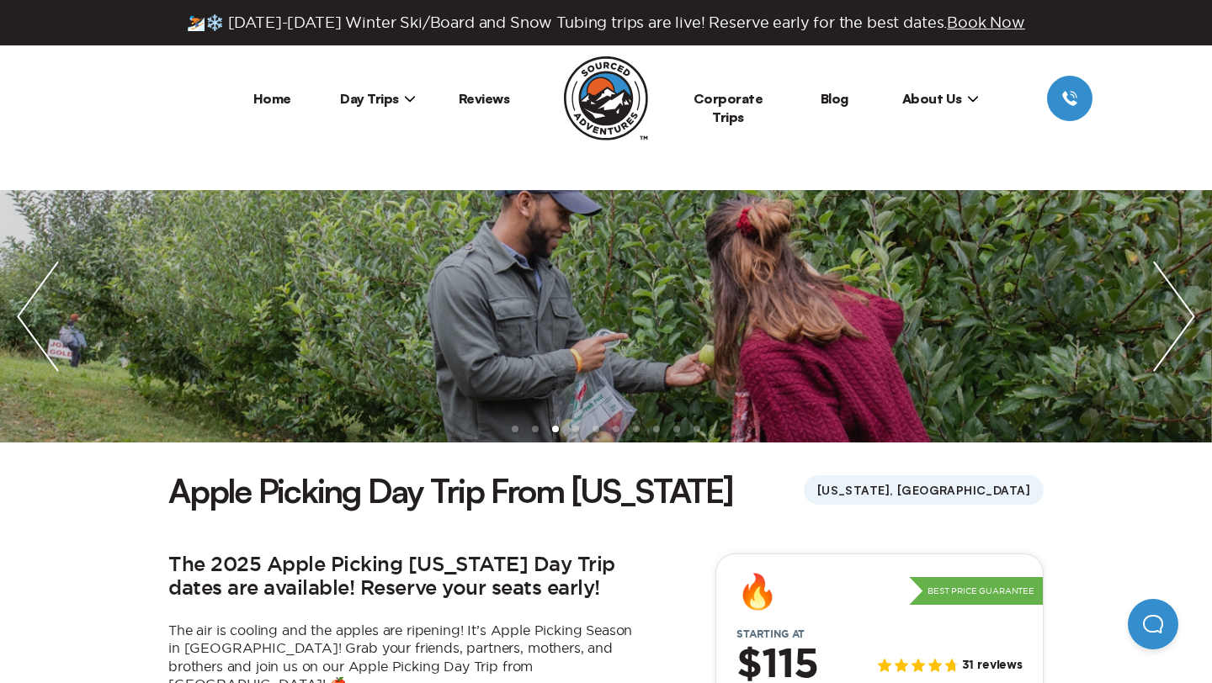
click at [1175, 336] on img "next slide / item" at bounding box center [1174, 316] width 76 height 252
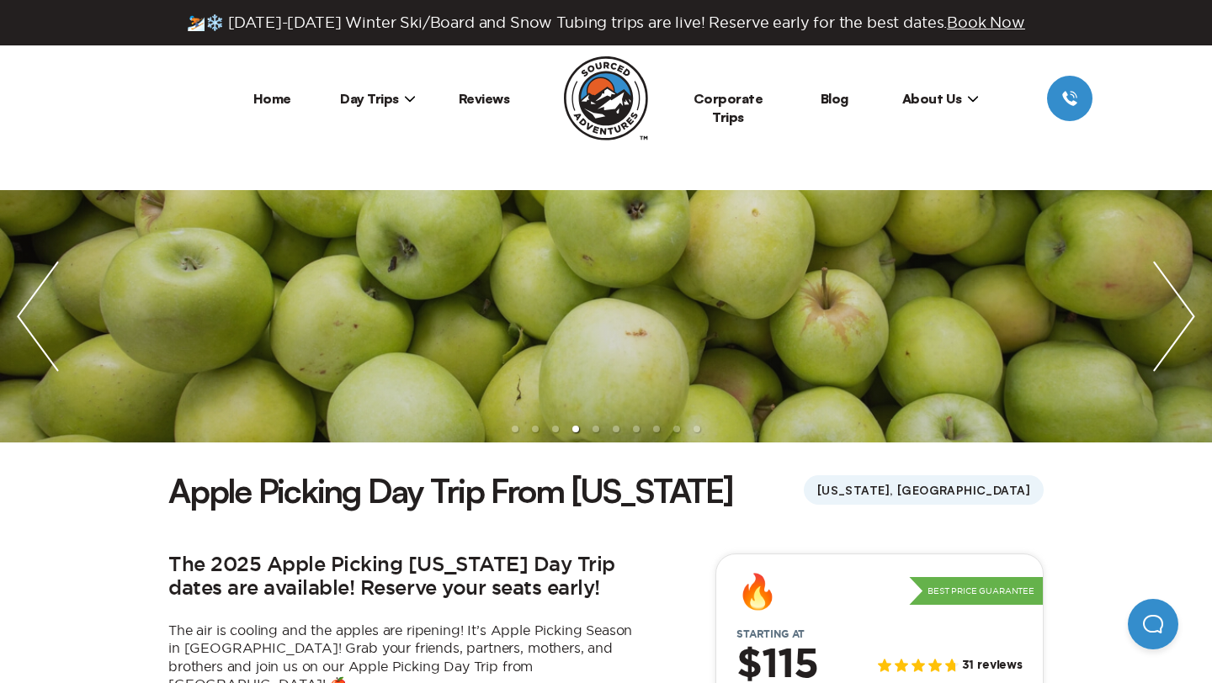
click at [1175, 336] on img "next slide / item" at bounding box center [1174, 316] width 76 height 252
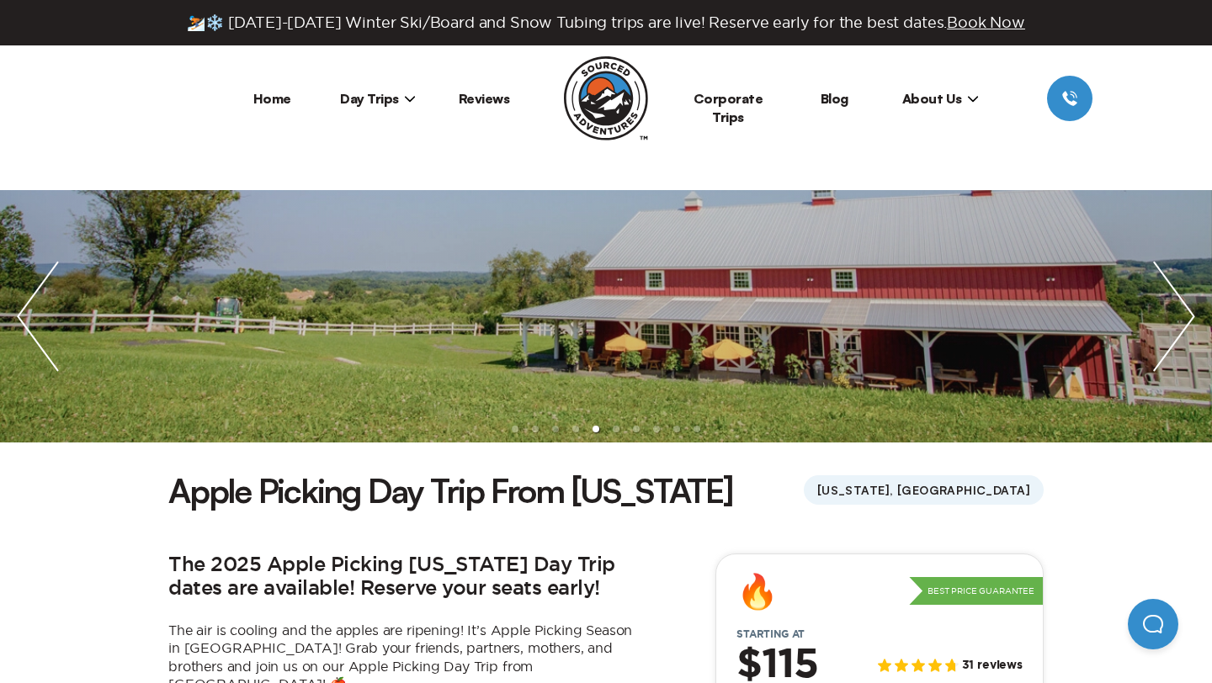
click at [1175, 337] on img "next slide / item" at bounding box center [1174, 316] width 76 height 252
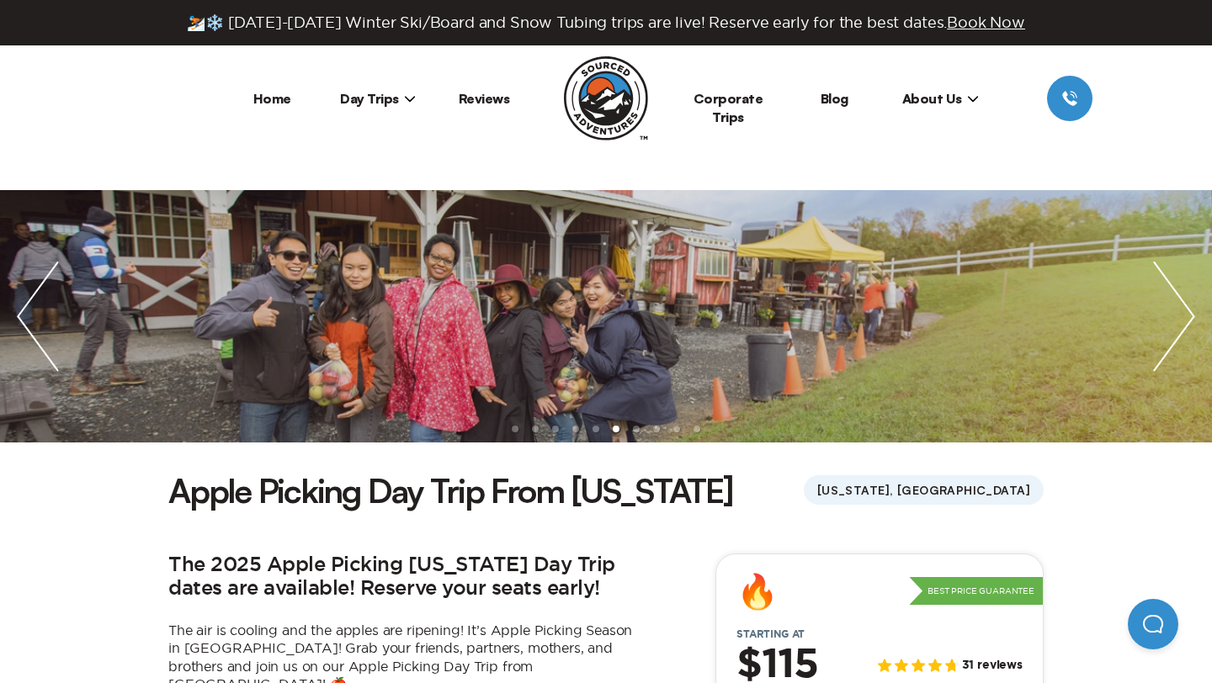
click at [1175, 337] on img "next slide / item" at bounding box center [1174, 316] width 76 height 252
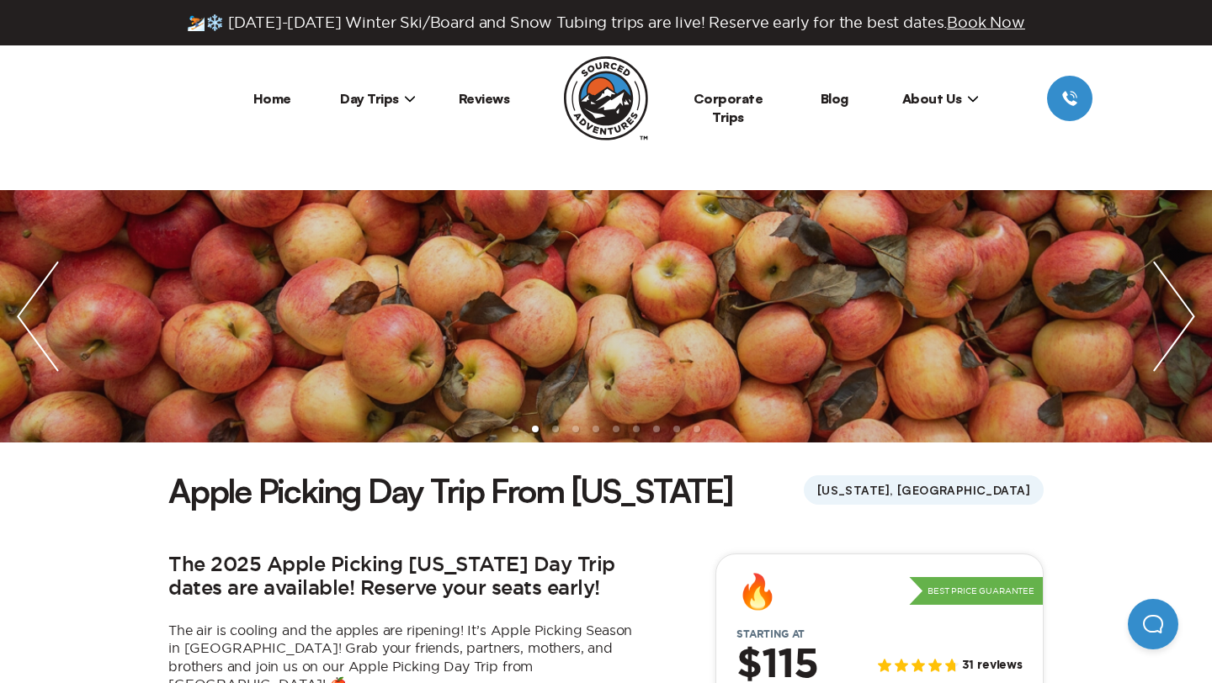
click at [1161, 304] on img "next slide / item" at bounding box center [1174, 316] width 76 height 252
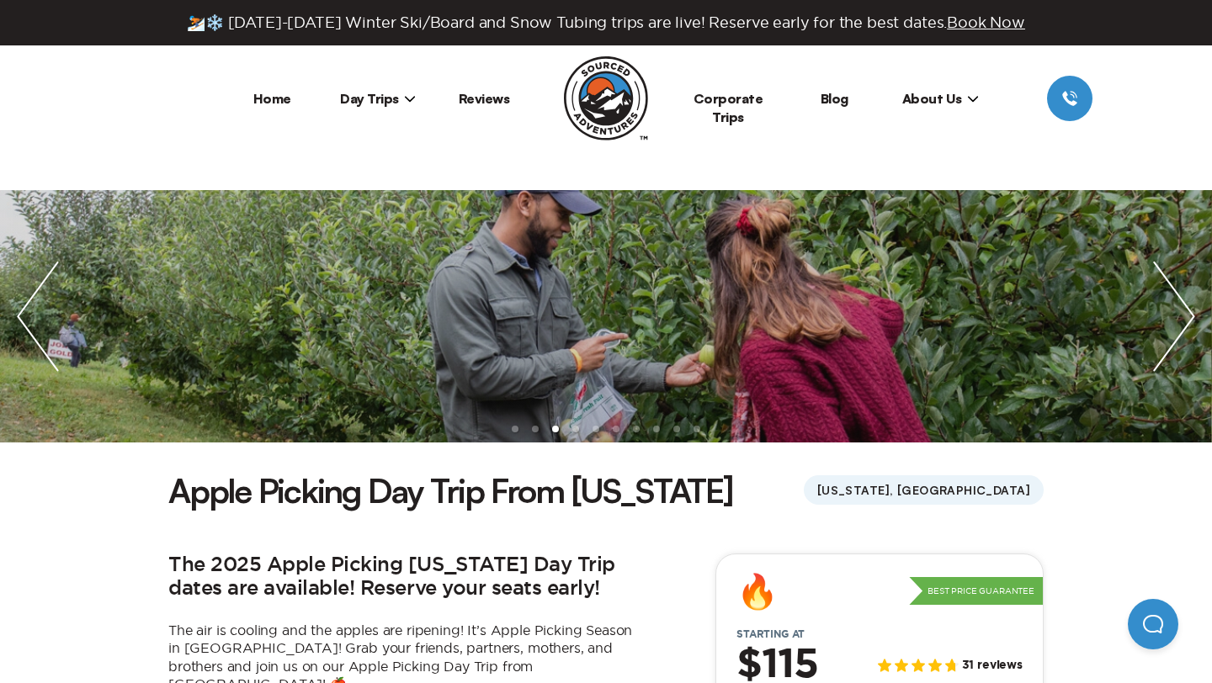
click at [1161, 304] on img "next slide / item" at bounding box center [1174, 316] width 76 height 252
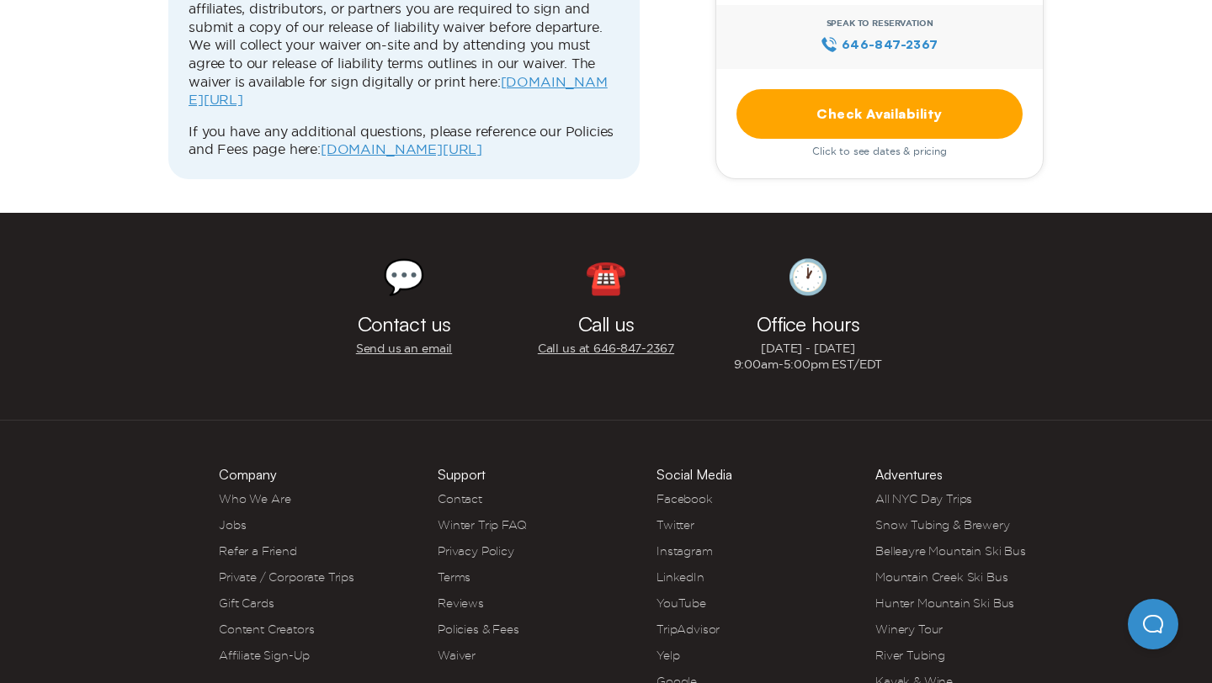
scroll to position [5651, 0]
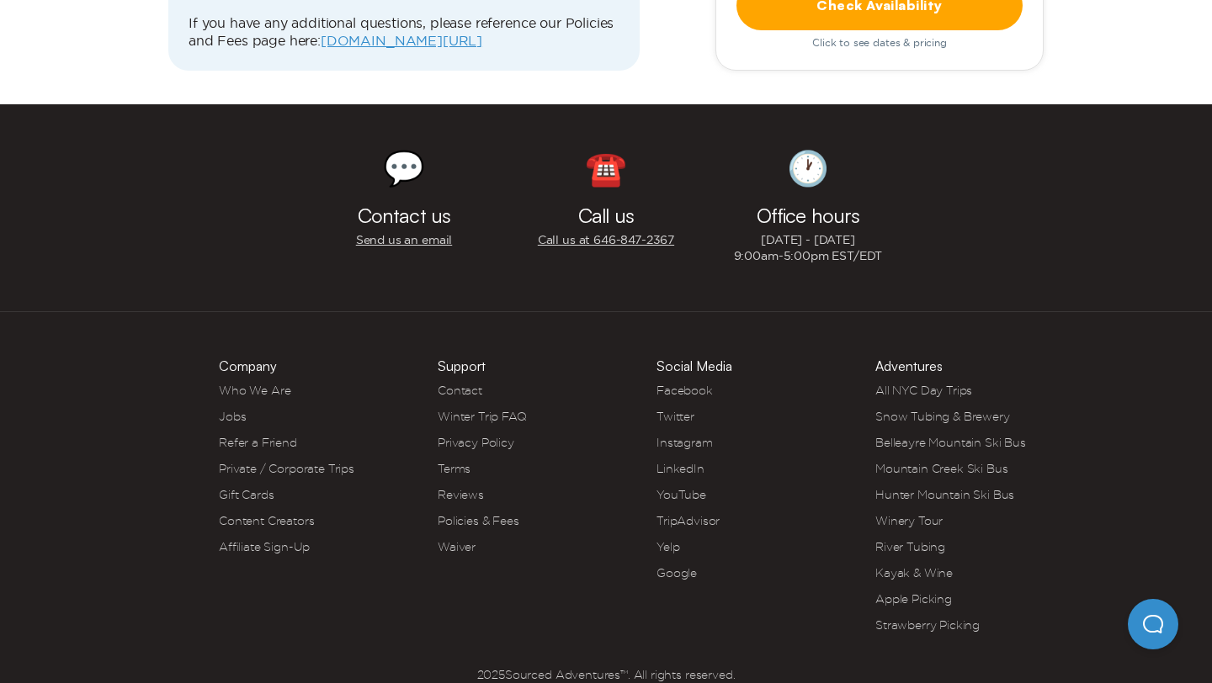
click at [705, 436] on link "Instagram" at bounding box center [684, 442] width 56 height 13
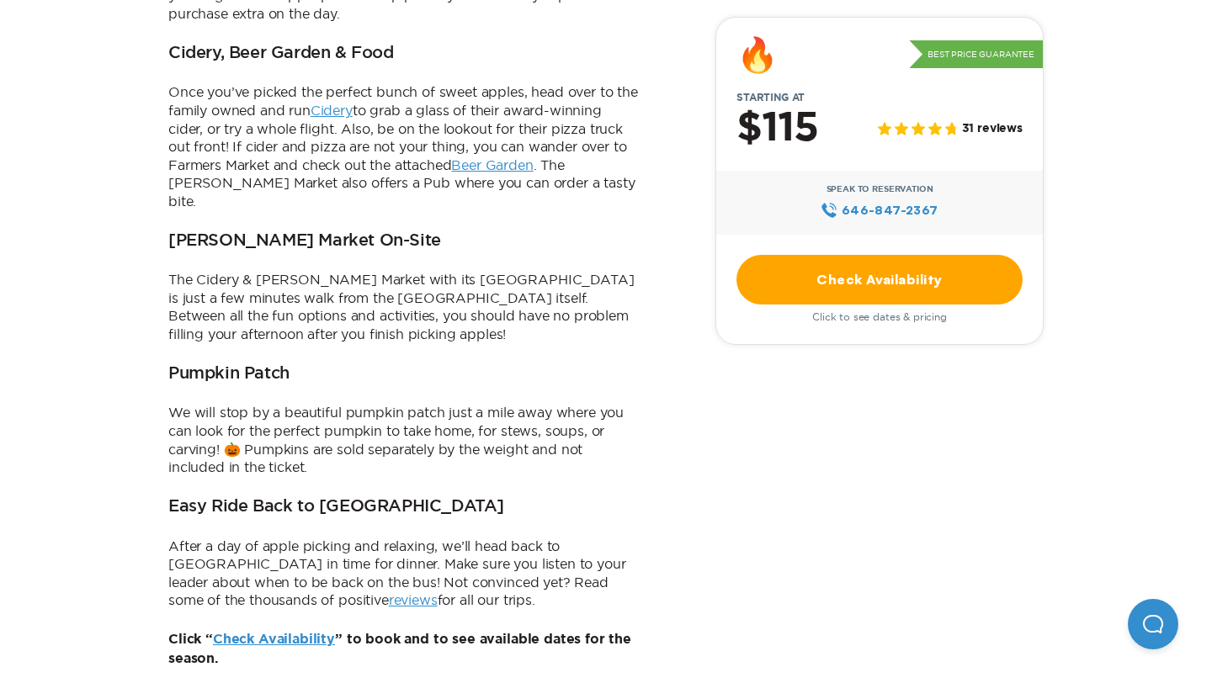
scroll to position [0, 0]
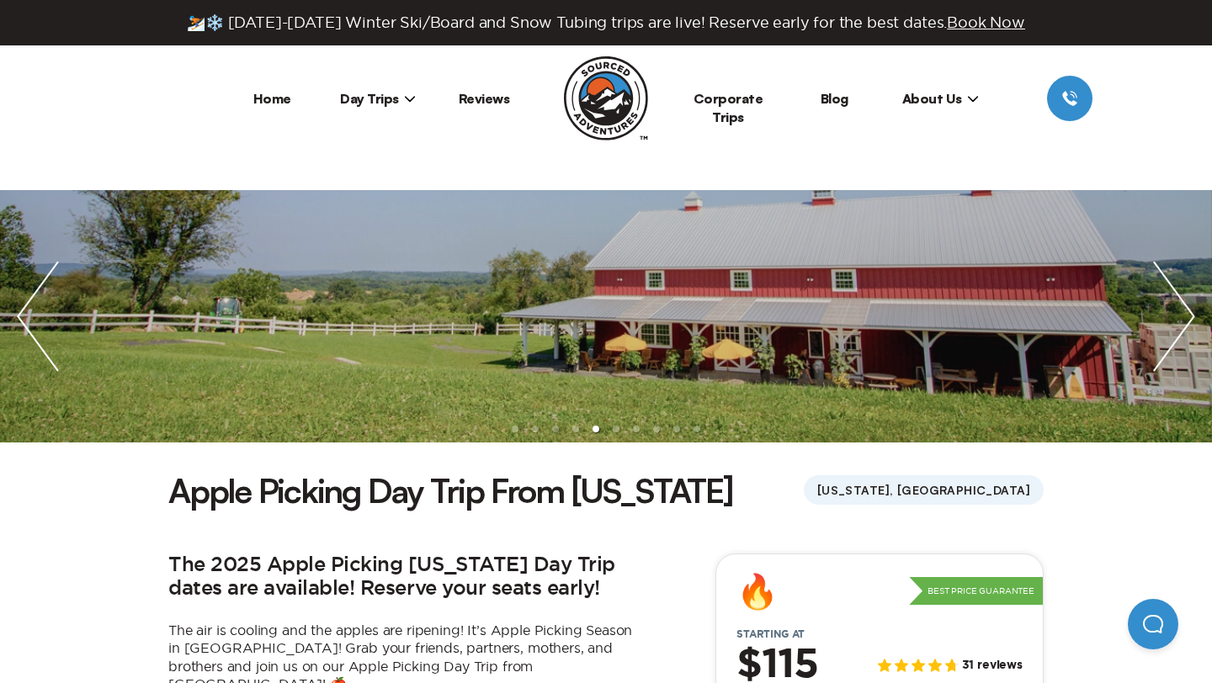
click at [1155, 340] on img "next slide / item" at bounding box center [1174, 316] width 76 height 252
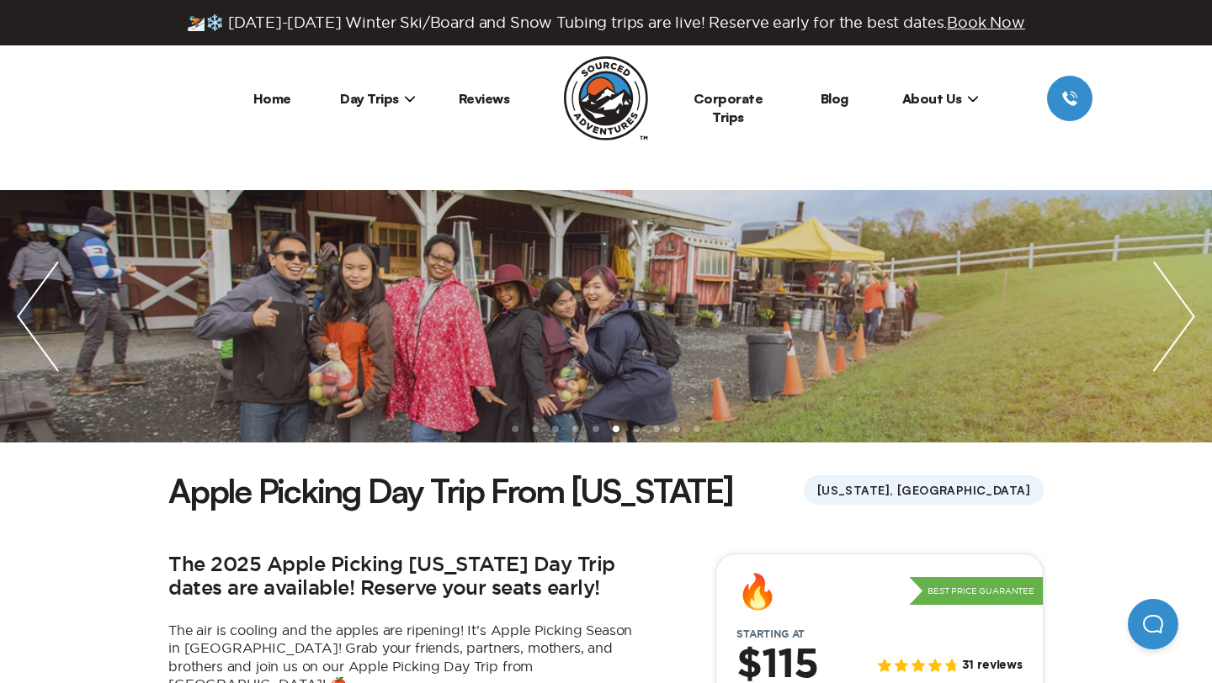
click at [1155, 350] on img "next slide / item" at bounding box center [1174, 316] width 76 height 252
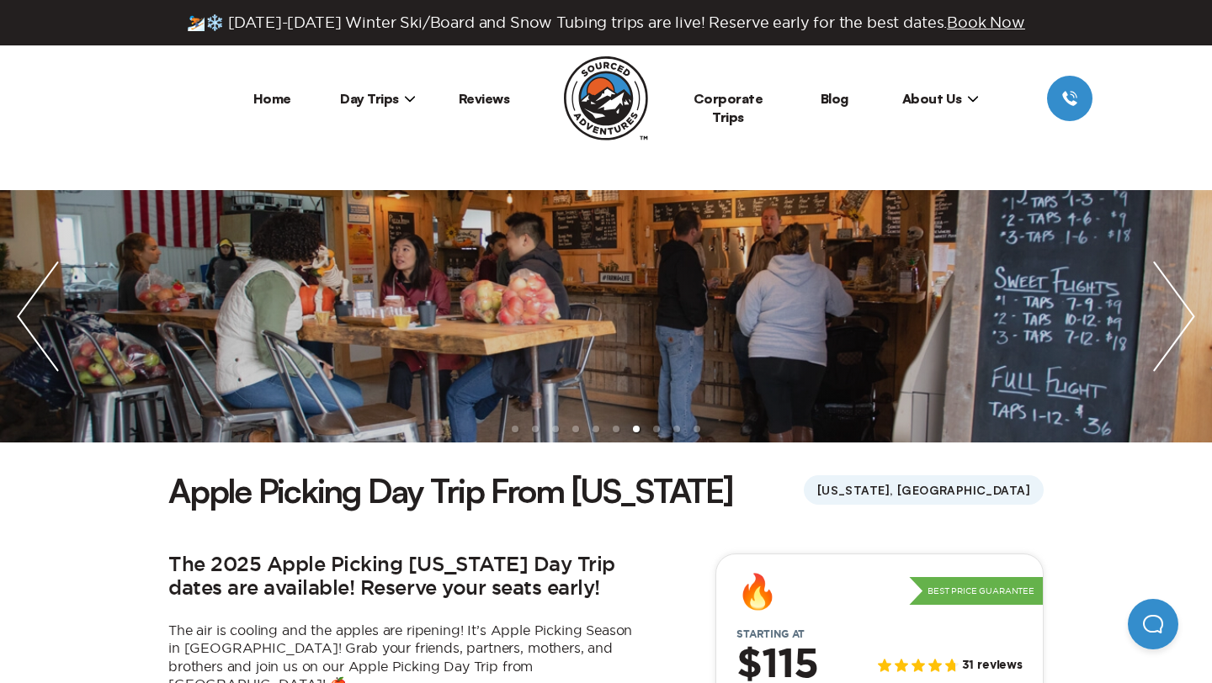
click at [1156, 352] on img "next slide / item" at bounding box center [1174, 316] width 76 height 252
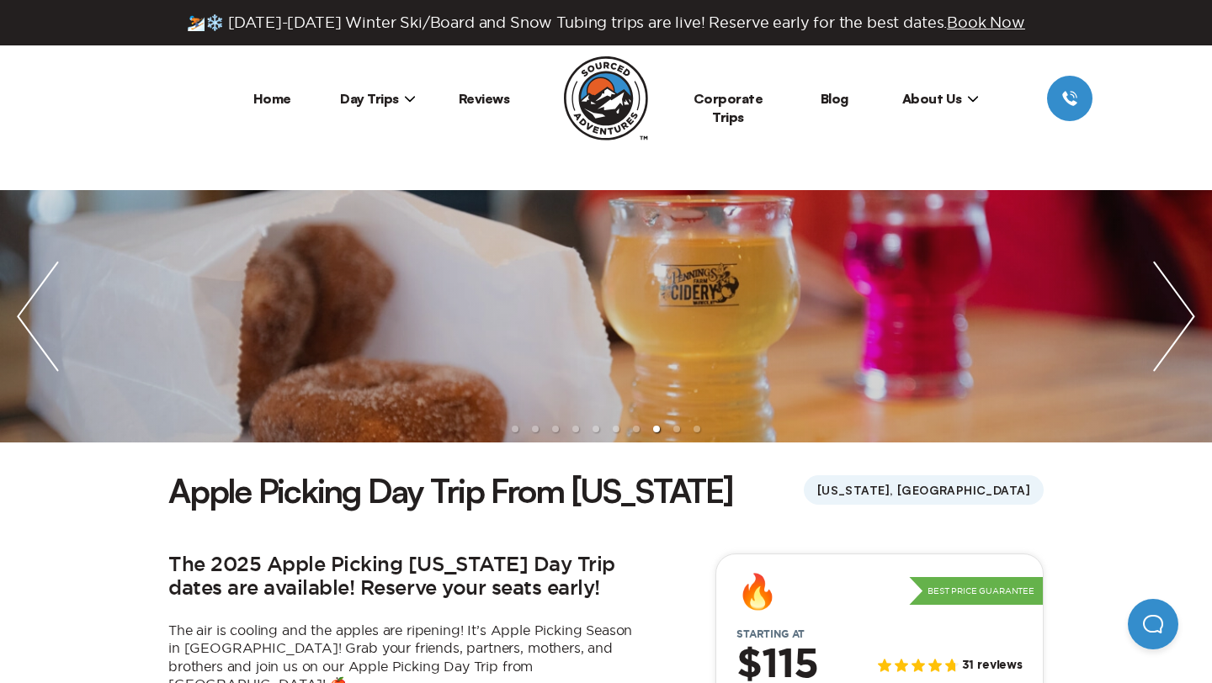
click at [1156, 352] on img "next slide / item" at bounding box center [1174, 316] width 76 height 252
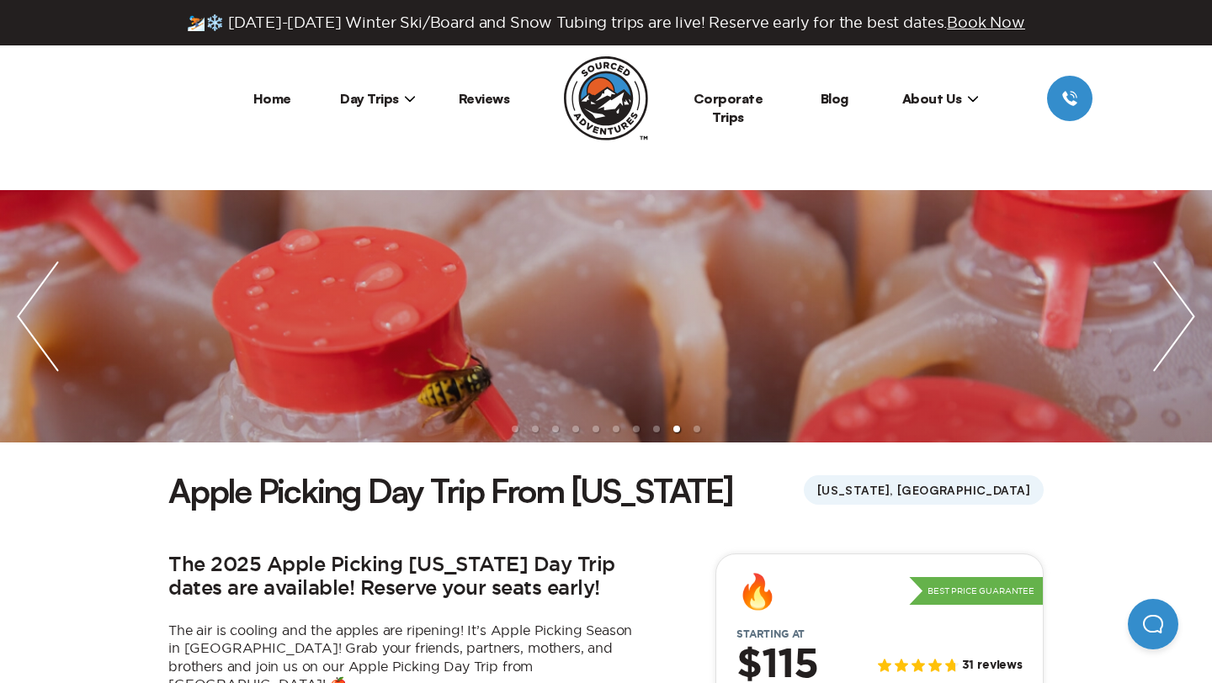
click at [841, 101] on link "Blog" at bounding box center [835, 98] width 28 height 17
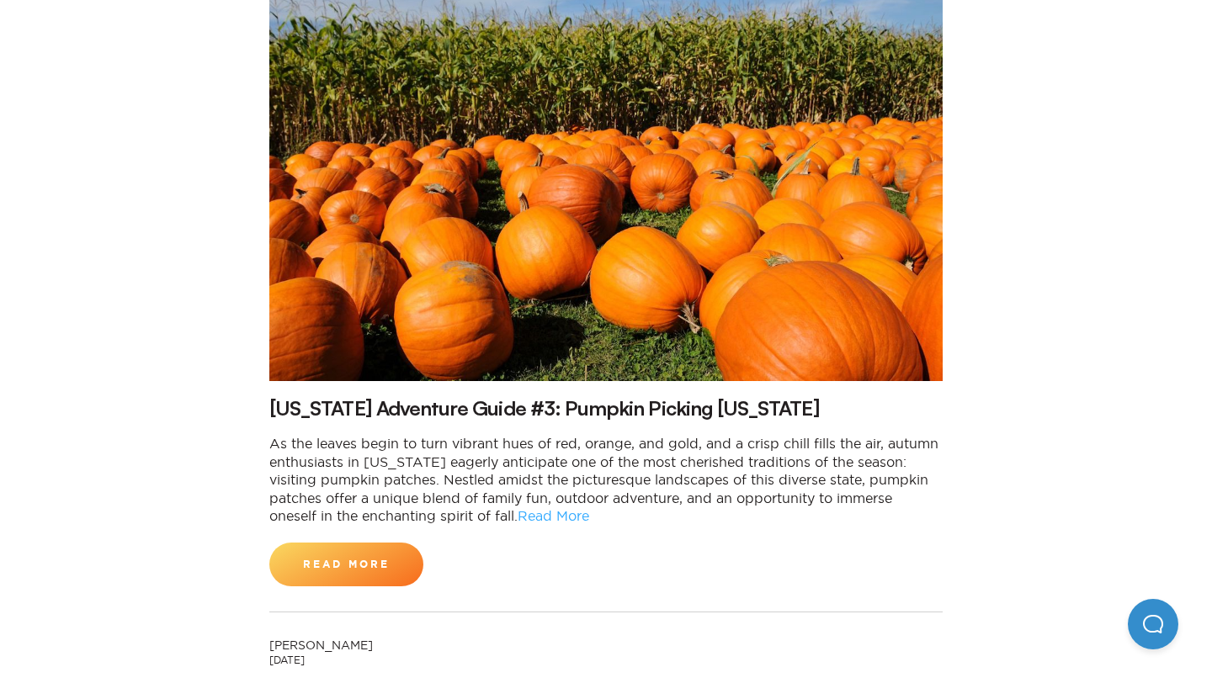
scroll to position [2186, 0]
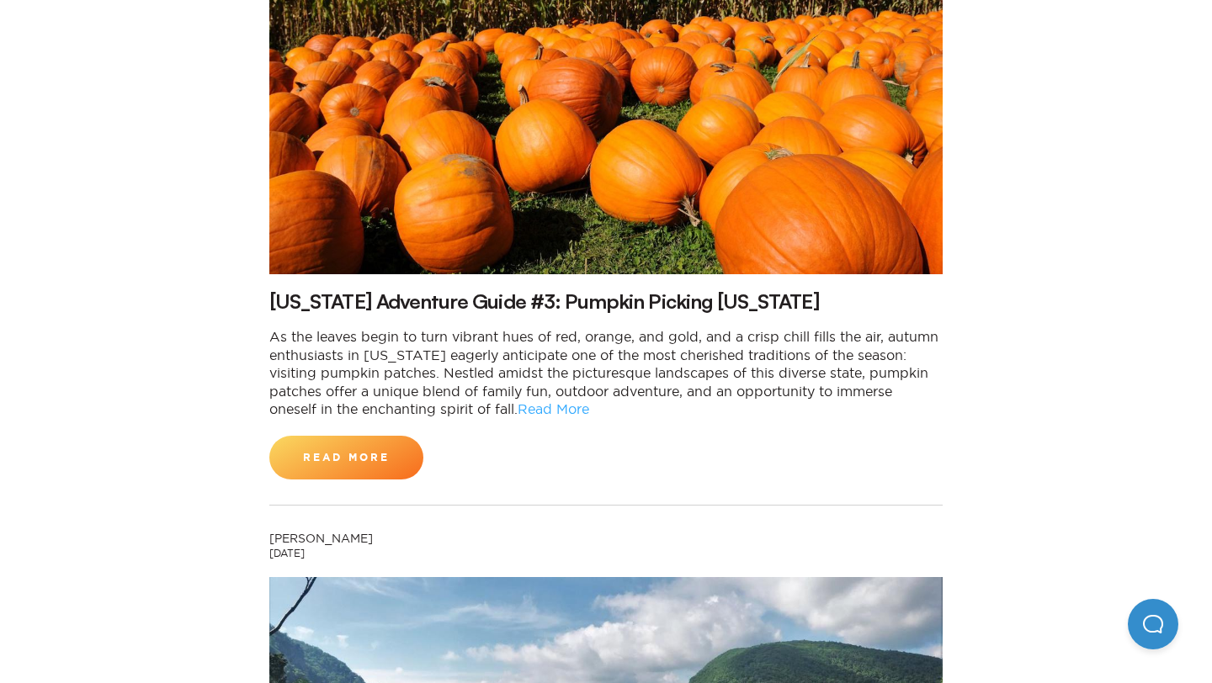
click at [550, 401] on link "Read More" at bounding box center [554, 408] width 72 height 15
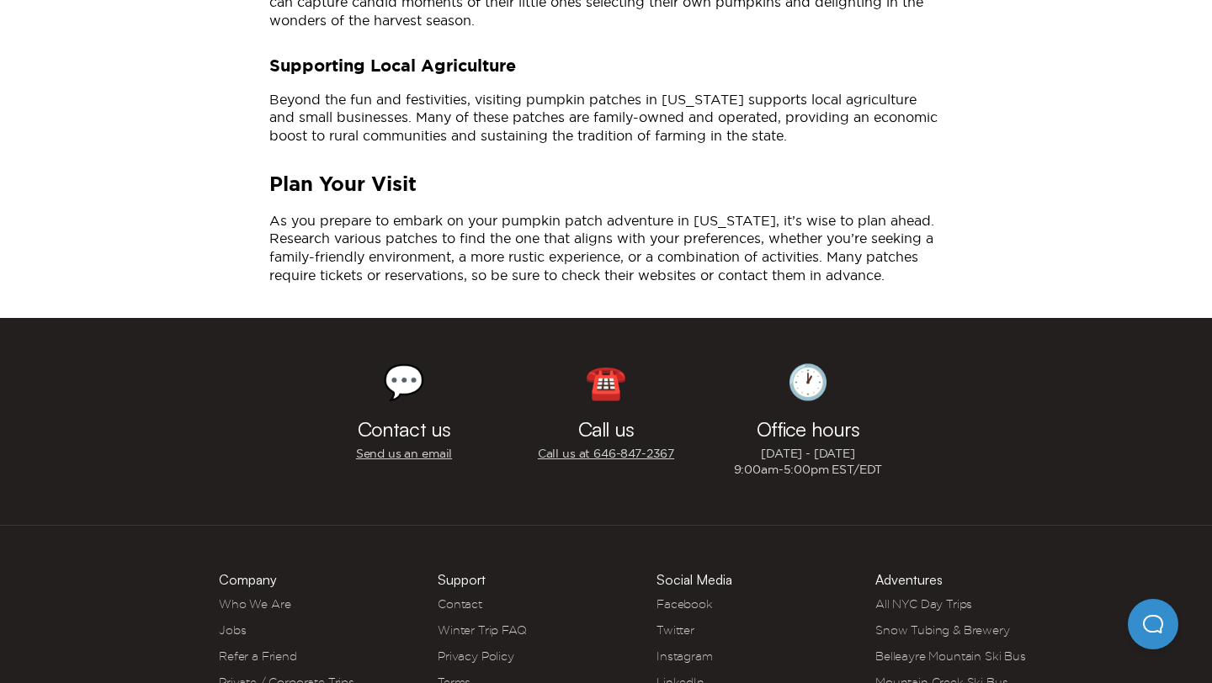
scroll to position [3615, 0]
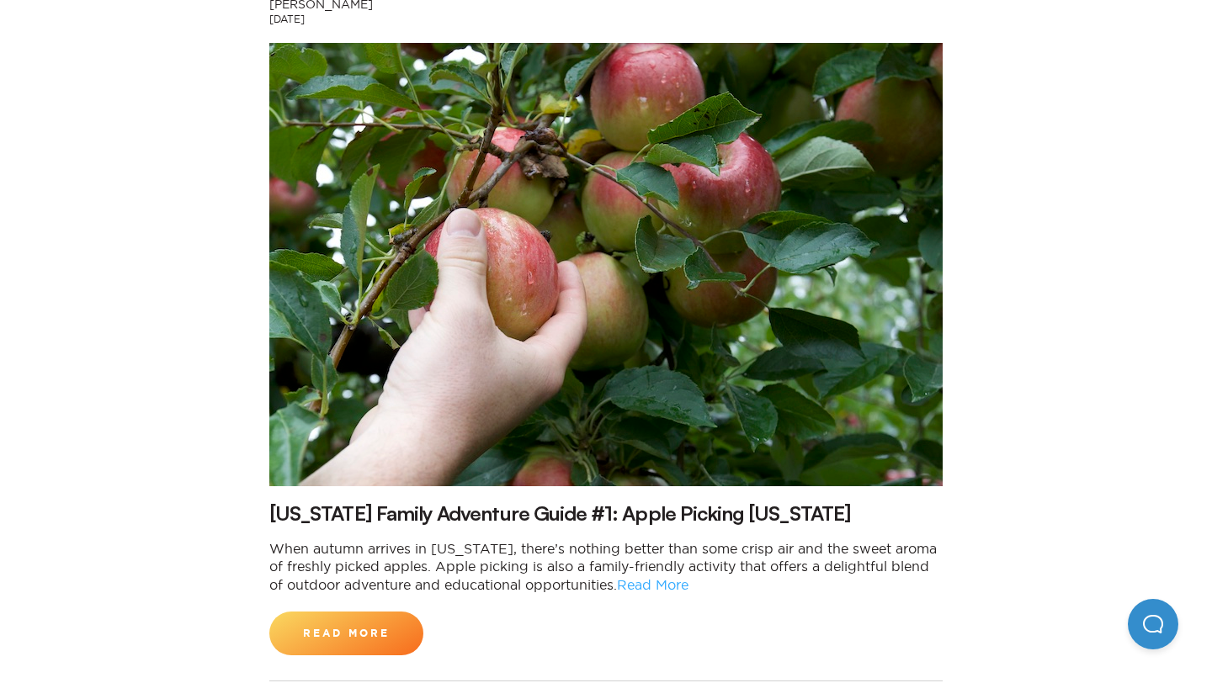
scroll to position [4170, 0]
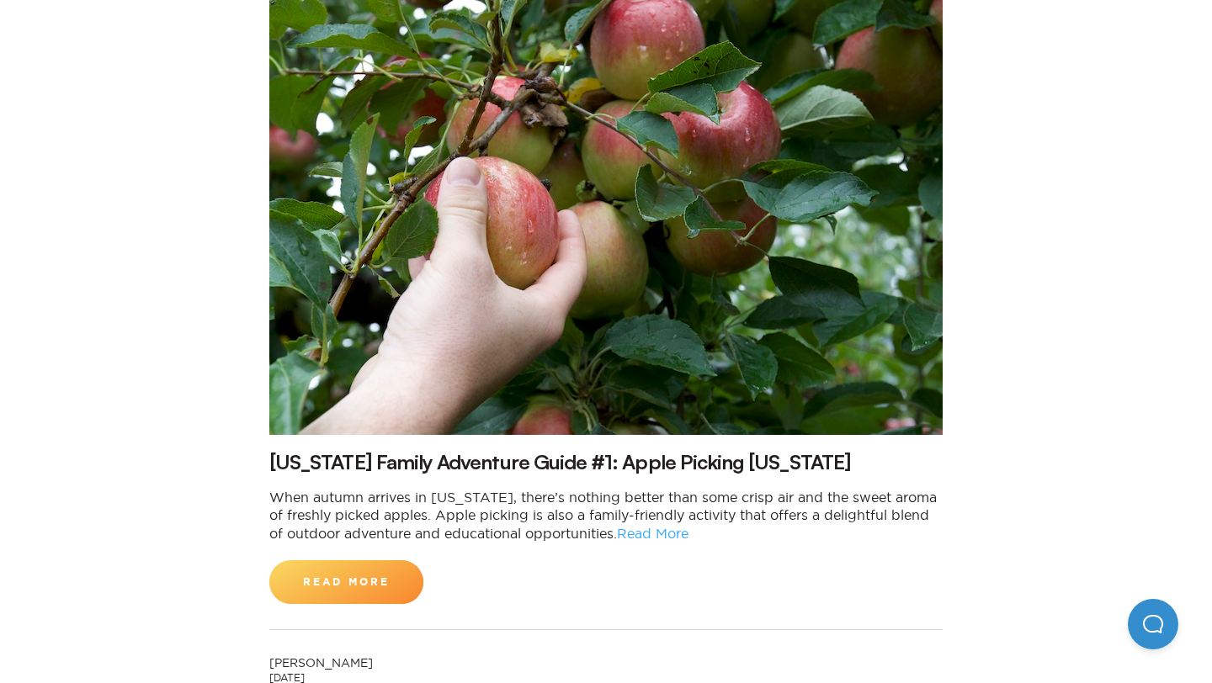
click at [338, 561] on link "Read More" at bounding box center [346, 583] width 154 height 44
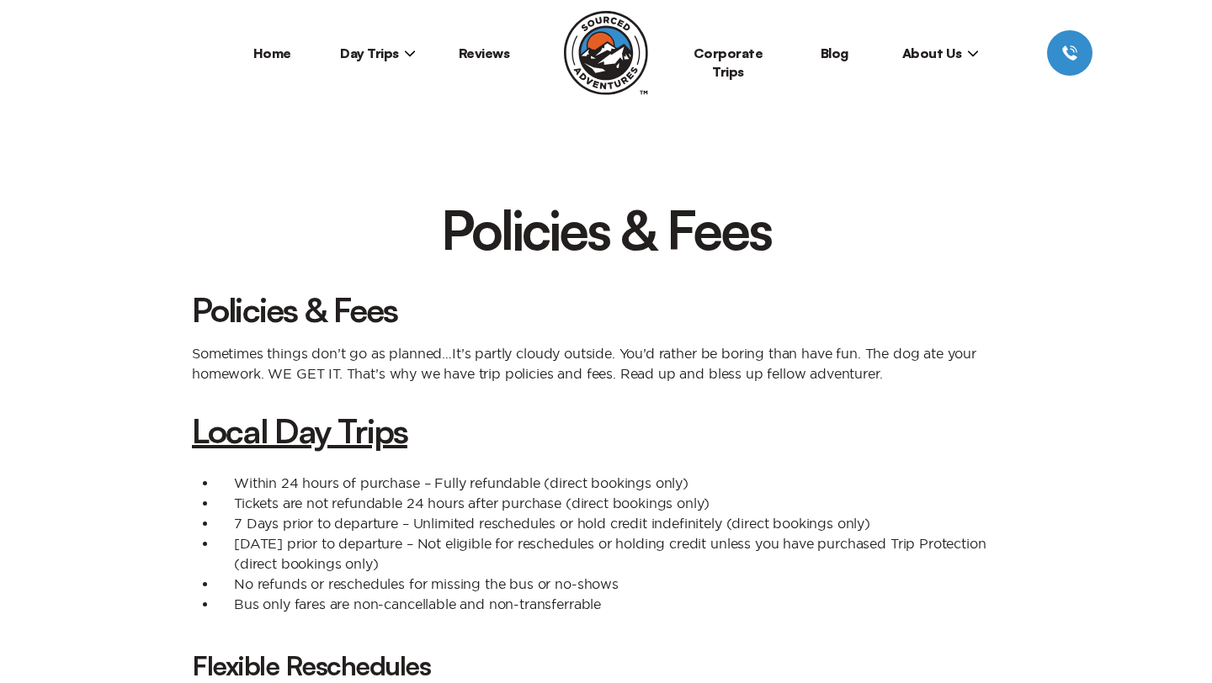
click at [321, 437] on strong "Local Day Trips" at bounding box center [299, 431] width 215 height 42
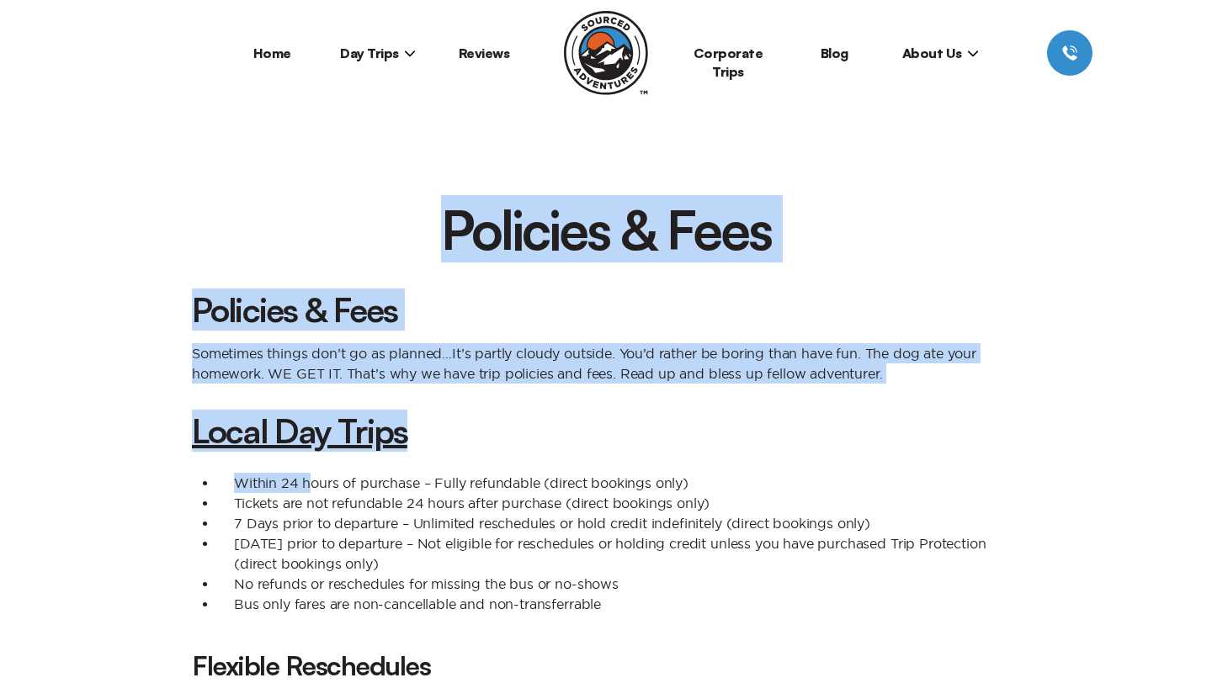
drag, startPoint x: 321, startPoint y: 202, endPoint x: 310, endPoint y: 486, distance: 284.7
click at [310, 486] on li "Within 24 hours of purchase – Fully refundable (direct bookings only)" at bounding box center [618, 483] width 803 height 20
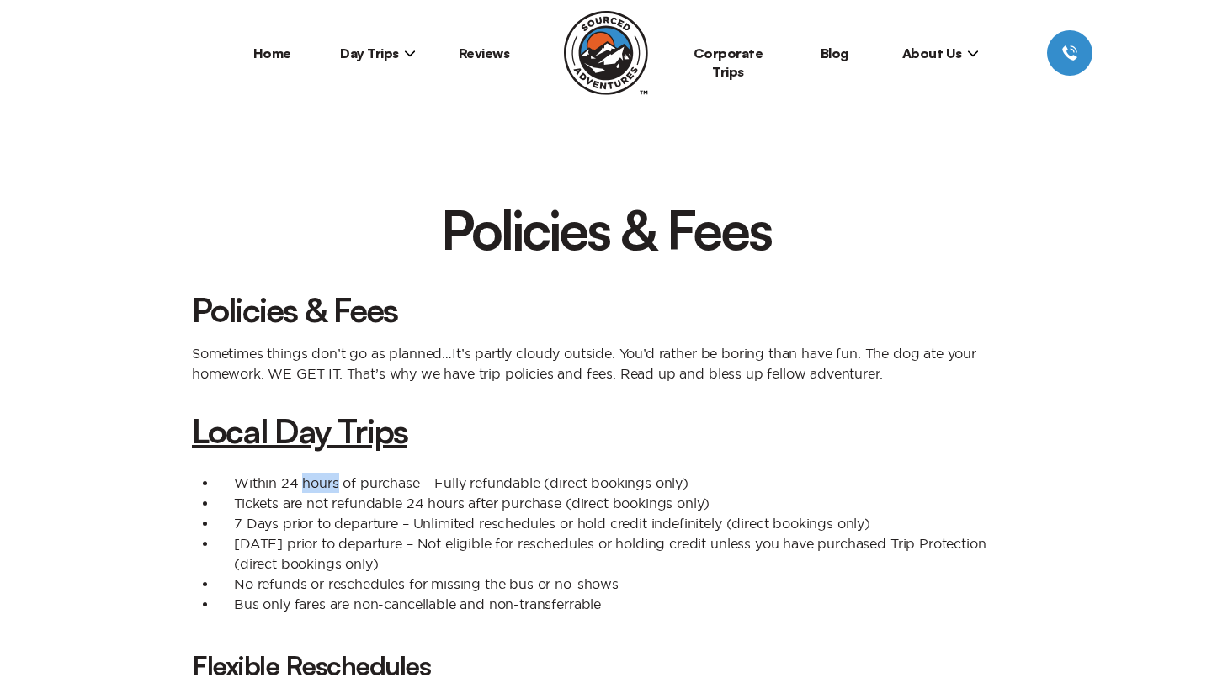
click at [310, 486] on li "Within 24 hours of purchase – Fully refundable (direct bookings only)" at bounding box center [618, 483] width 803 height 20
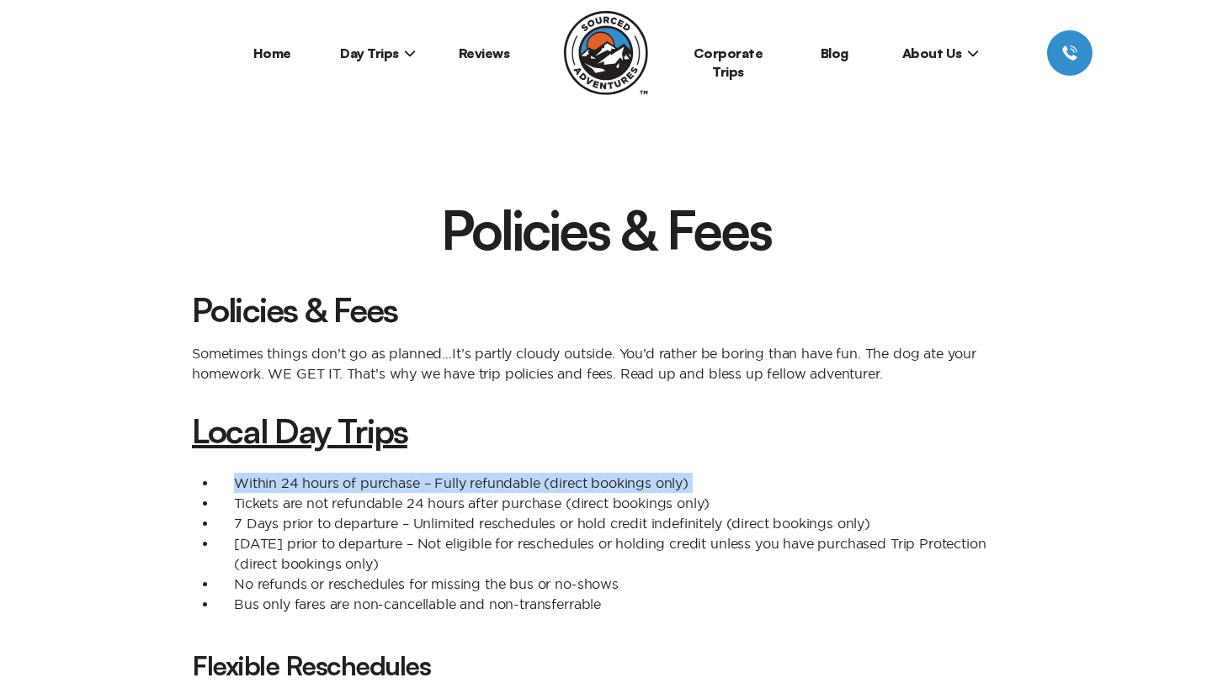
click at [310, 486] on li "Within 24 hours of purchase – Fully refundable (direct bookings only)" at bounding box center [618, 483] width 803 height 20
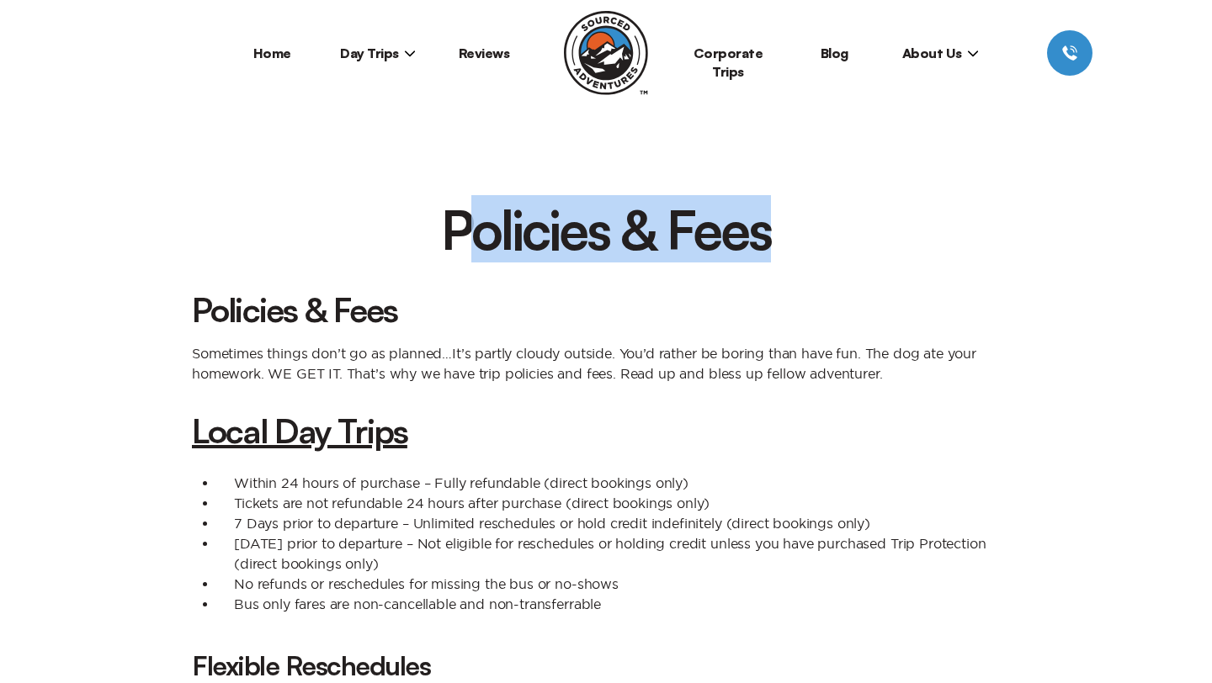
drag, startPoint x: 457, startPoint y: 230, endPoint x: 468, endPoint y: 273, distance: 44.3
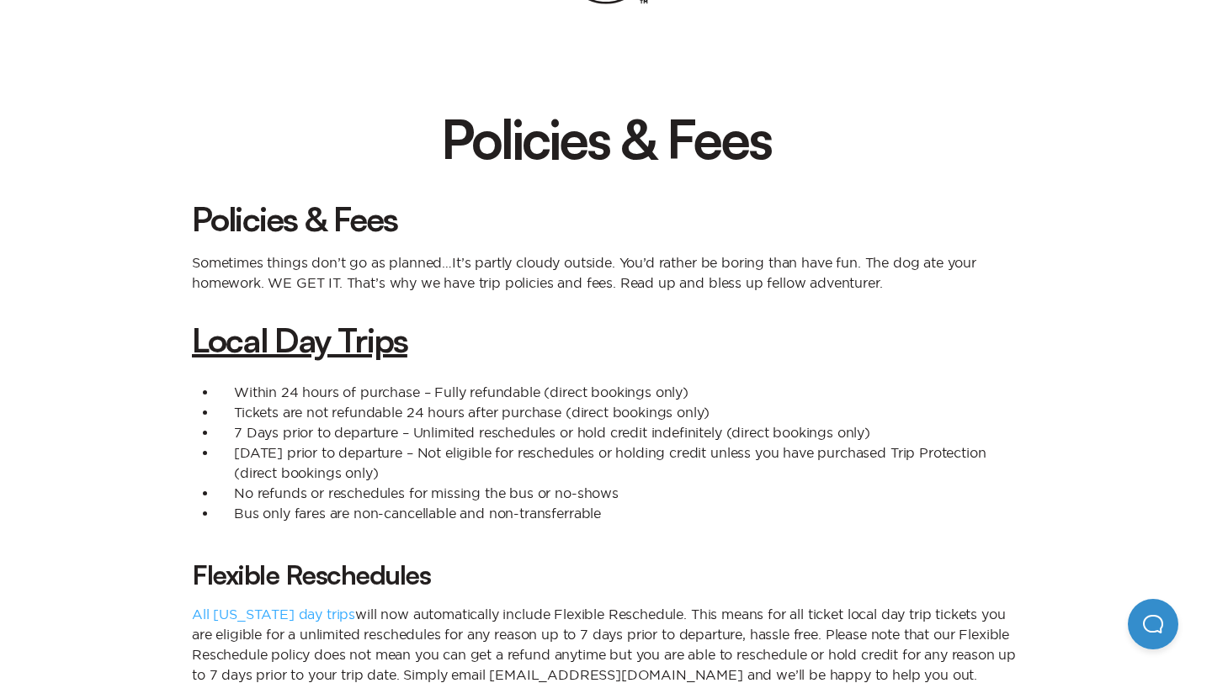
scroll to position [102, 0]
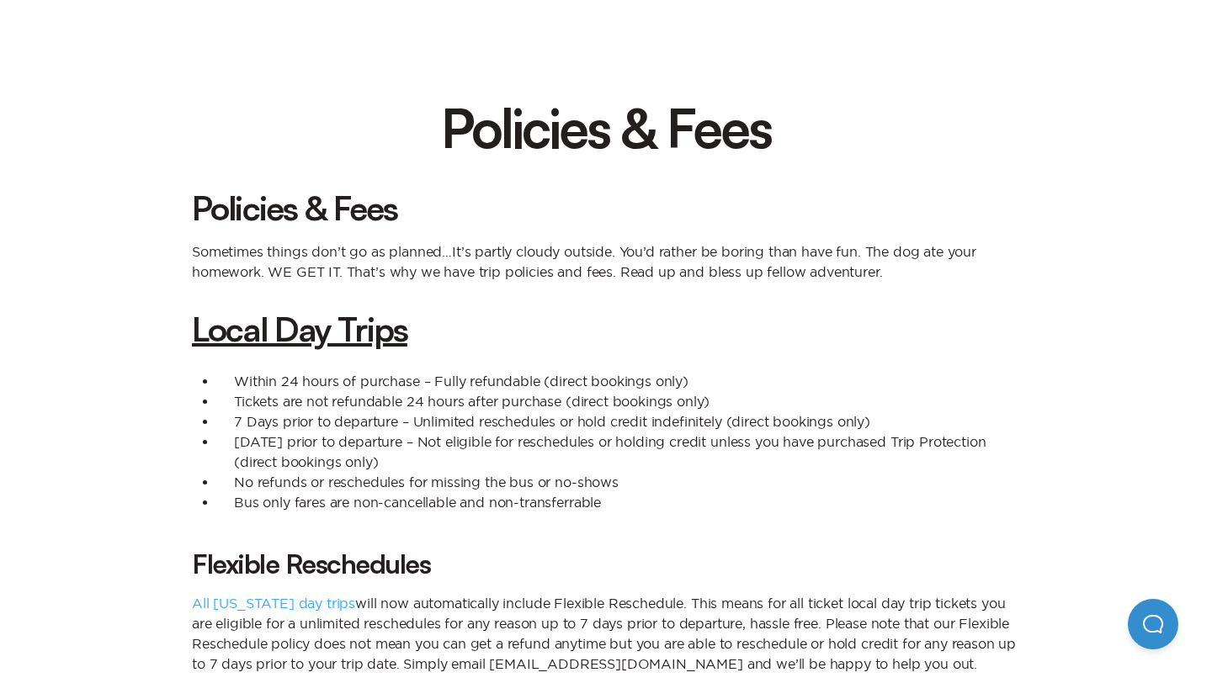
click at [465, 251] on p "Sometimes things don’t go as planned…It’s partly cloudy outside. You’d rather b…" at bounding box center [606, 262] width 828 height 40
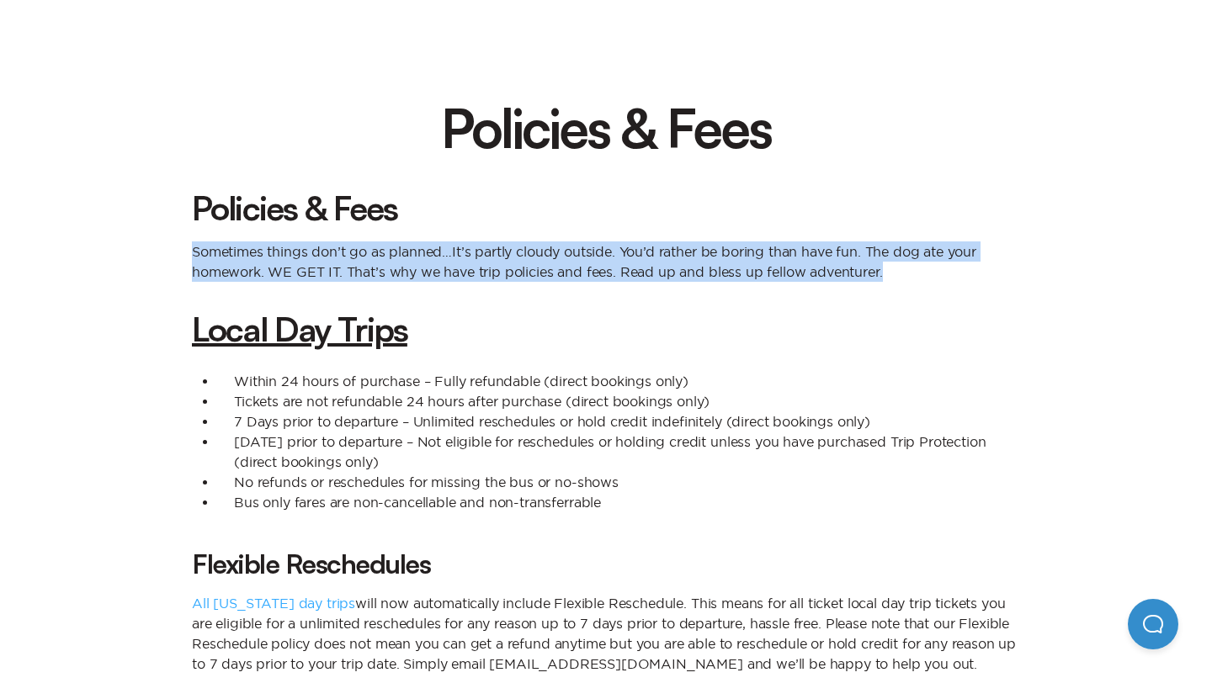
click at [465, 251] on p "Sometimes things don’t go as planned…It’s partly cloudy outside. You’d rather b…" at bounding box center [606, 262] width 828 height 40
click at [449, 244] on p "Sometimes things don’t go as planned…It’s partly cloudy outside. You’d rather b…" at bounding box center [606, 262] width 828 height 40
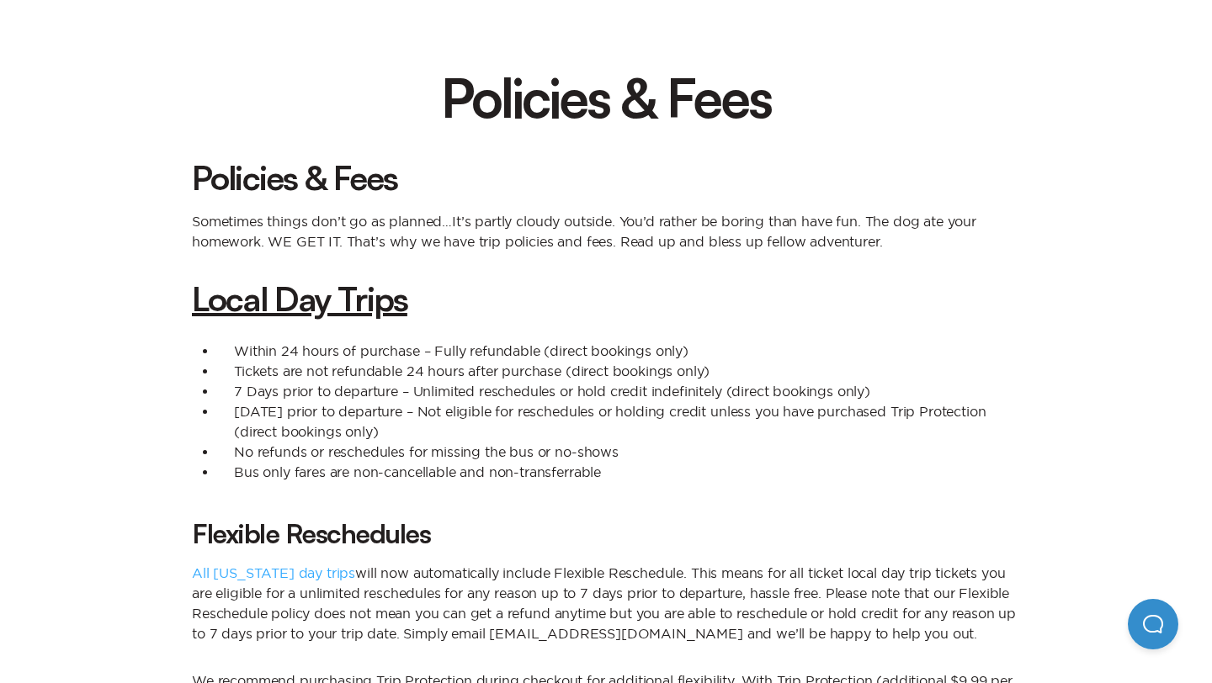
scroll to position [135, 0]
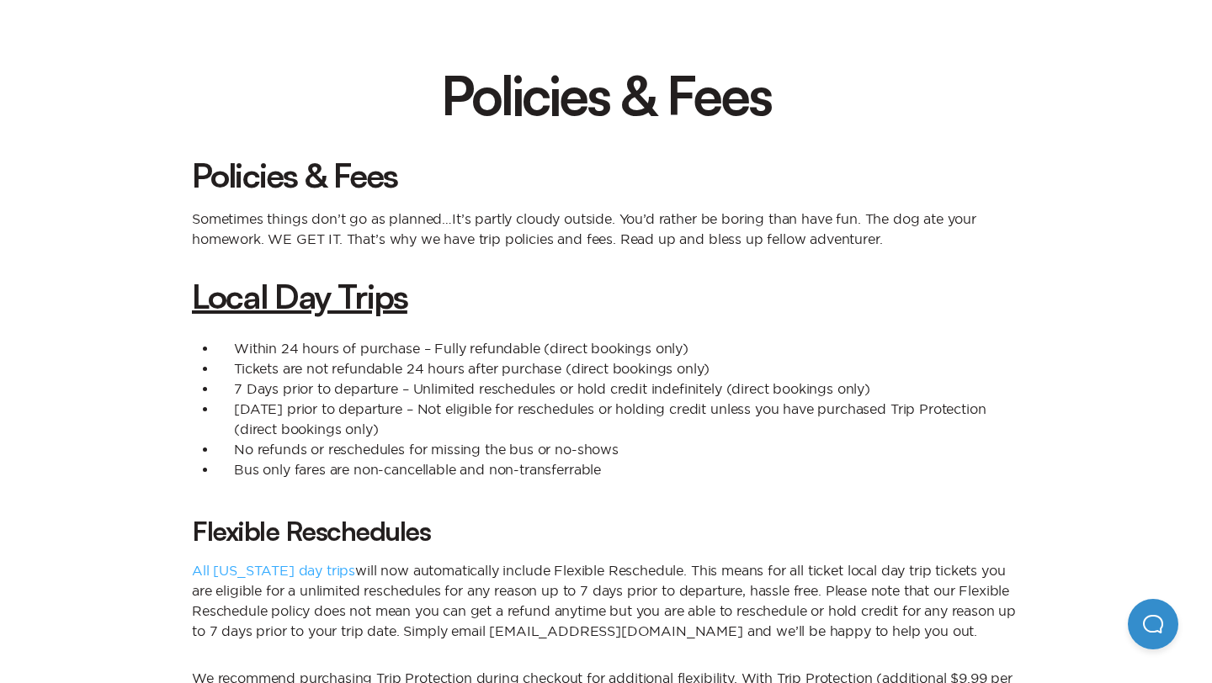
click at [337, 346] on li "Within 24 hours of purchase – Fully refundable (direct bookings only)" at bounding box center [618, 348] width 803 height 20
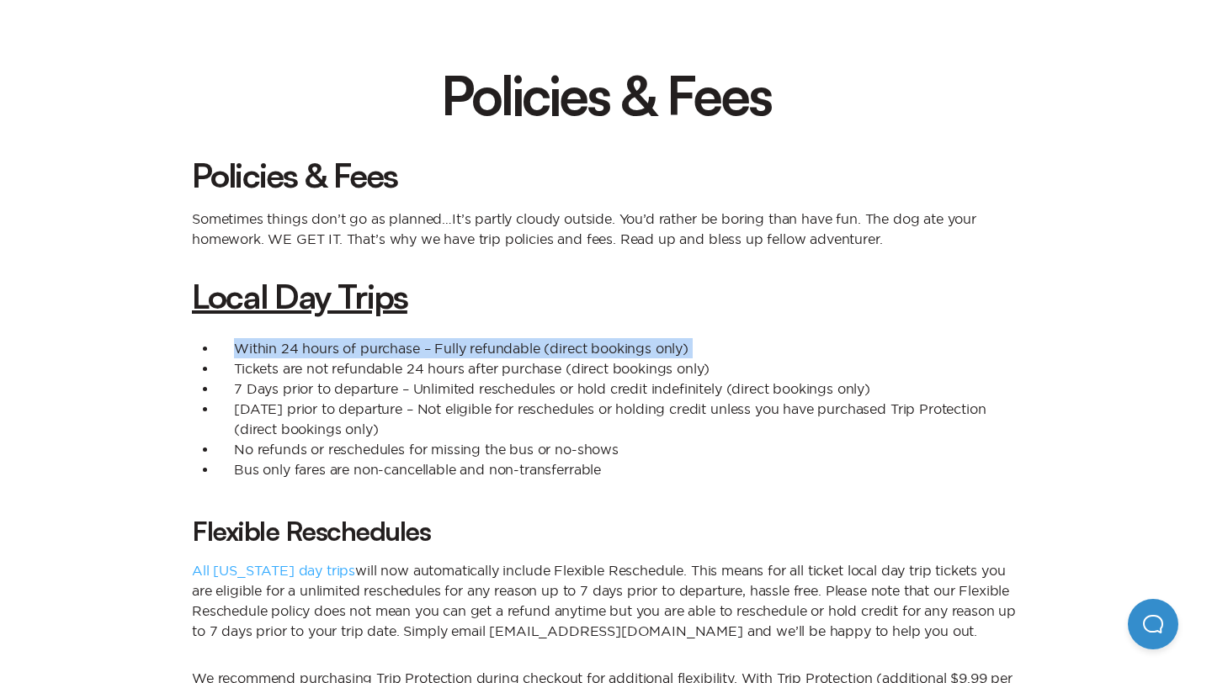
click at [337, 346] on li "Within 24 hours of purchase – Fully refundable (direct bookings only)" at bounding box center [618, 348] width 803 height 20
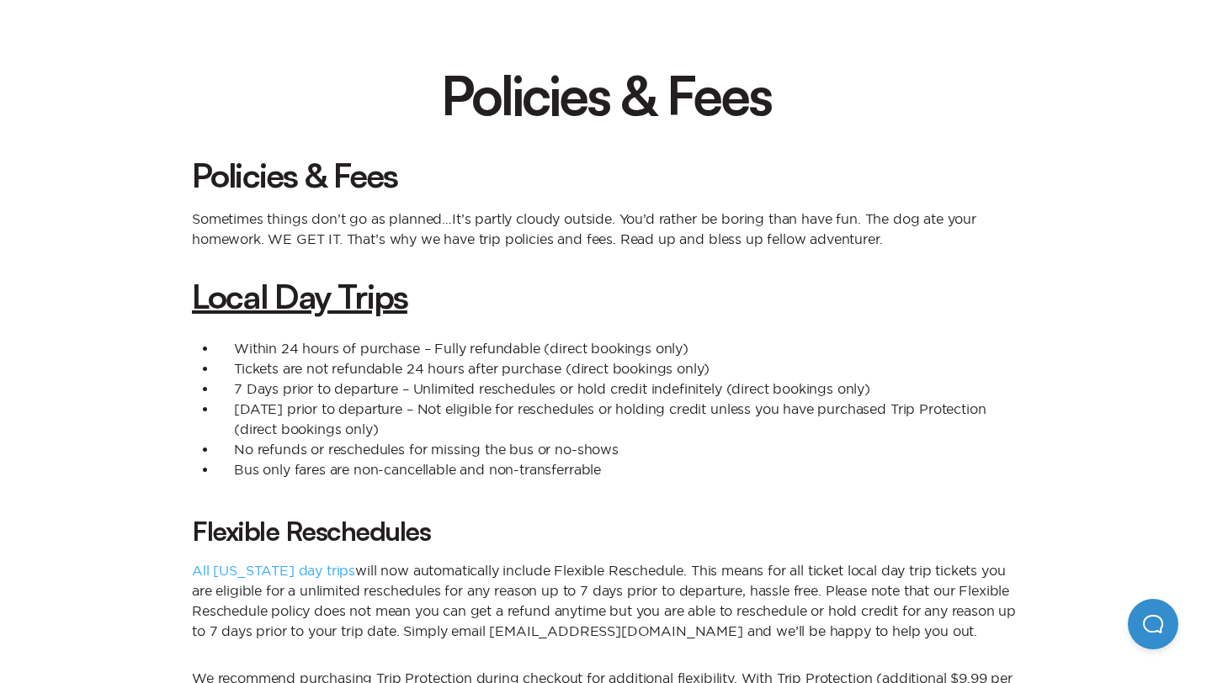
click at [336, 365] on li "Tickets are not refundable 24 hours after purchase (direct bookings only)" at bounding box center [618, 369] width 803 height 20
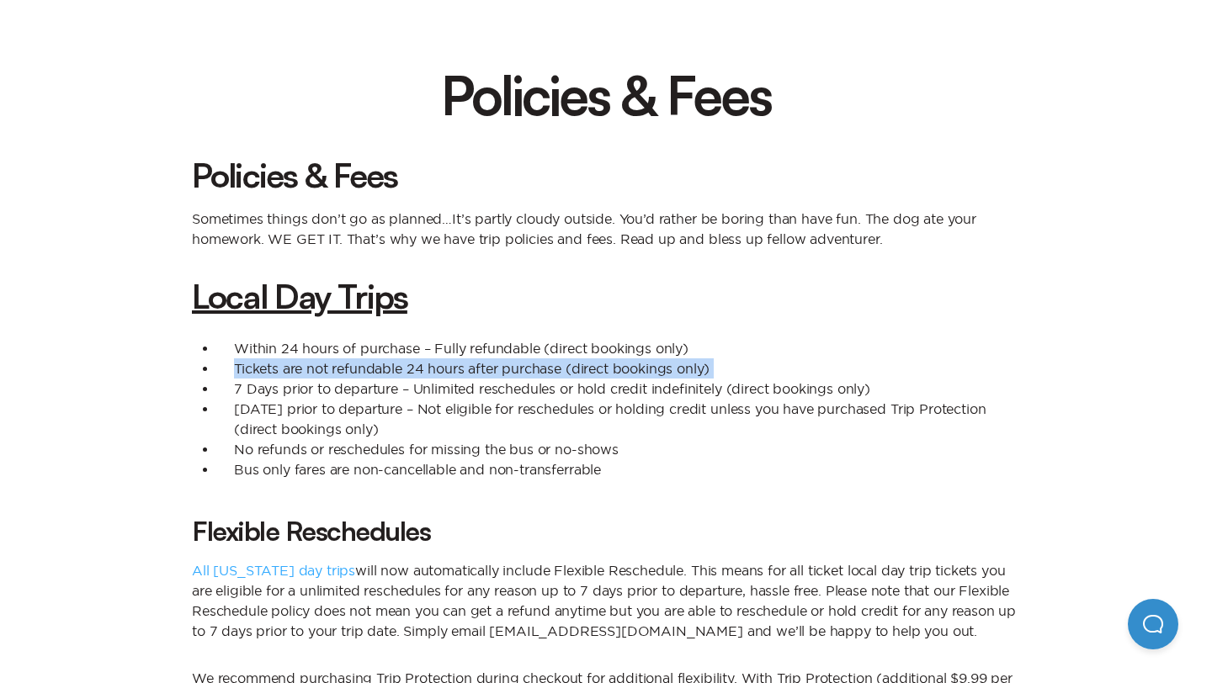
click at [336, 365] on li "Tickets are not refundable 24 hours after purchase (direct bookings only)" at bounding box center [618, 369] width 803 height 20
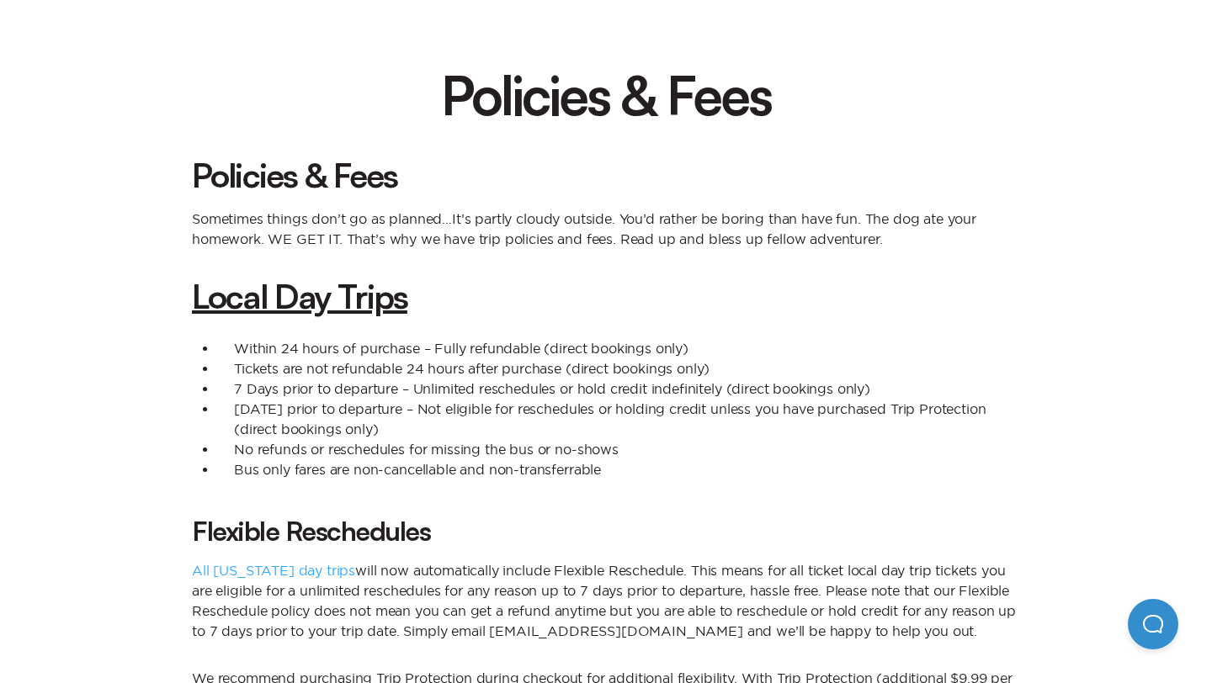
click at [331, 343] on li "Within 24 hours of purchase – Fully refundable (direct bookings only)" at bounding box center [618, 348] width 803 height 20
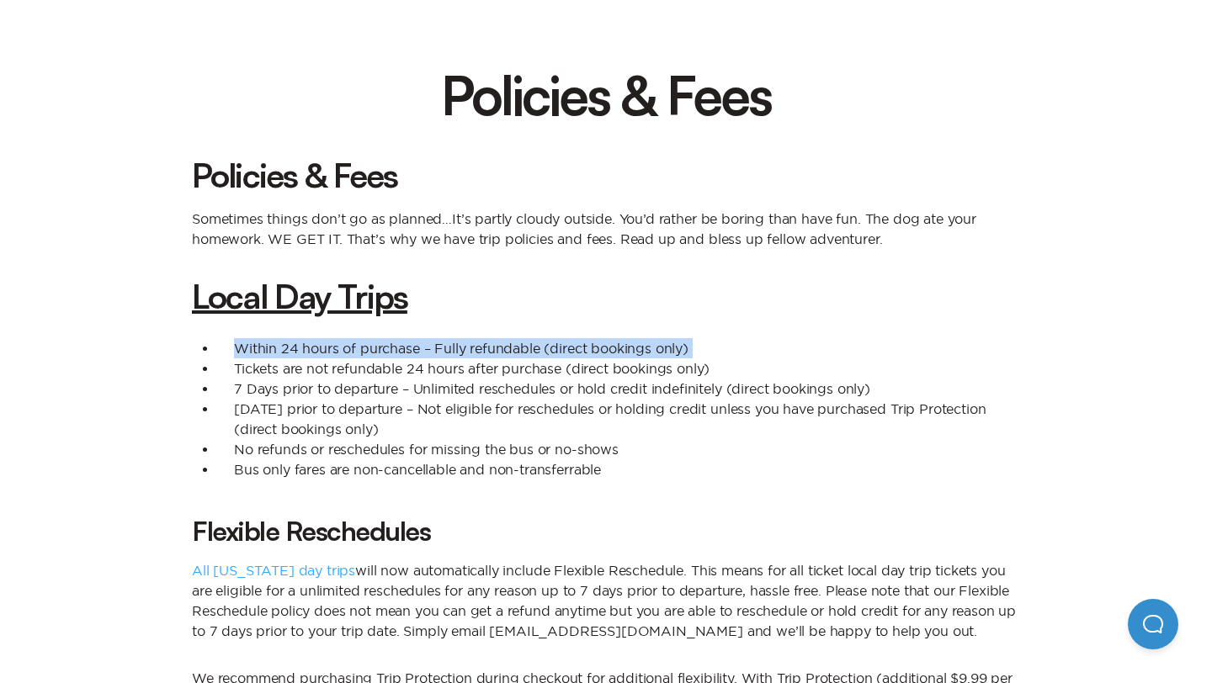
click at [331, 343] on li "Within 24 hours of purchase – Fully refundable (direct bookings only)" at bounding box center [618, 348] width 803 height 20
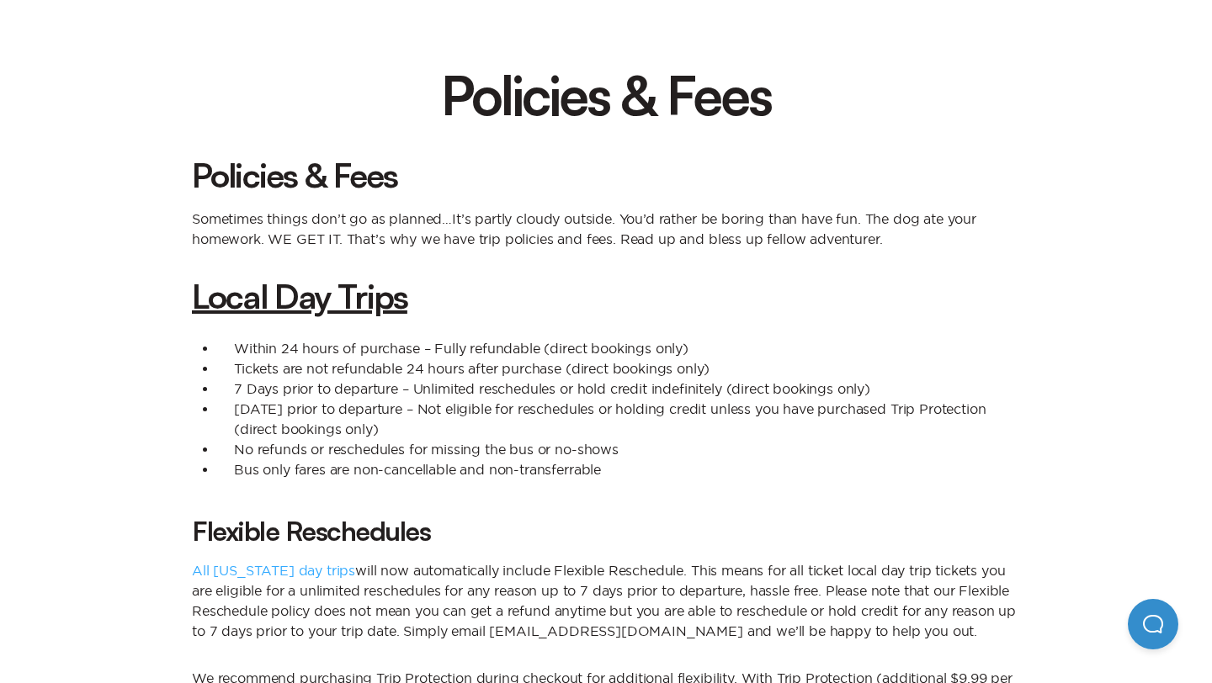
click at [318, 369] on li "Tickets are not refundable 24 hours after purchase (direct bookings only)" at bounding box center [618, 369] width 803 height 20
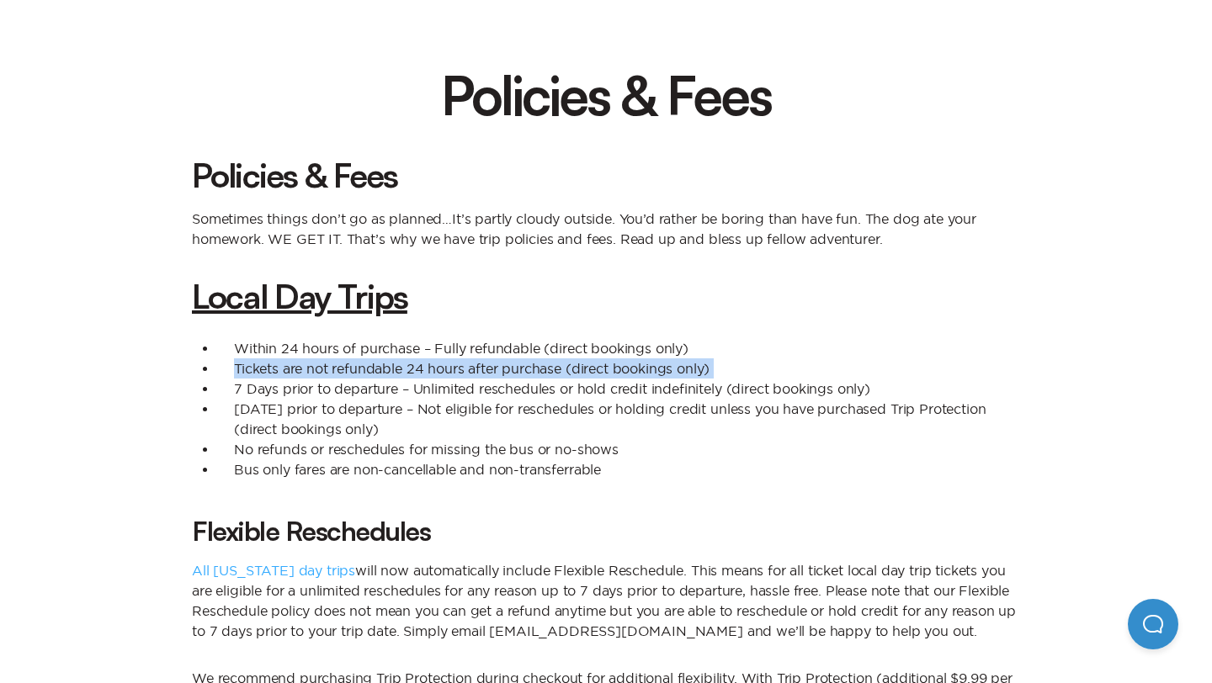
click at [318, 369] on li "Tickets are not refundable 24 hours after purchase (direct bookings only)" at bounding box center [618, 369] width 803 height 20
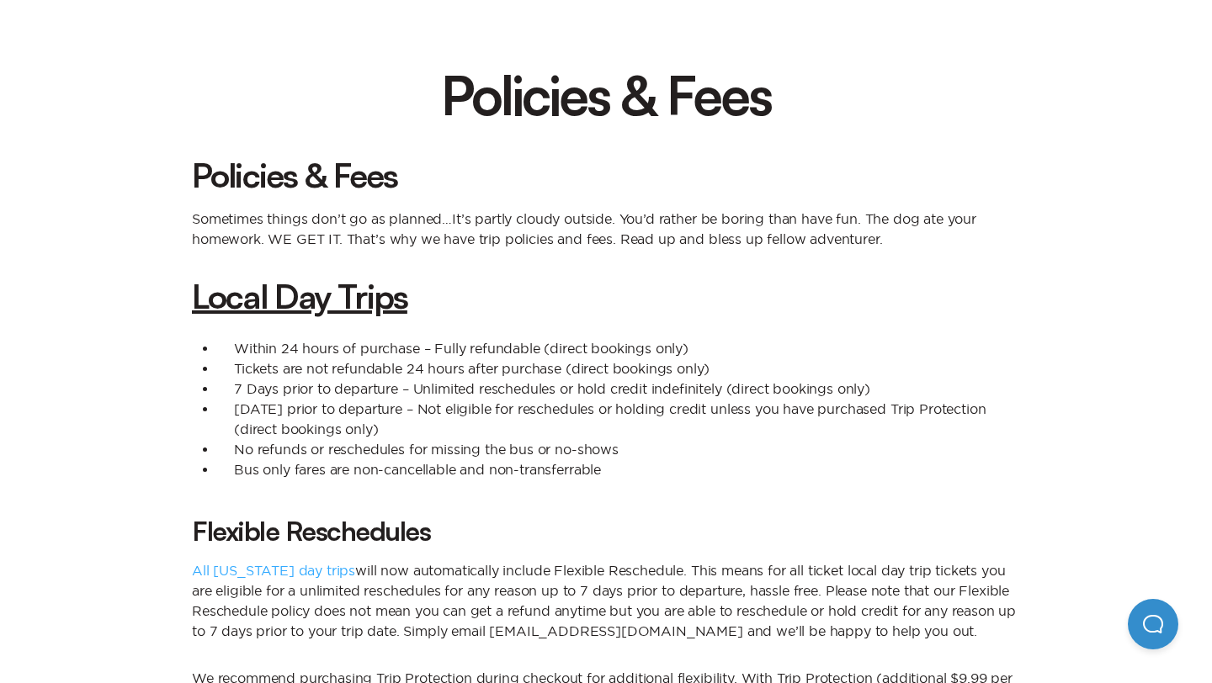
click at [310, 392] on li "7 Days prior to departure – Unlimited reschedules or hold credit indefinitely (…" at bounding box center [618, 389] width 803 height 20
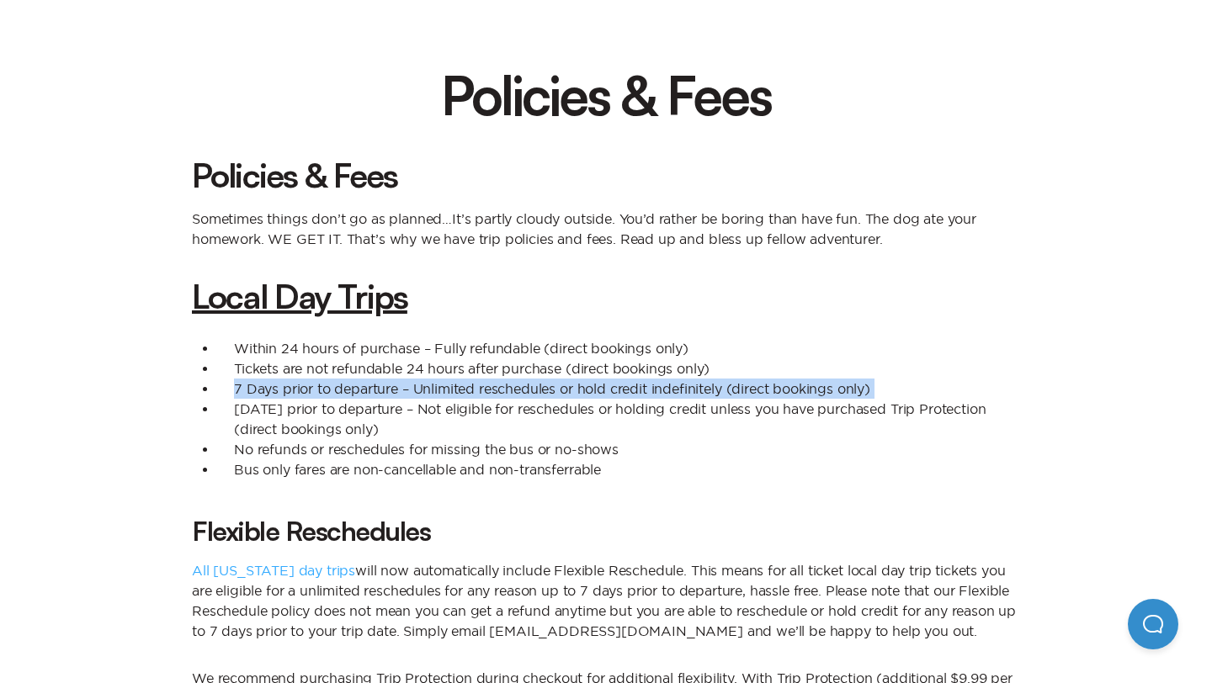
click at [310, 392] on li "7 Days prior to departure – Unlimited reschedules or hold credit indefinitely (…" at bounding box center [618, 389] width 803 height 20
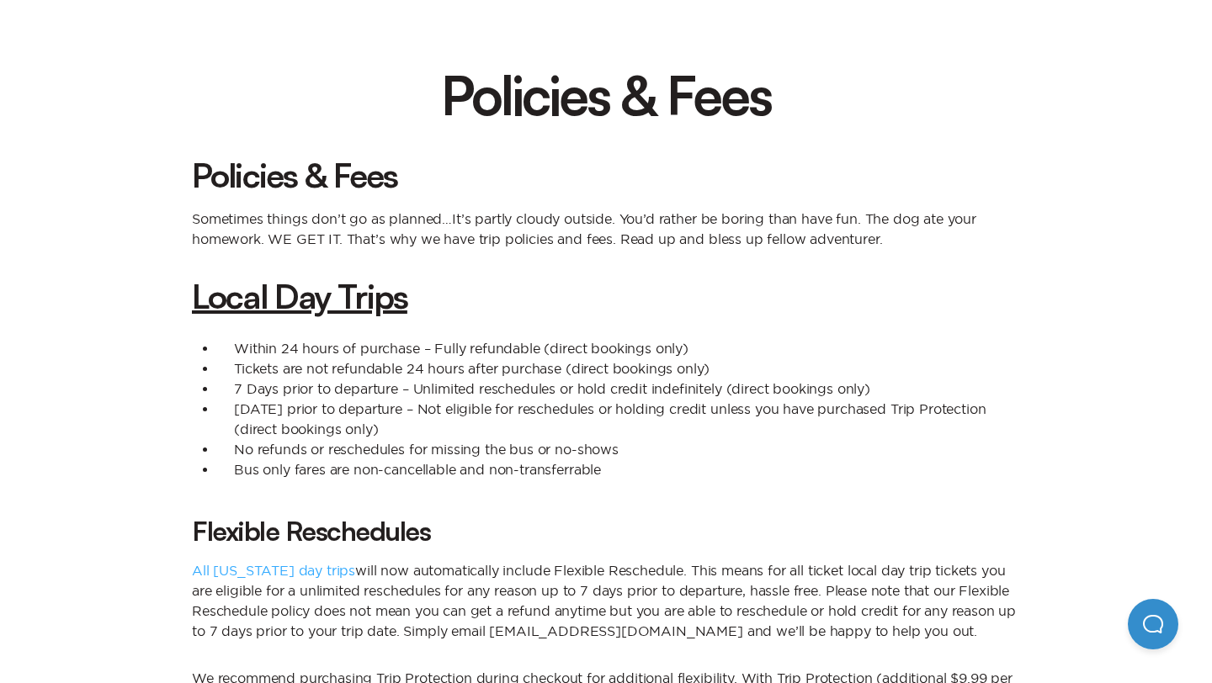
click at [304, 417] on li "[DATE] prior to departure – Not eligible for reschedules or holding credit unle…" at bounding box center [618, 419] width 803 height 40
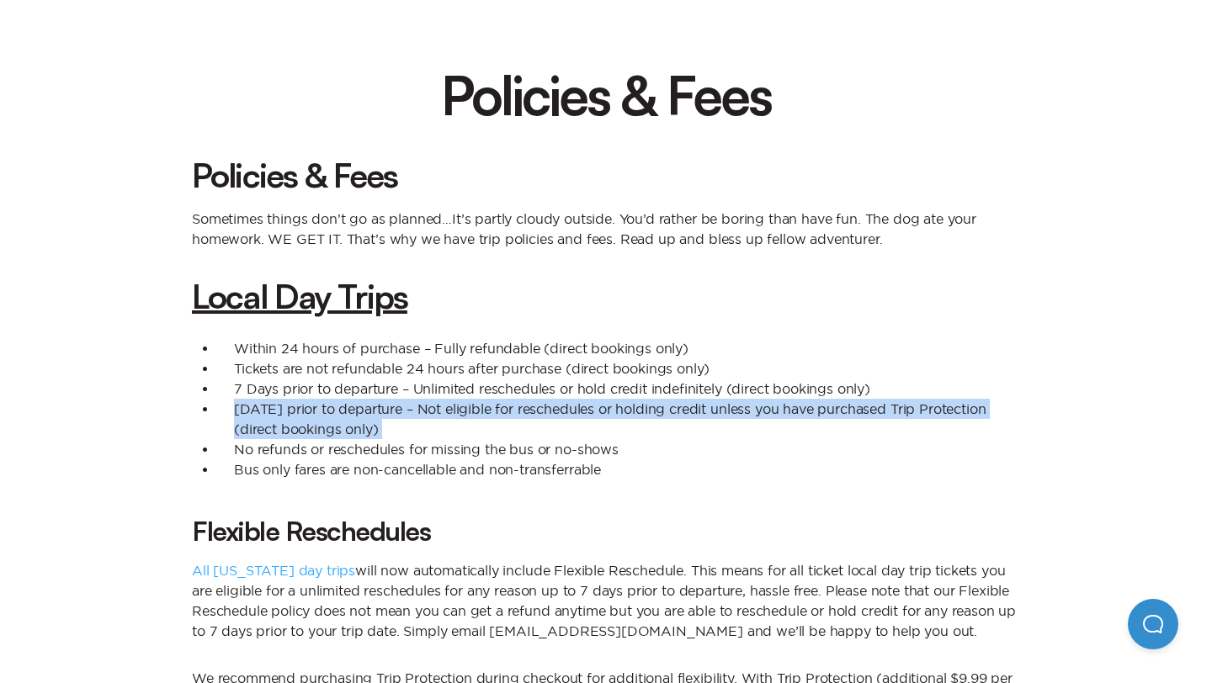
click at [304, 417] on li "[DATE] prior to departure – Not eligible for reschedules or holding credit unle…" at bounding box center [618, 419] width 803 height 40
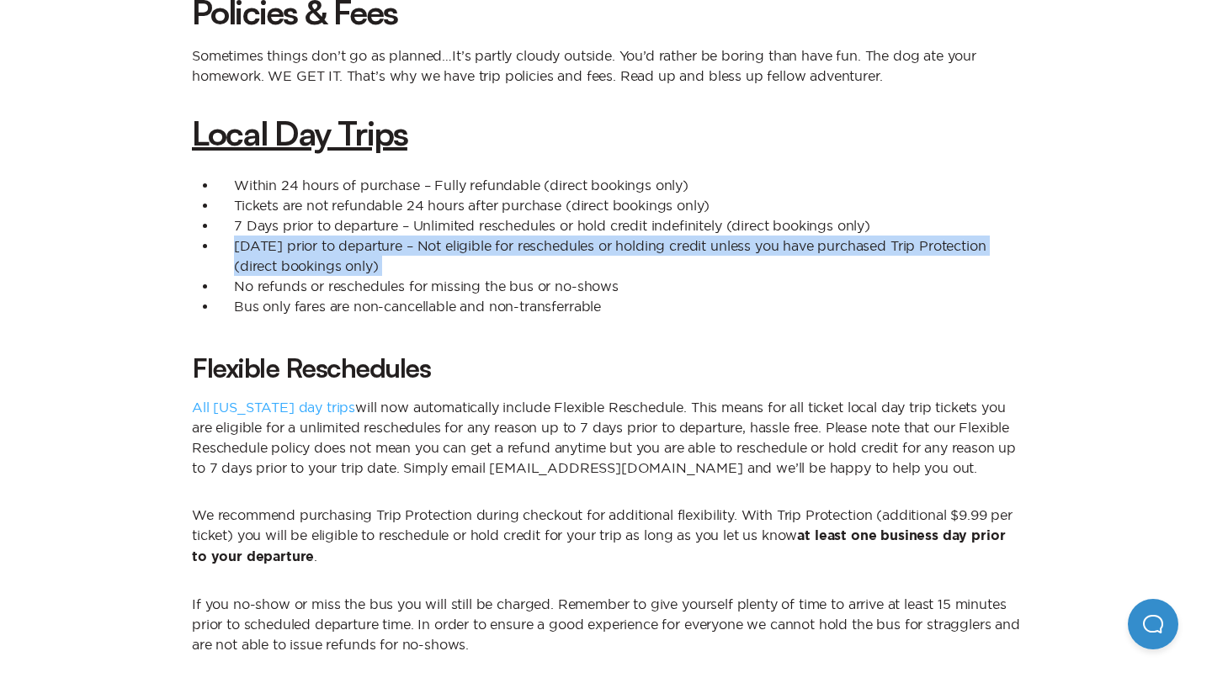
scroll to position [0, 0]
